Goal: Complete application form: Complete application form

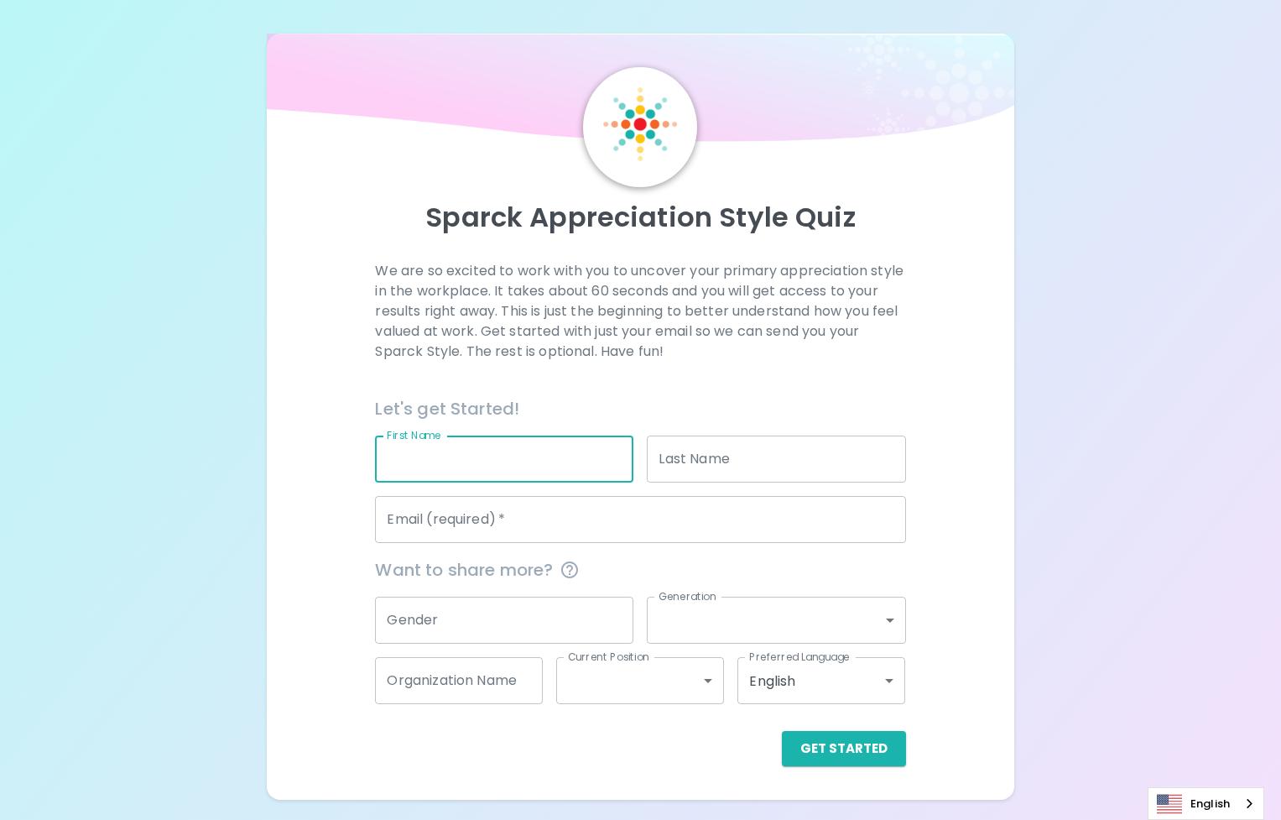
click at [528, 473] on input "First Name" at bounding box center [504, 458] width 258 height 47
type input "[PERSON_NAME]"
type input "Hood"
type input "[PERSON_NAME][EMAIL_ADDRESS][DOMAIN_NAME]"
type input "Microsoft Internal"
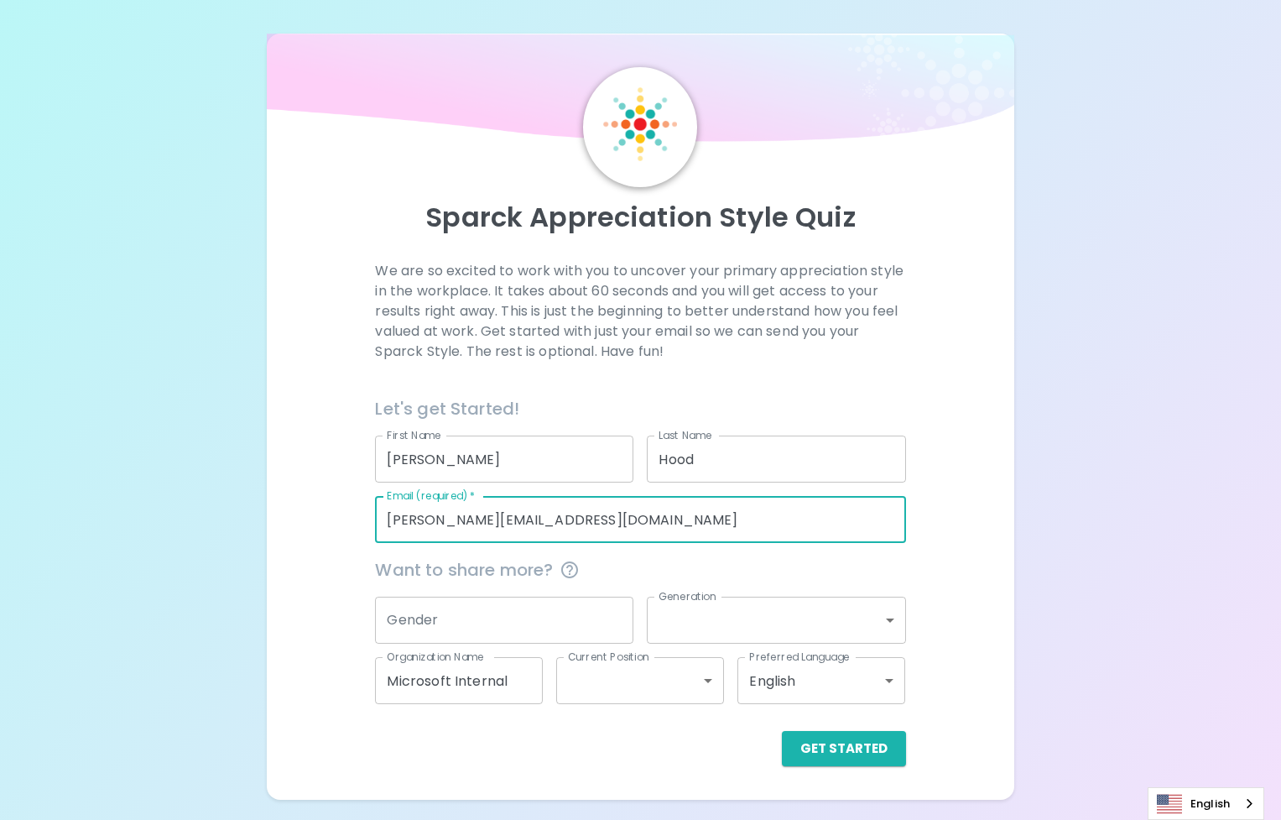
drag, startPoint x: 592, startPoint y: 530, endPoint x: 237, endPoint y: 549, distance: 354.6
click at [237, 549] on div "Sparck Appreciation Style Quiz We are so excited to work with you to uncover yo…" at bounding box center [640, 400] width 1281 height 800
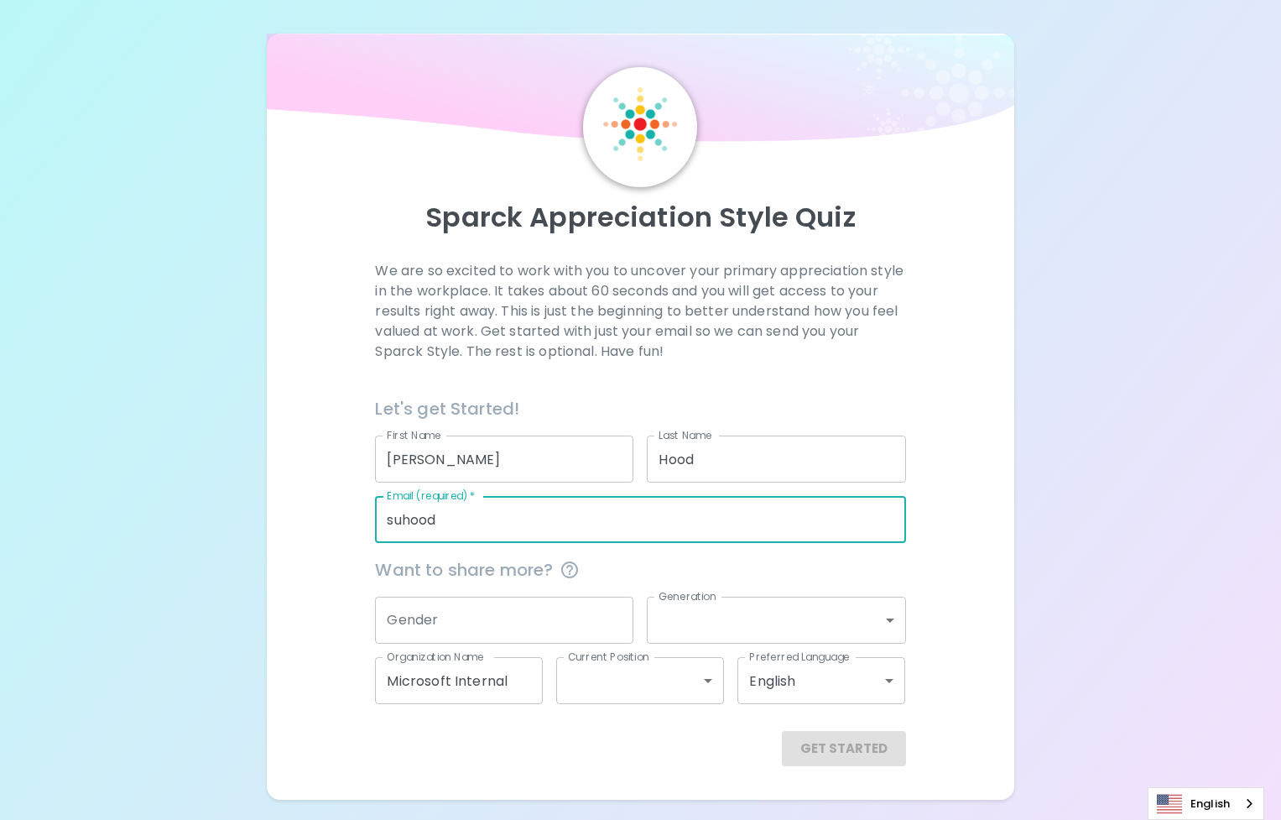
type input "[EMAIL_ADDRESS][DOMAIN_NAME]"
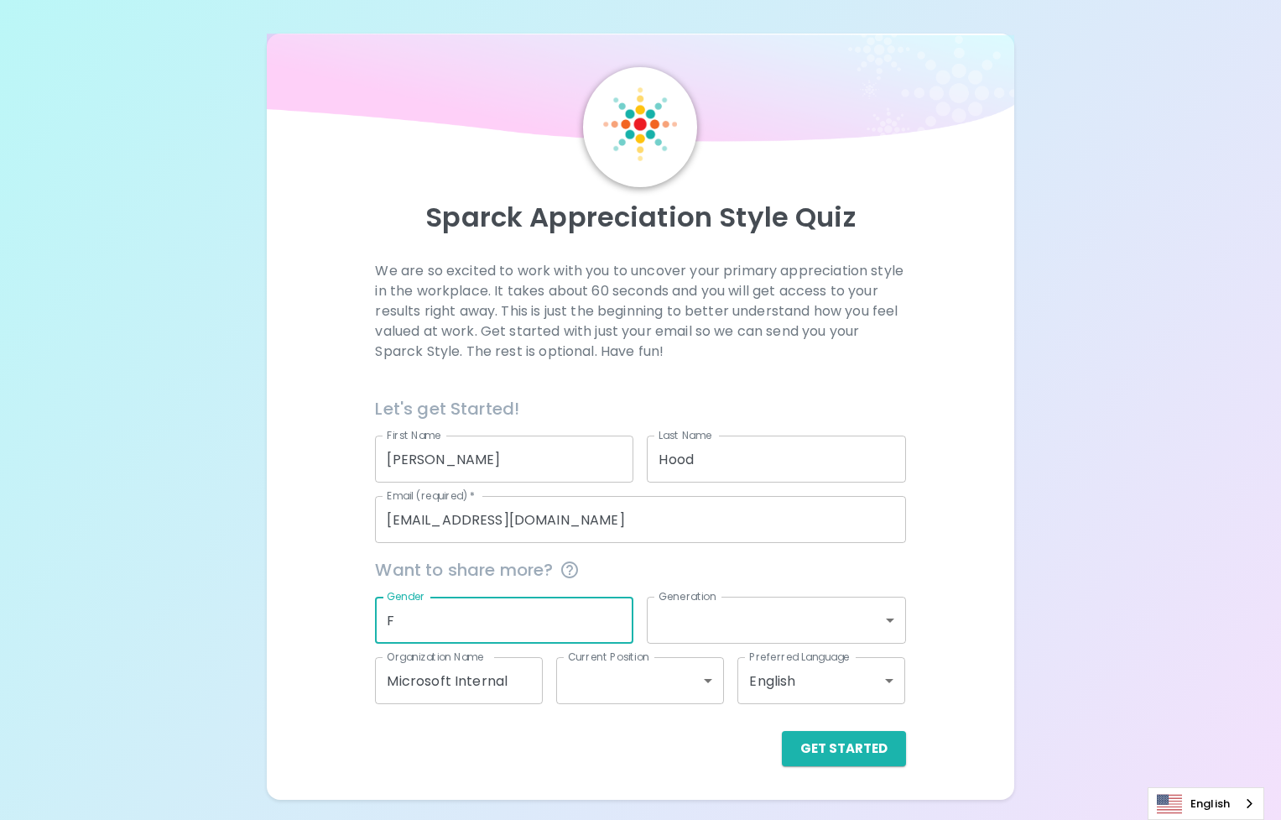
click at [570, 621] on input "F" at bounding box center [504, 620] width 258 height 47
type input "[DEMOGRAPHIC_DATA]"
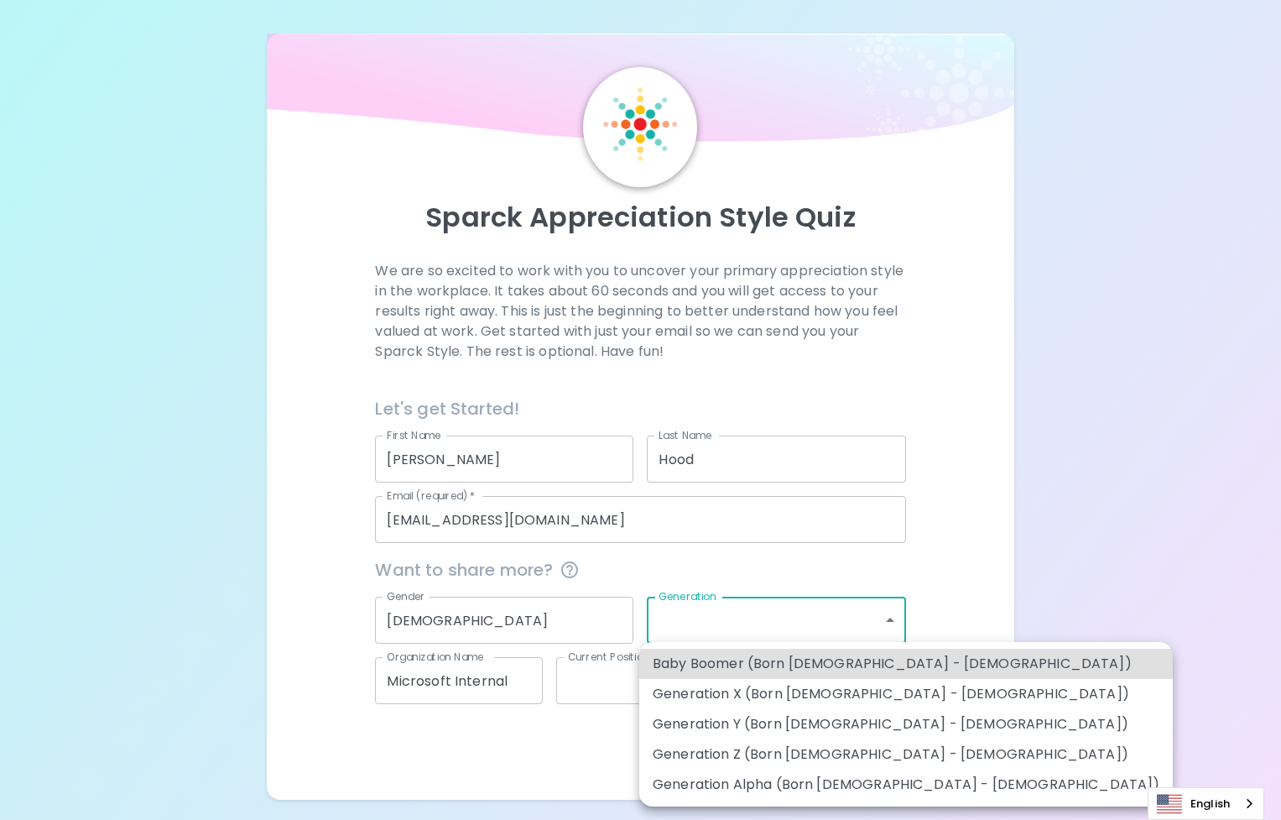
click at [754, 633] on body "Sparck Appreciation Style Quiz We are so excited to work with you to uncover yo…" at bounding box center [640, 410] width 1281 height 820
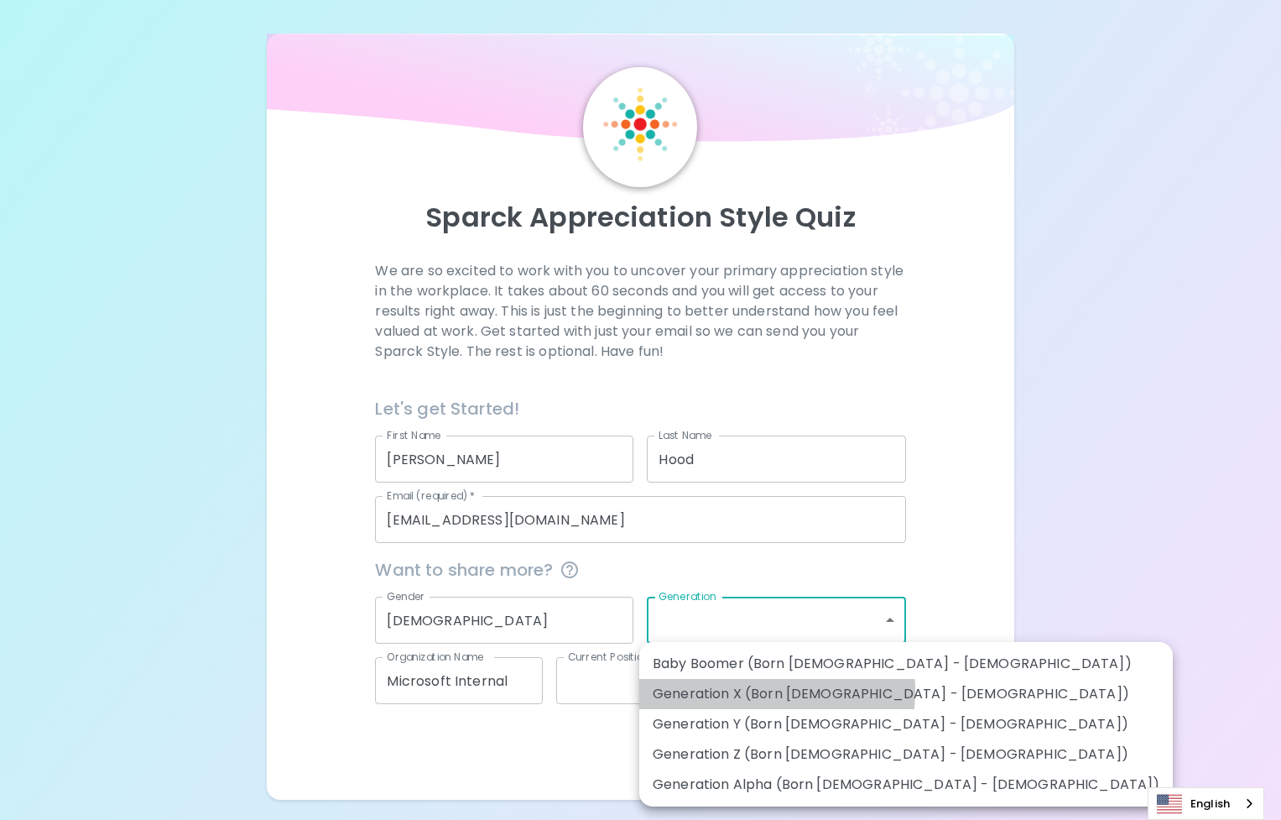
click at [736, 691] on li "Generation X (Born [DEMOGRAPHIC_DATA] - [DEMOGRAPHIC_DATA])" at bounding box center [906, 694] width 534 height 30
type input "generation_x"
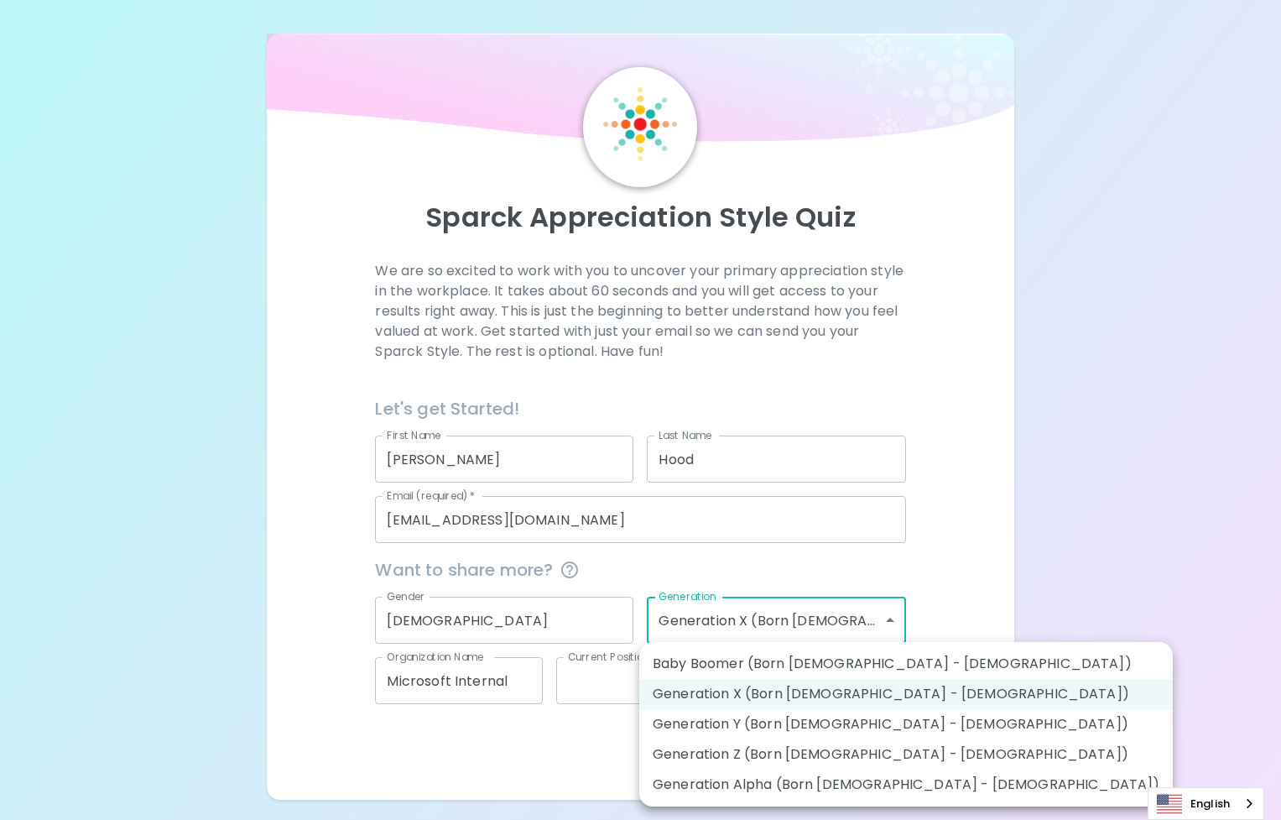
click at [763, 622] on body "Sparck Appreciation Style Quiz We are so excited to work with you to uncover yo…" at bounding box center [640, 410] width 1281 height 820
click at [511, 731] on div at bounding box center [640, 410] width 1281 height 820
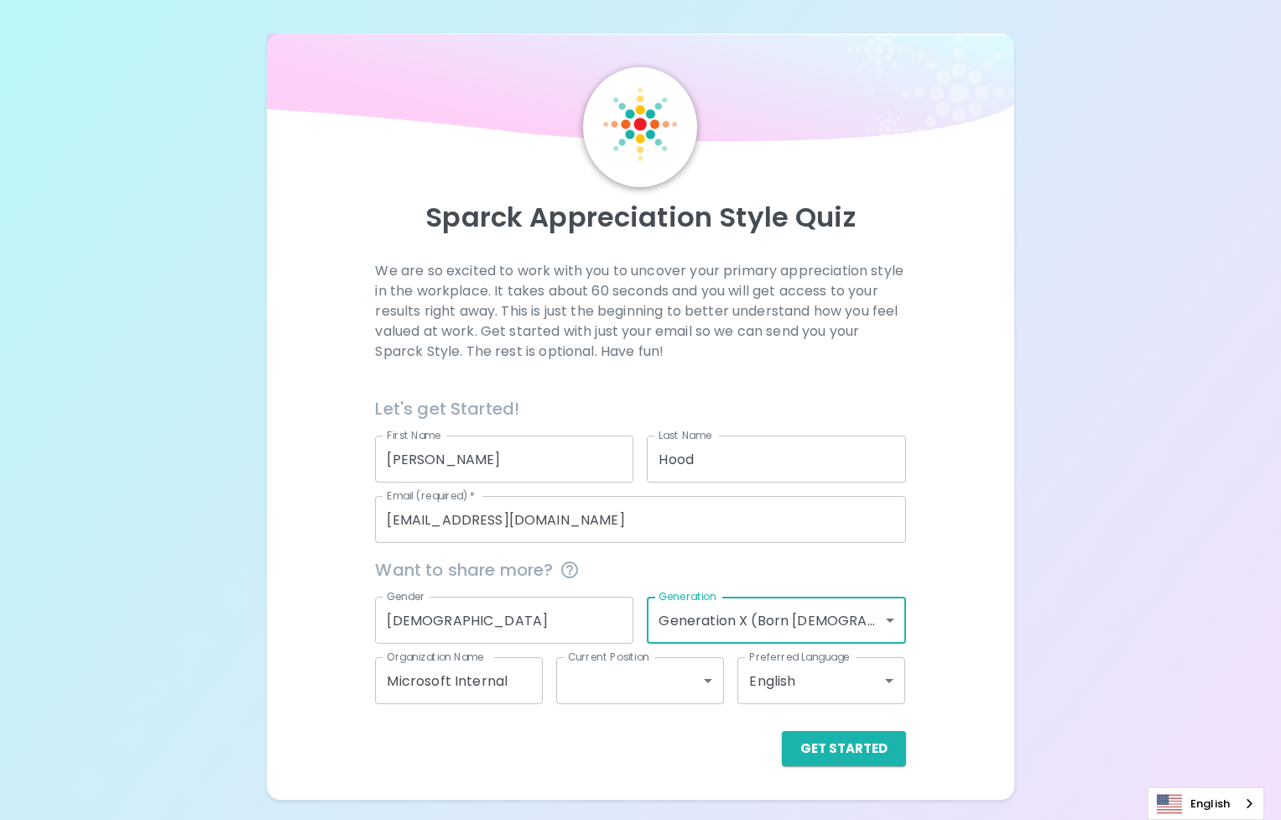
click at [636, 693] on body "Sparck Appreciation Style Quiz We are so excited to work with you to uncover yo…" at bounding box center [640, 410] width 1281 height 820
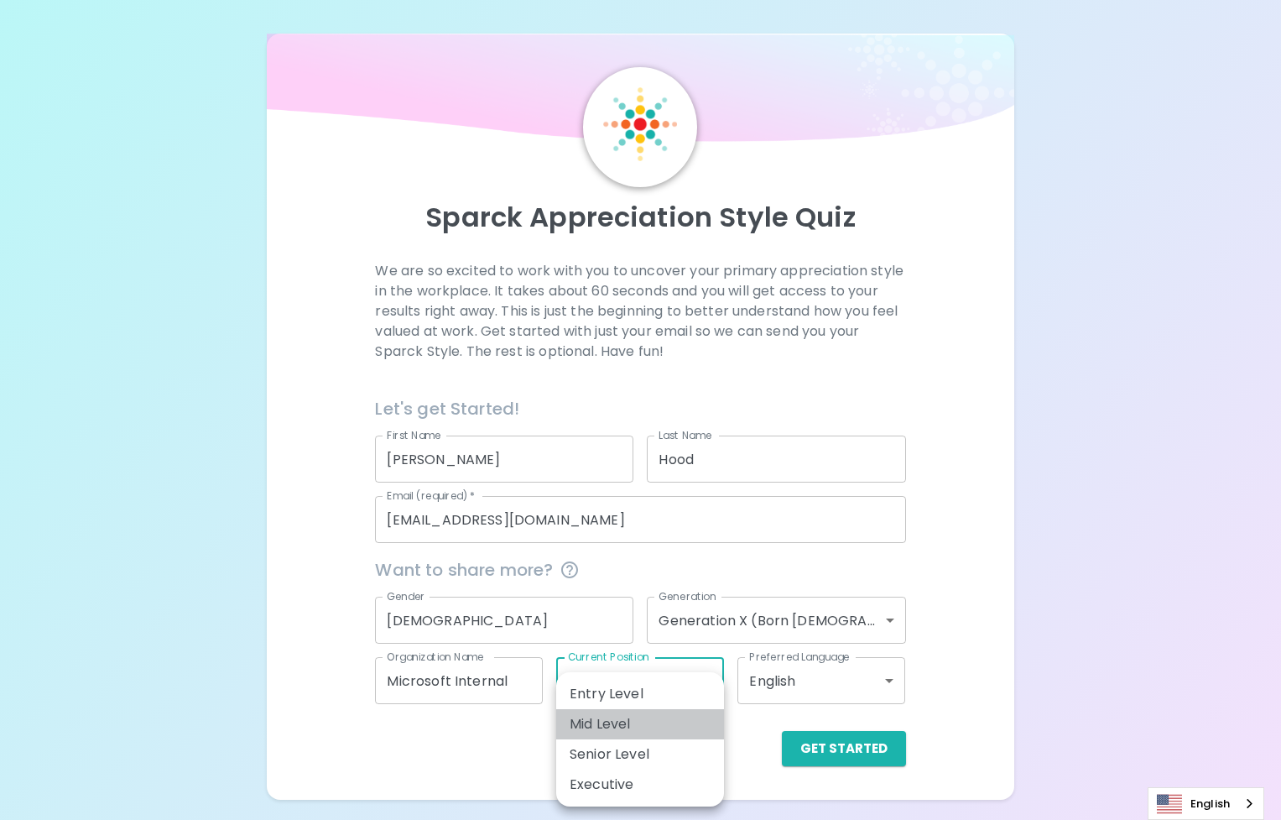
click at [645, 721] on li "Mid Level" at bounding box center [640, 724] width 168 height 30
type input "mid_level"
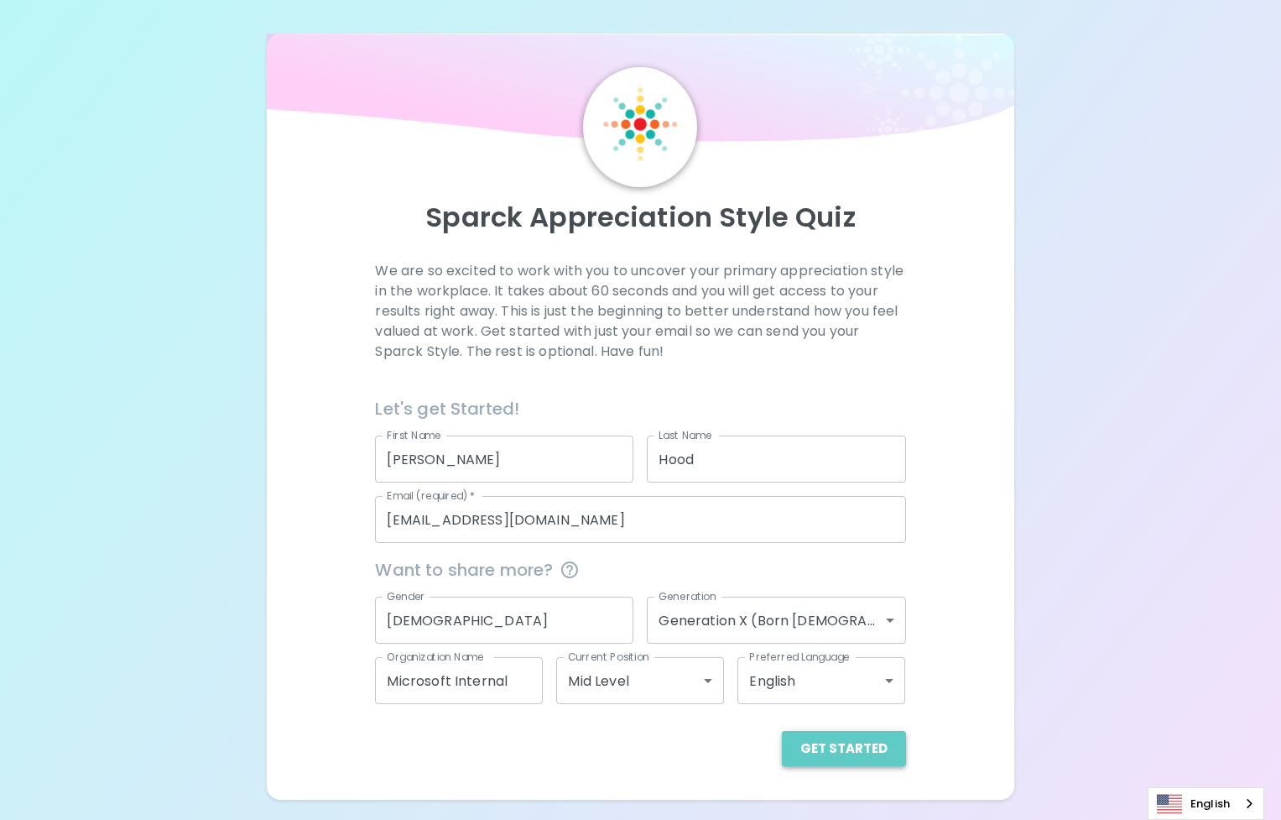
click at [875, 741] on button "Get Started" at bounding box center [844, 748] width 124 height 35
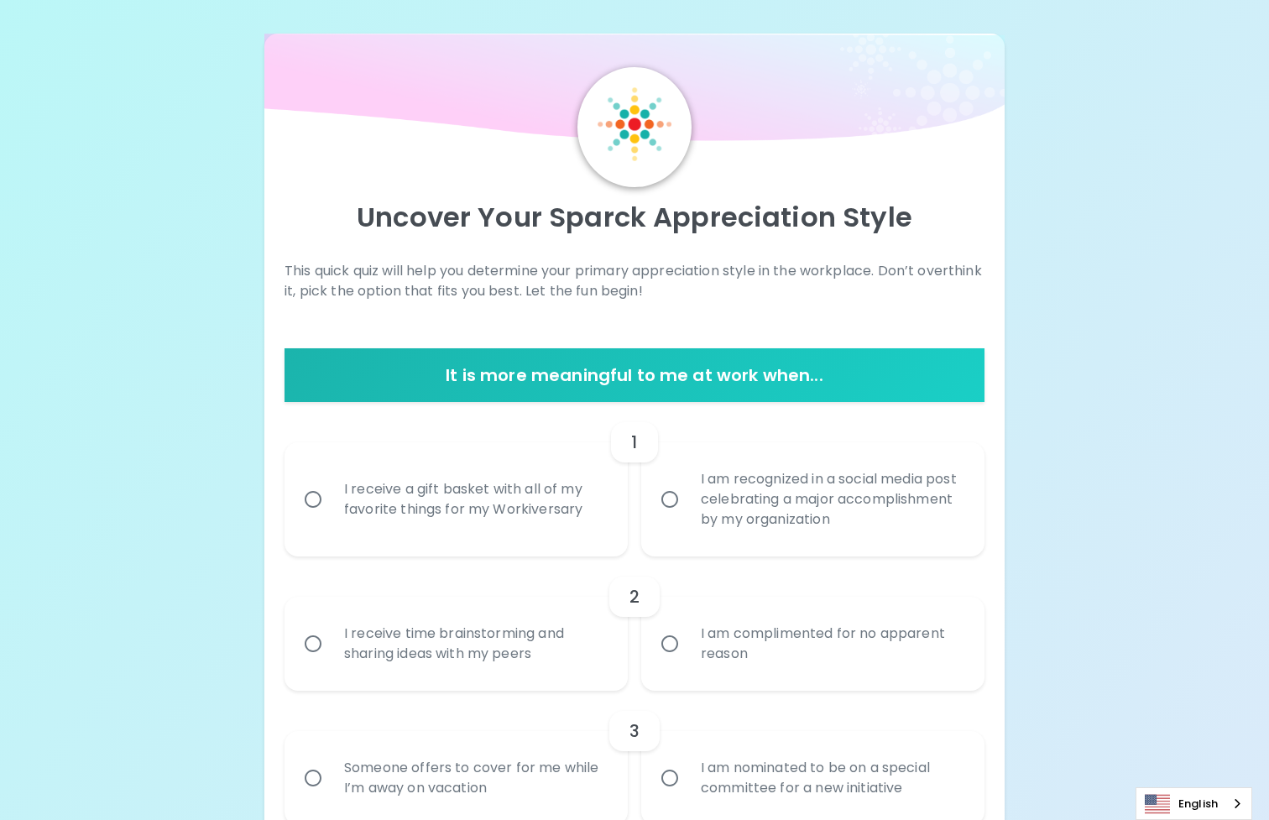
click at [705, 514] on div "I am recognized in a social media post celebrating a major accomplishment by my…" at bounding box center [831, 499] width 288 height 101
click at [687, 514] on input "I am recognized in a social media post celebrating a major accomplishment by my…" at bounding box center [669, 499] width 35 height 35
radio input "true"
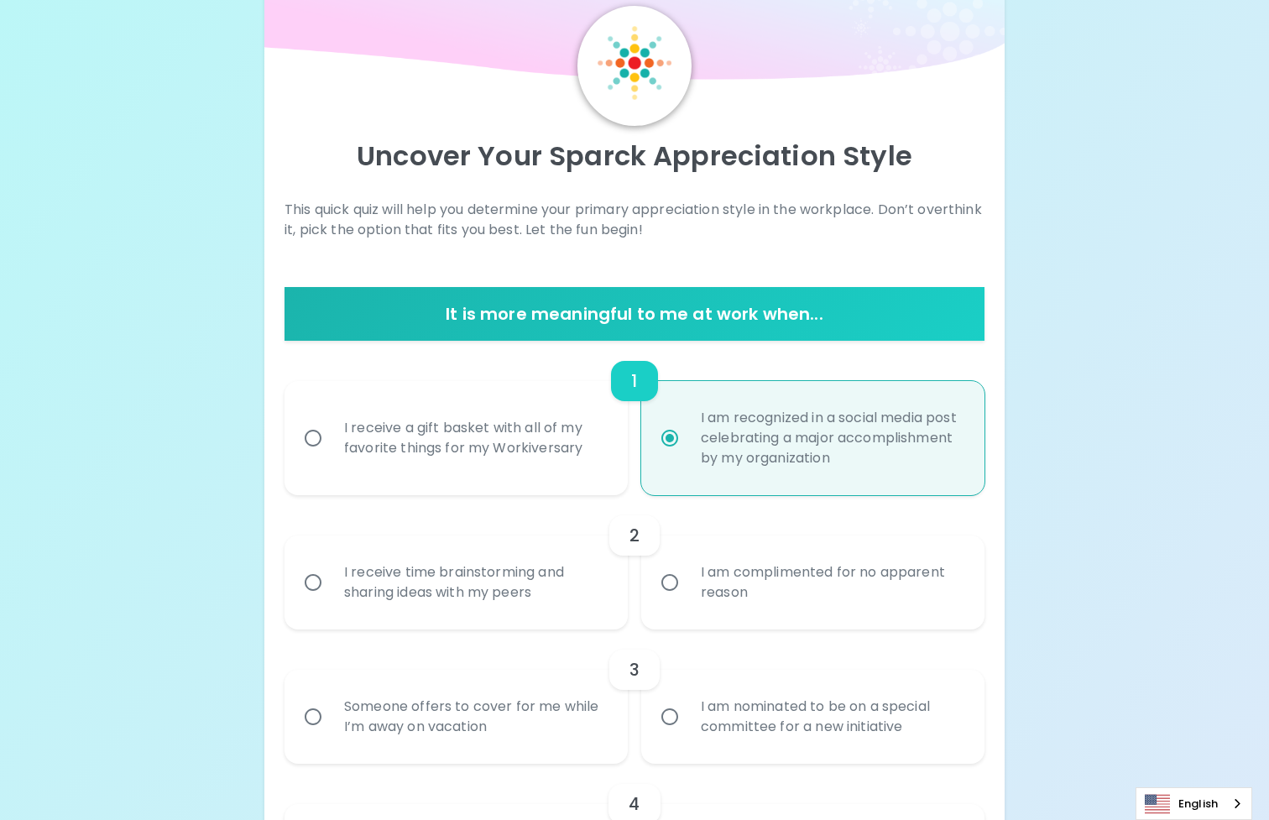
scroll to position [134, 0]
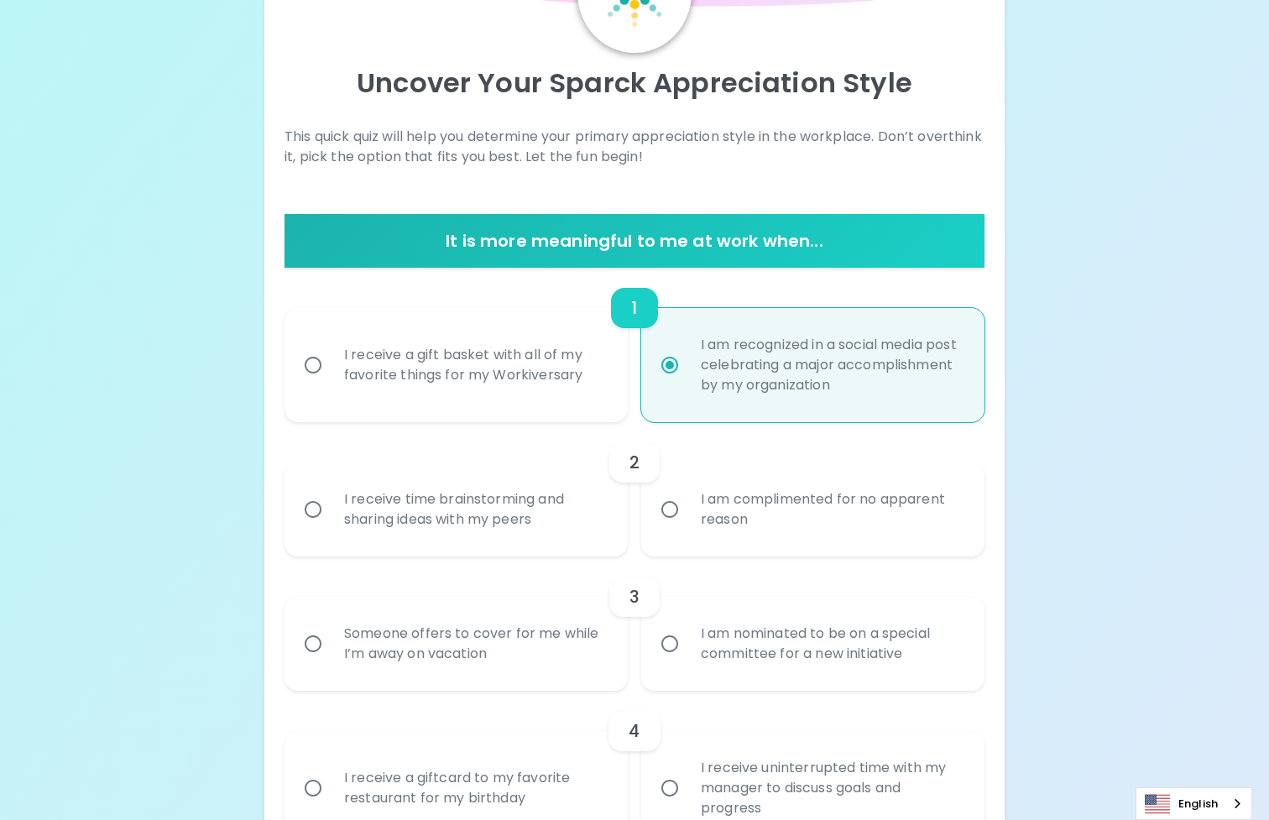
click at [831, 543] on div "I am complimented for no apparent reason" at bounding box center [831, 509] width 288 height 81
click at [687, 527] on input "I am complimented for no apparent reason" at bounding box center [669, 509] width 35 height 35
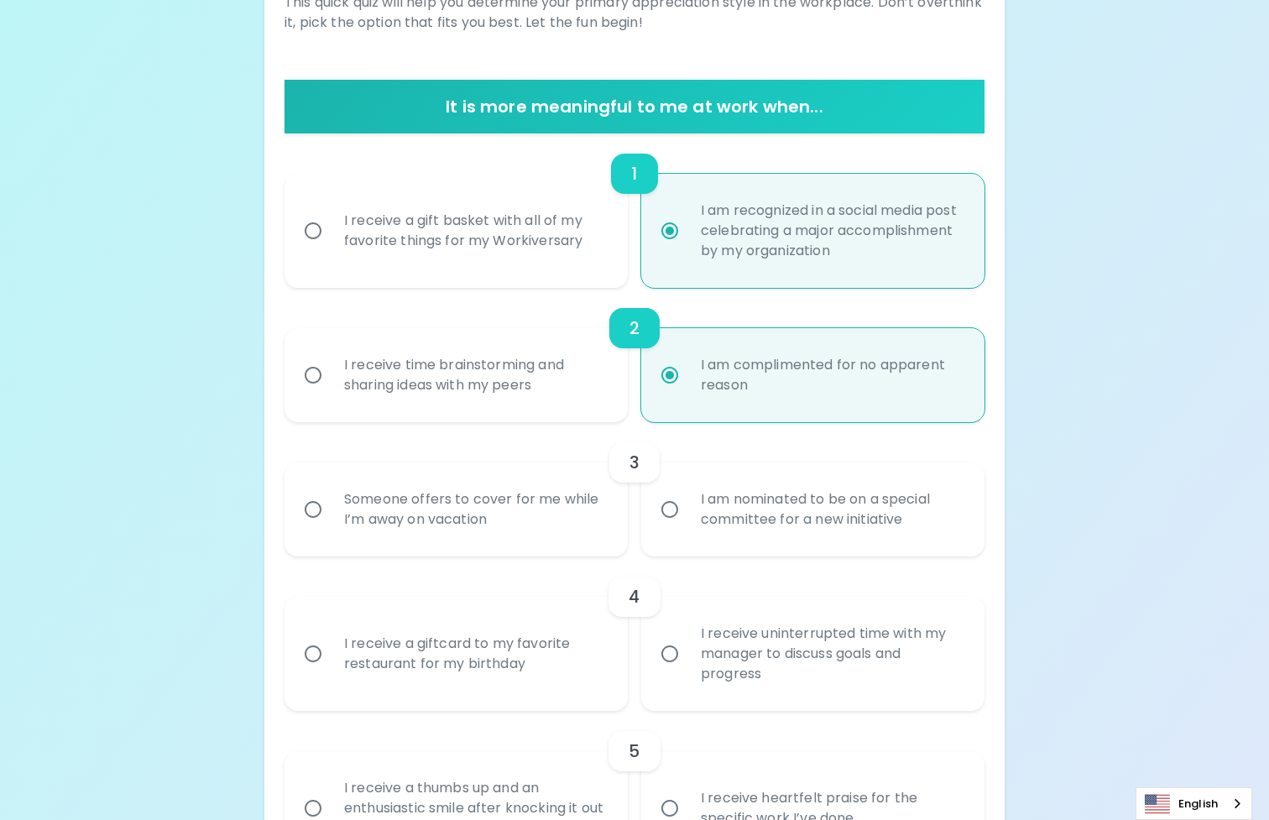
radio input "true"
click at [722, 542] on div "I am nominated to be on a special committee for a new initiative" at bounding box center [831, 509] width 288 height 81
click at [687, 527] on input "I am nominated to be on a special committee for a new initiative" at bounding box center [669, 509] width 35 height 35
radio input "false"
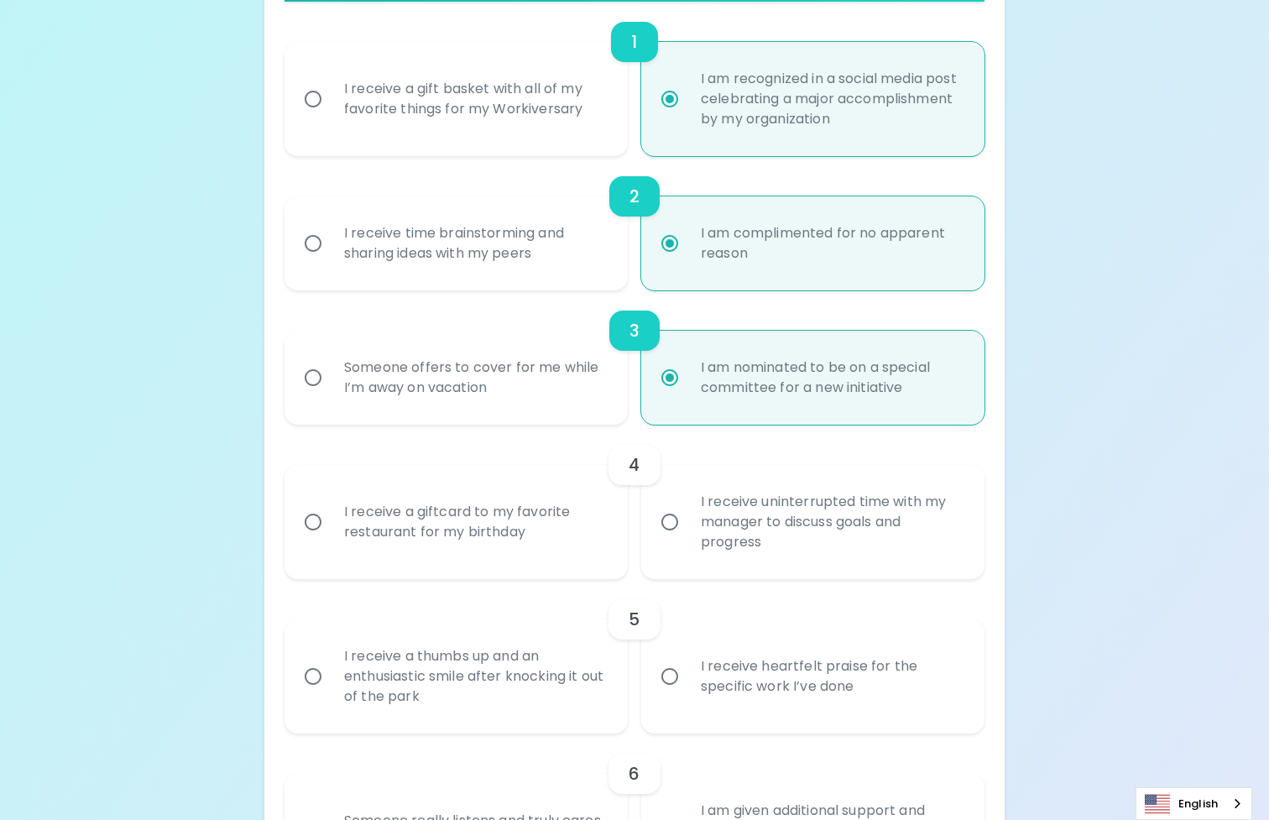
scroll to position [403, 0]
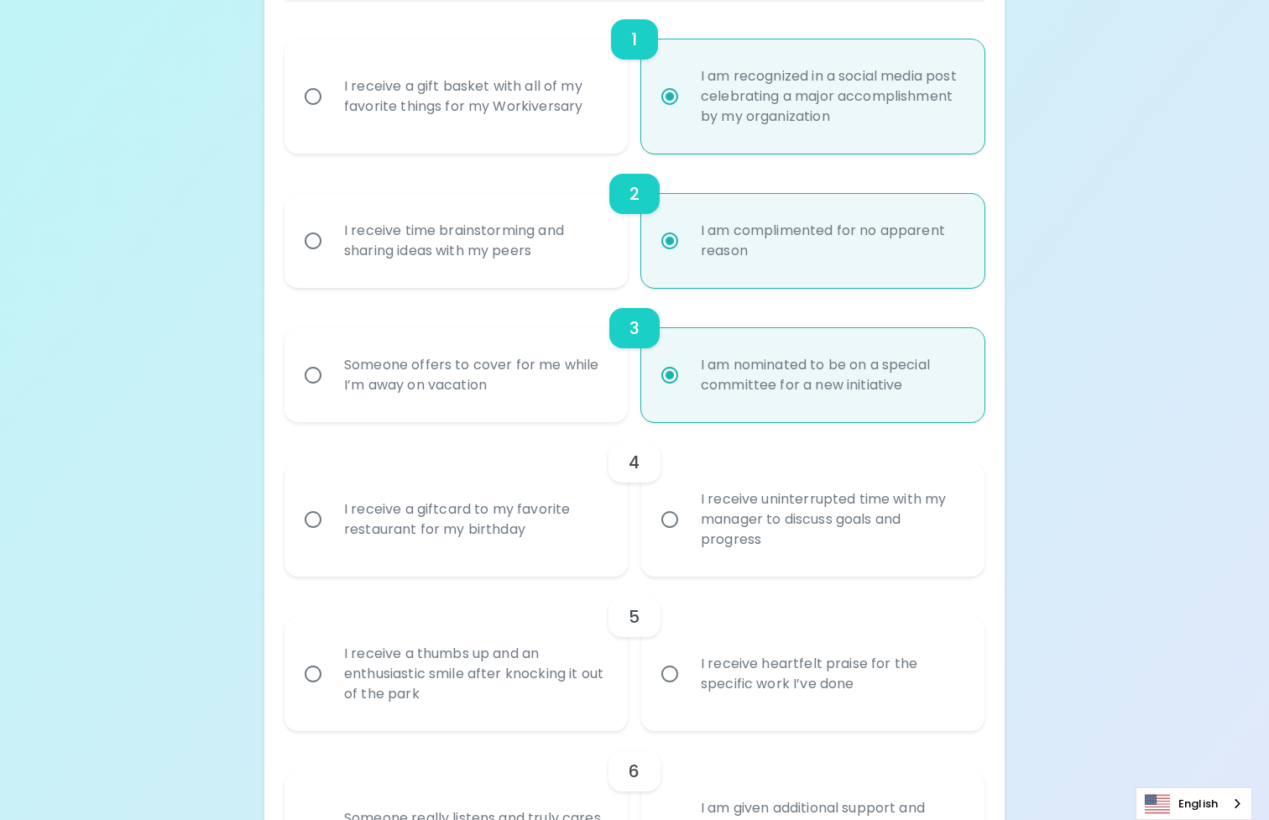
radio input "true"
click at [519, 539] on div "I receive a giftcard to my favorite restaurant for my birthday" at bounding box center [475, 519] width 288 height 81
click at [331, 537] on input "I receive a giftcard to my favorite restaurant for my birthday" at bounding box center [312, 519] width 35 height 35
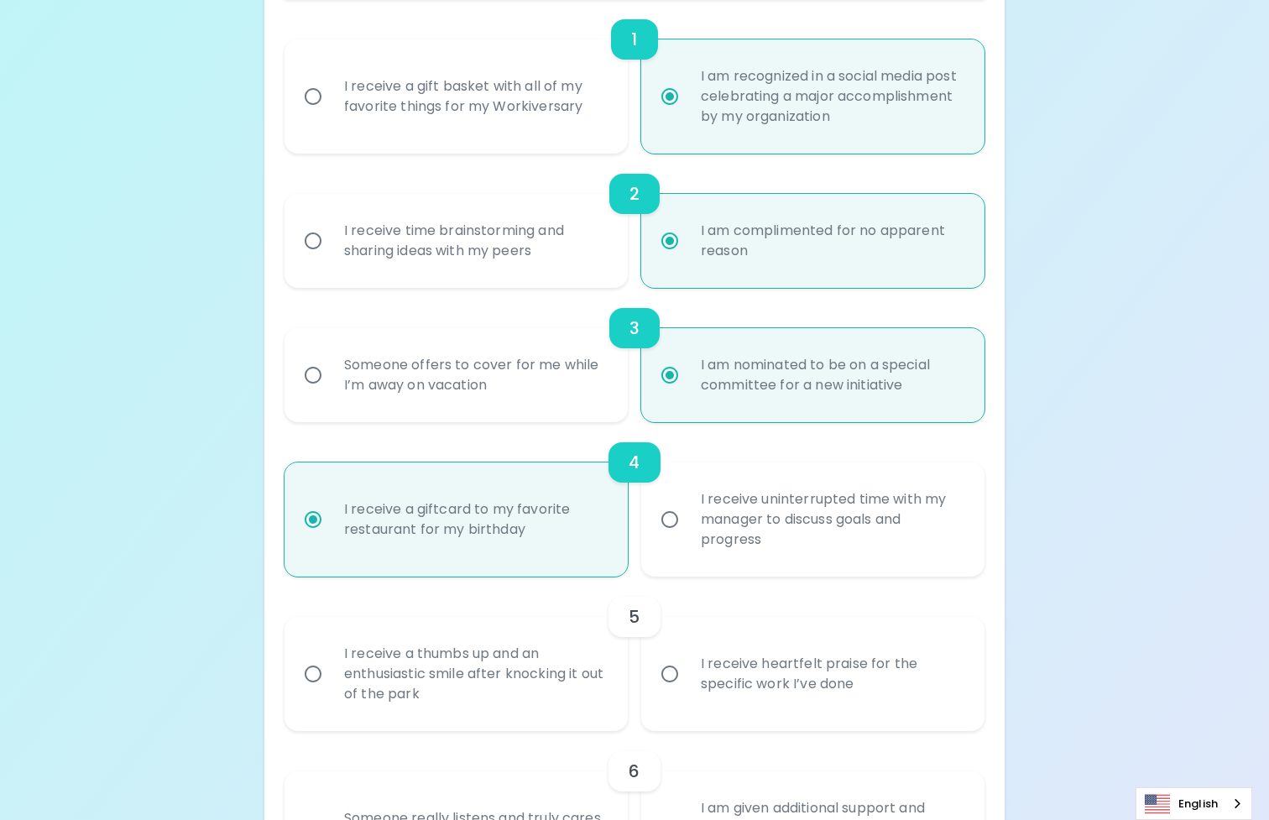
radio input "false"
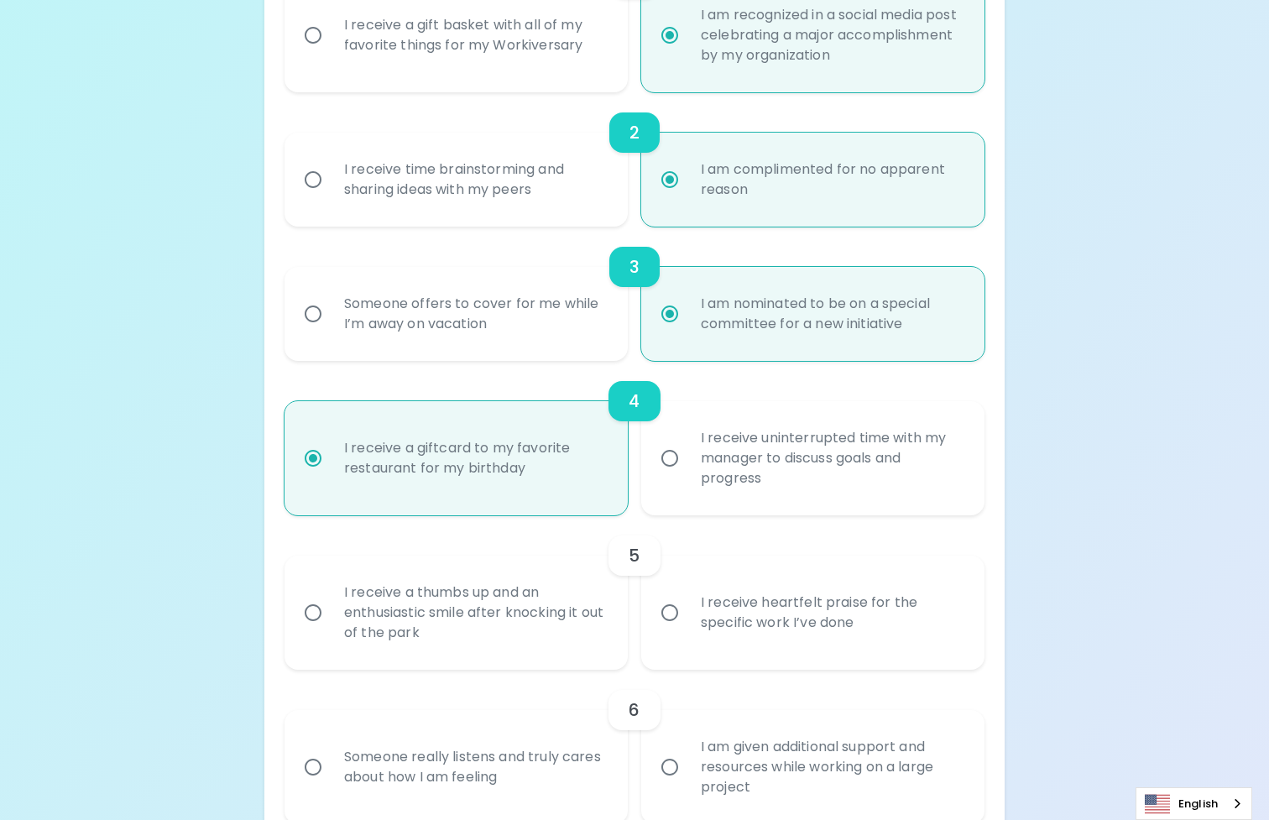
scroll to position [537, 0]
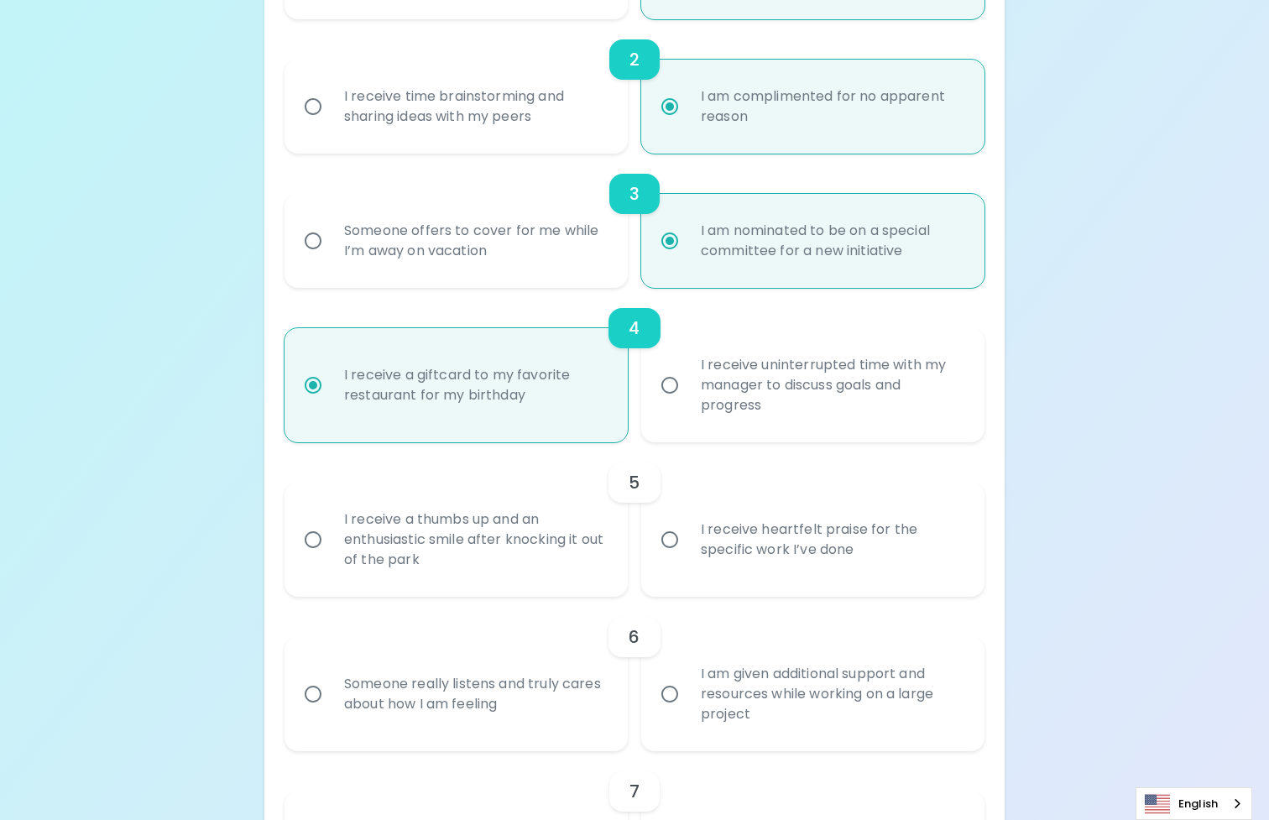
radio input "true"
click at [716, 558] on div "I receive heartfelt praise for the specific work I’ve done" at bounding box center [831, 539] width 288 height 81
click at [687, 557] on input "I receive heartfelt praise for the specific work I’ve done" at bounding box center [669, 539] width 35 height 35
radio input "false"
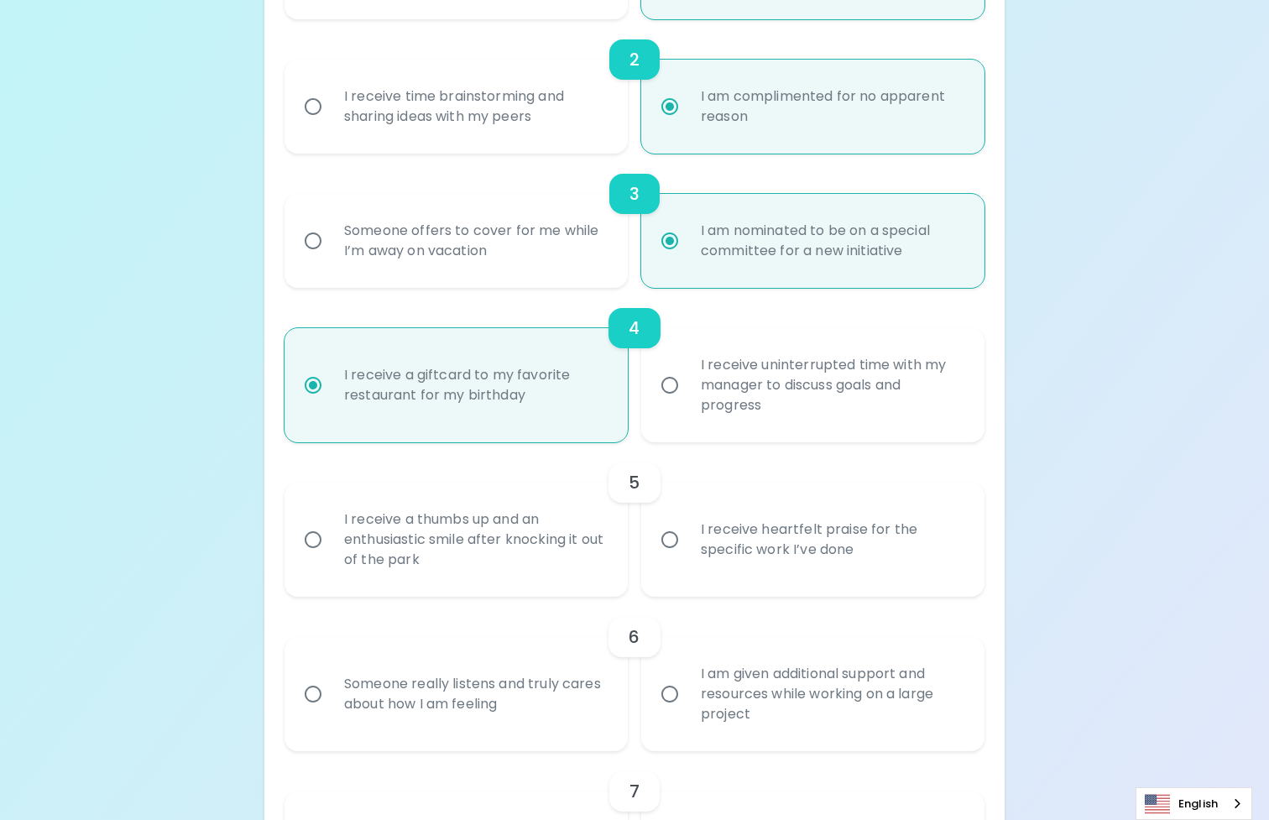
radio input "false"
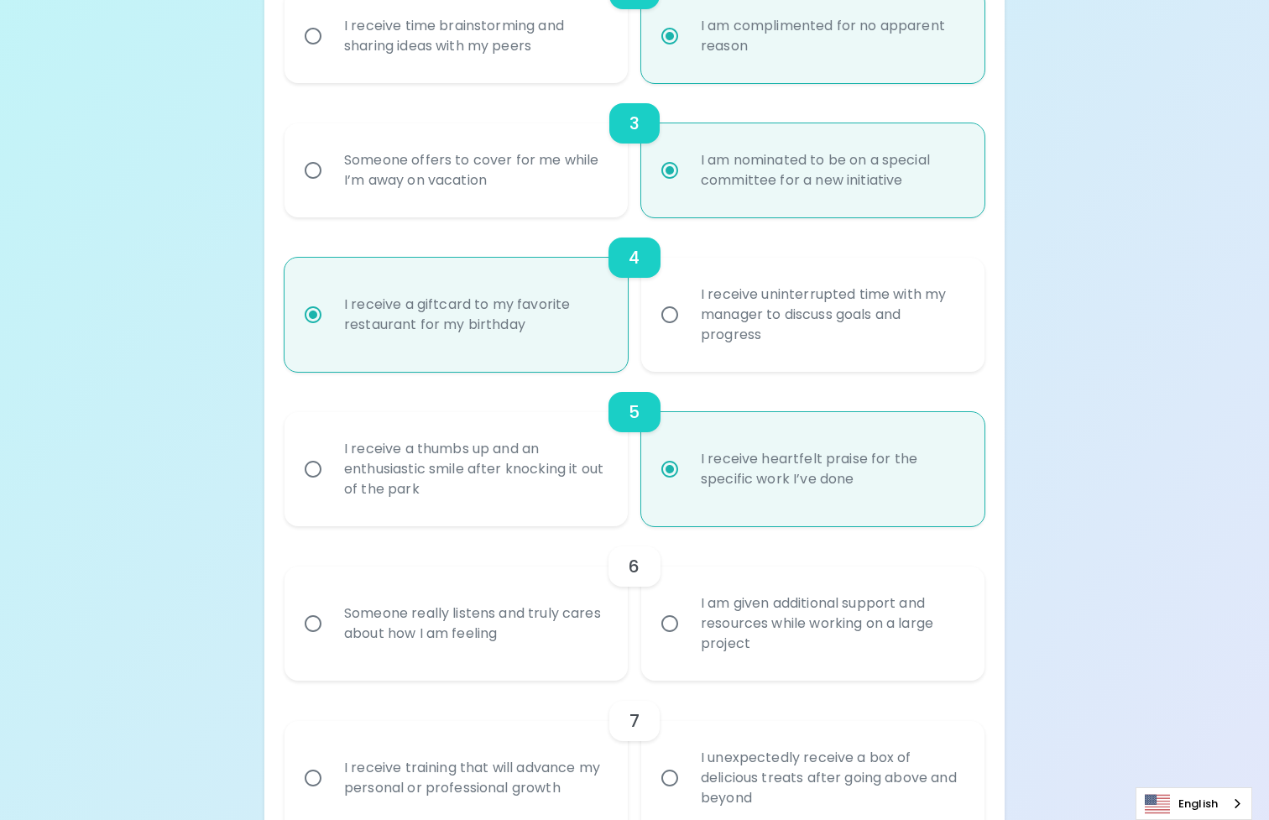
scroll to position [671, 0]
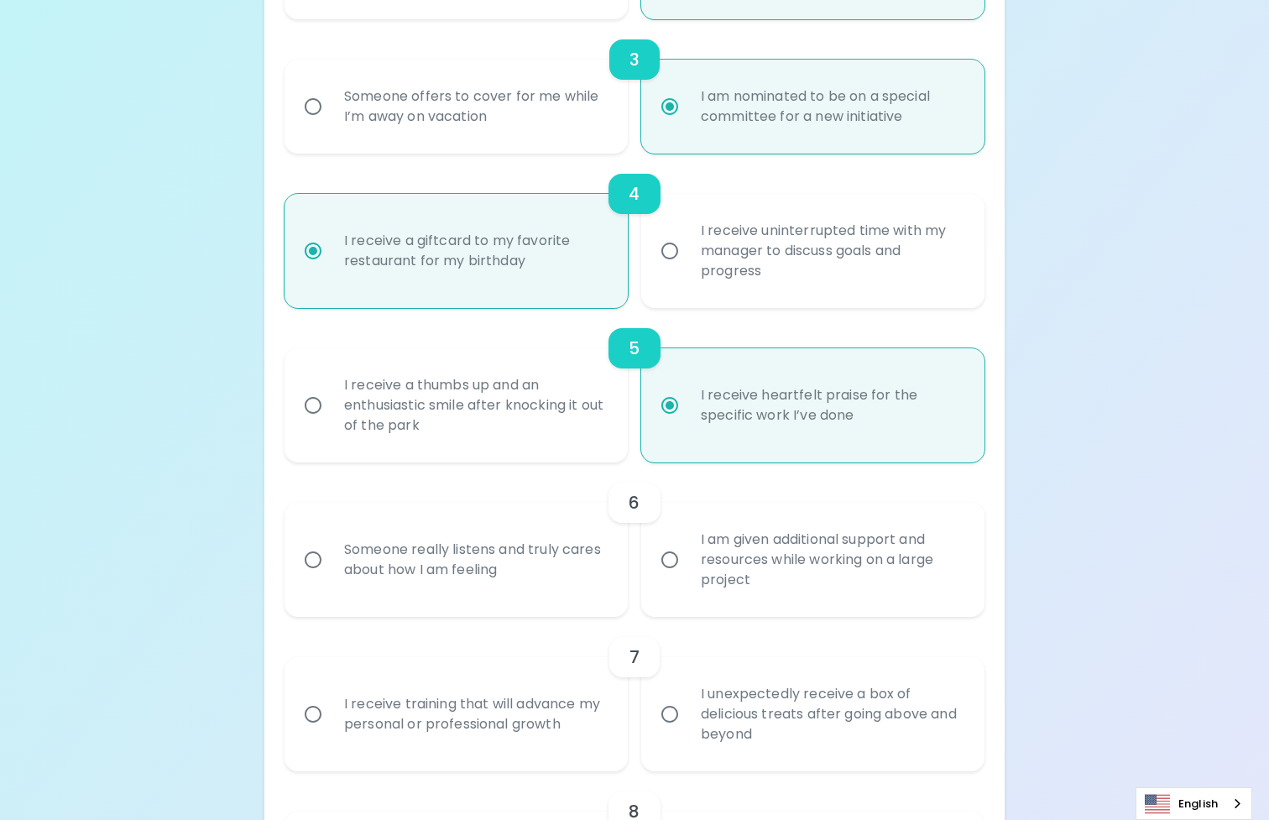
radio input "true"
click at [762, 576] on div "I am given additional support and resources while working on a large project" at bounding box center [831, 559] width 288 height 101
click at [687, 576] on input "I am given additional support and resources while working on a large project" at bounding box center [669, 559] width 35 height 35
radio input "false"
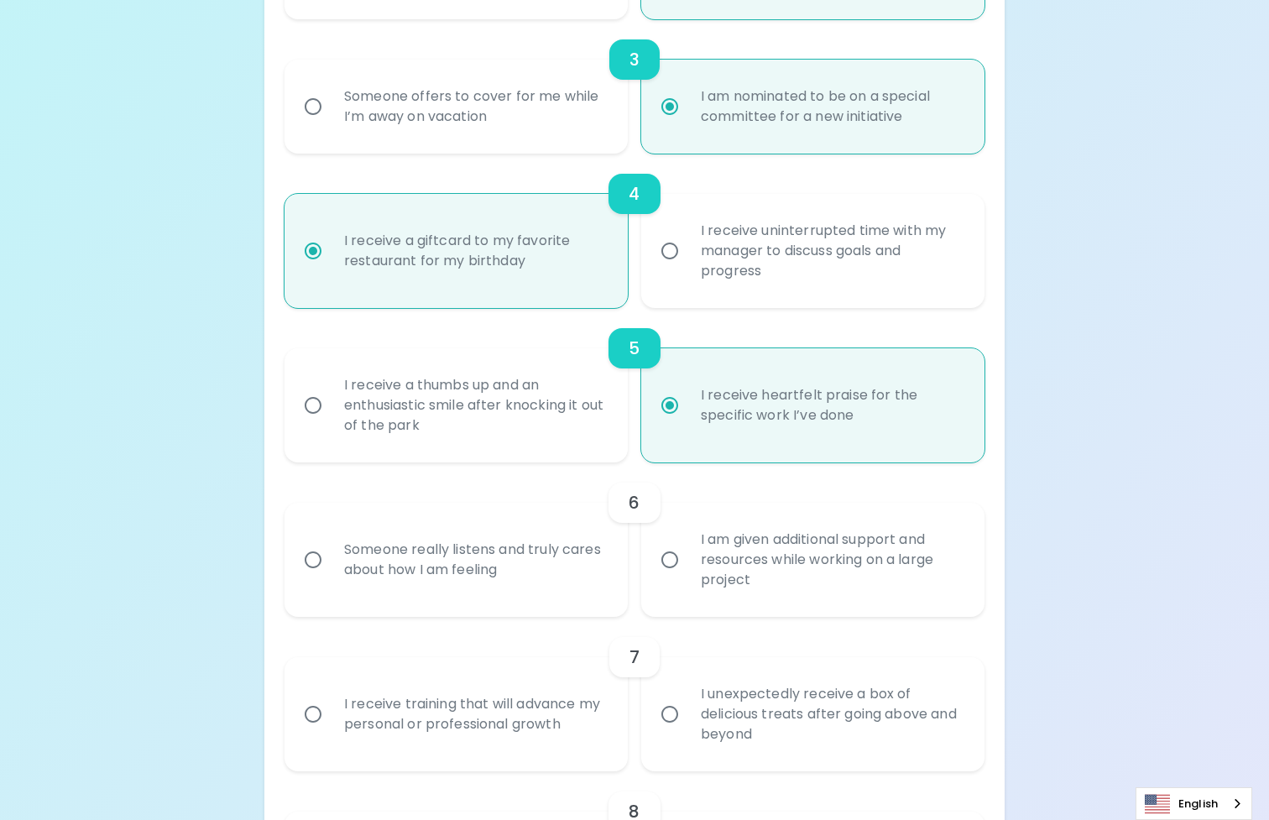
radio input "false"
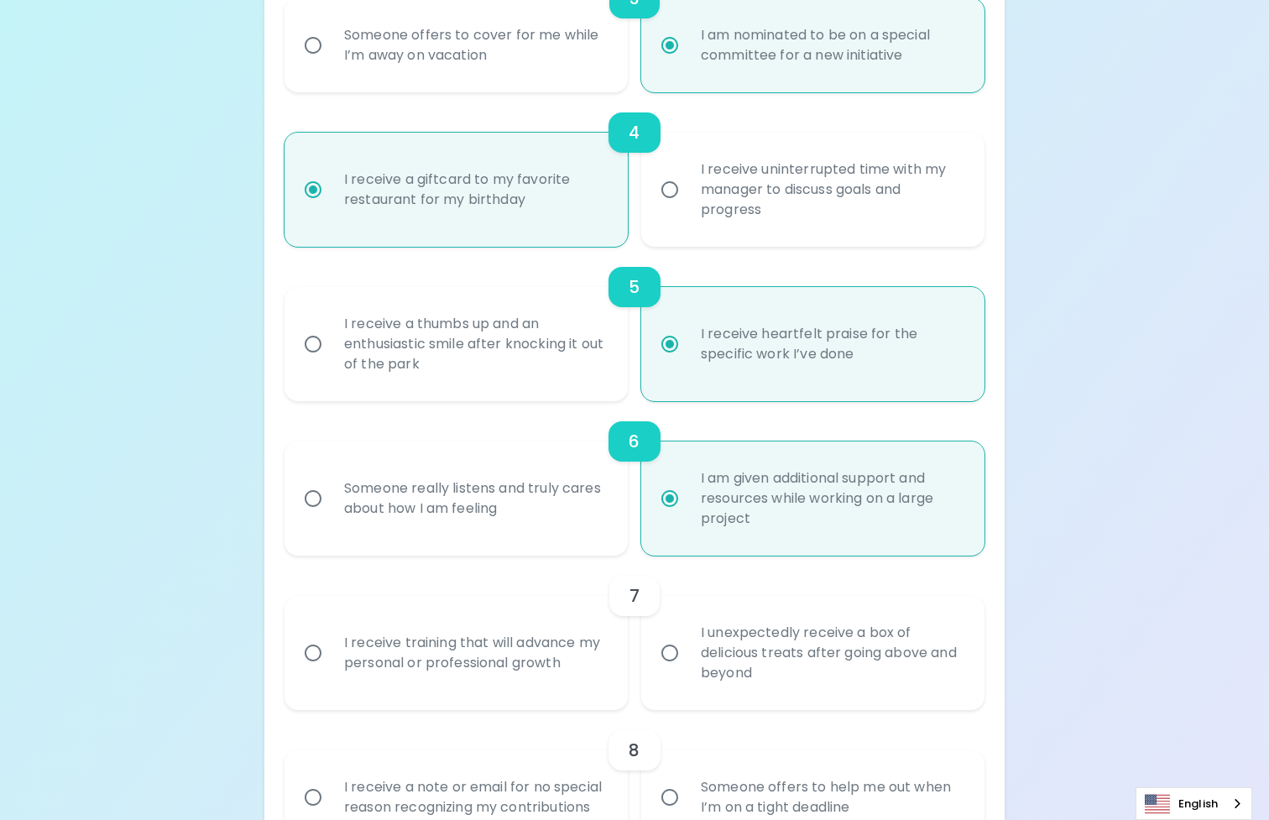
scroll to position [806, 0]
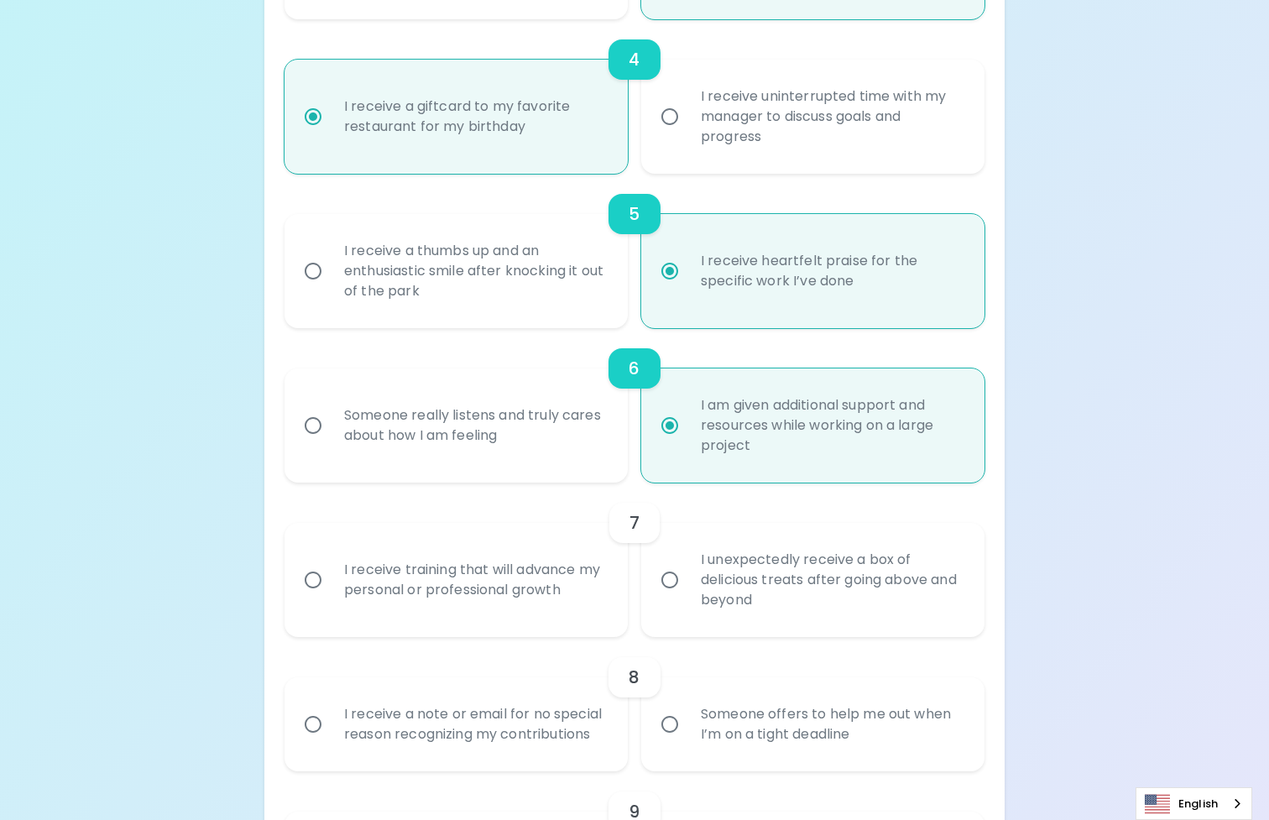
radio input "true"
click at [547, 618] on div "I receive training that will advance my personal or professional growth" at bounding box center [475, 580] width 288 height 81
click at [331, 597] on input "I receive training that will advance my personal or professional growth" at bounding box center [312, 579] width 35 height 35
radio input "false"
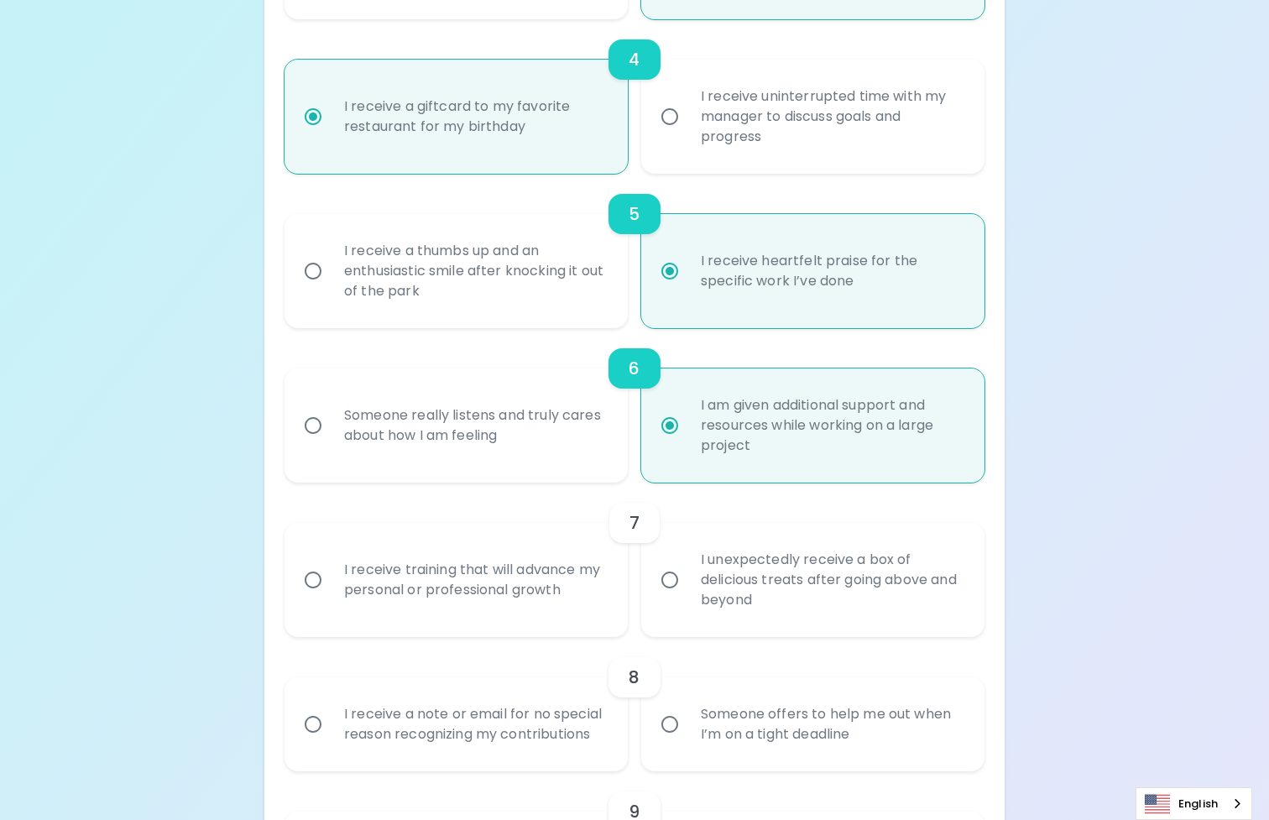
radio input "false"
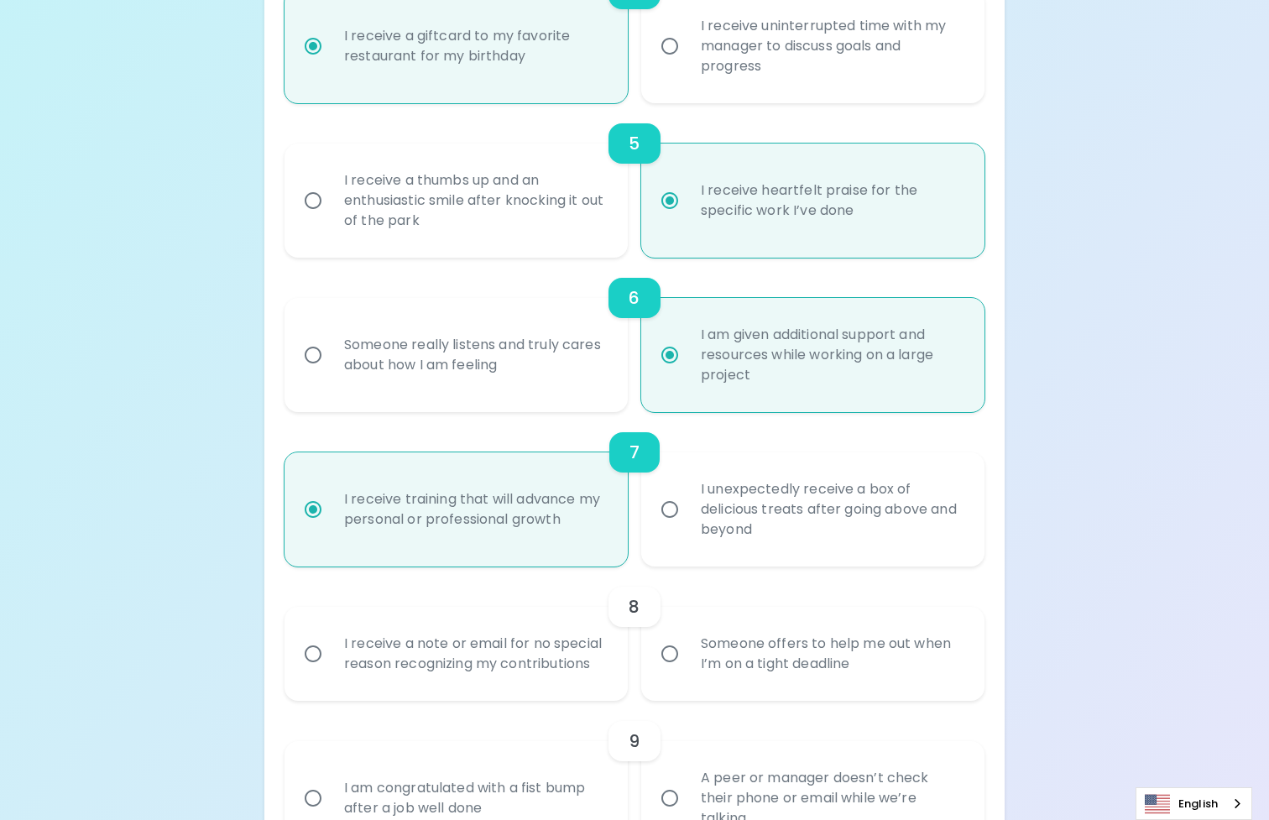
scroll to position [940, 0]
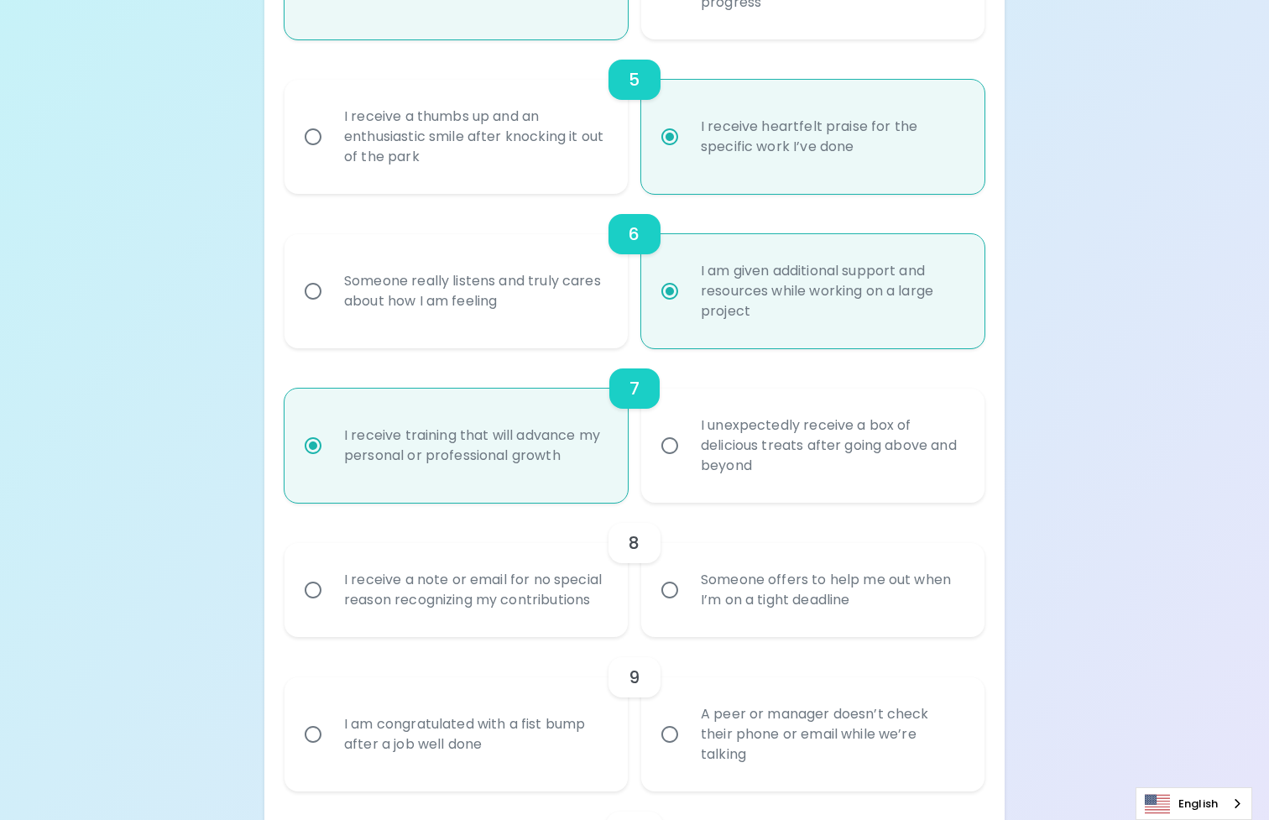
radio input "true"
click at [550, 604] on div "I receive a note or email for no special reason recognizing my contributions" at bounding box center [475, 590] width 288 height 81
click at [331, 604] on input "I receive a note or email for no special reason recognizing my contributions" at bounding box center [312, 589] width 35 height 35
radio input "false"
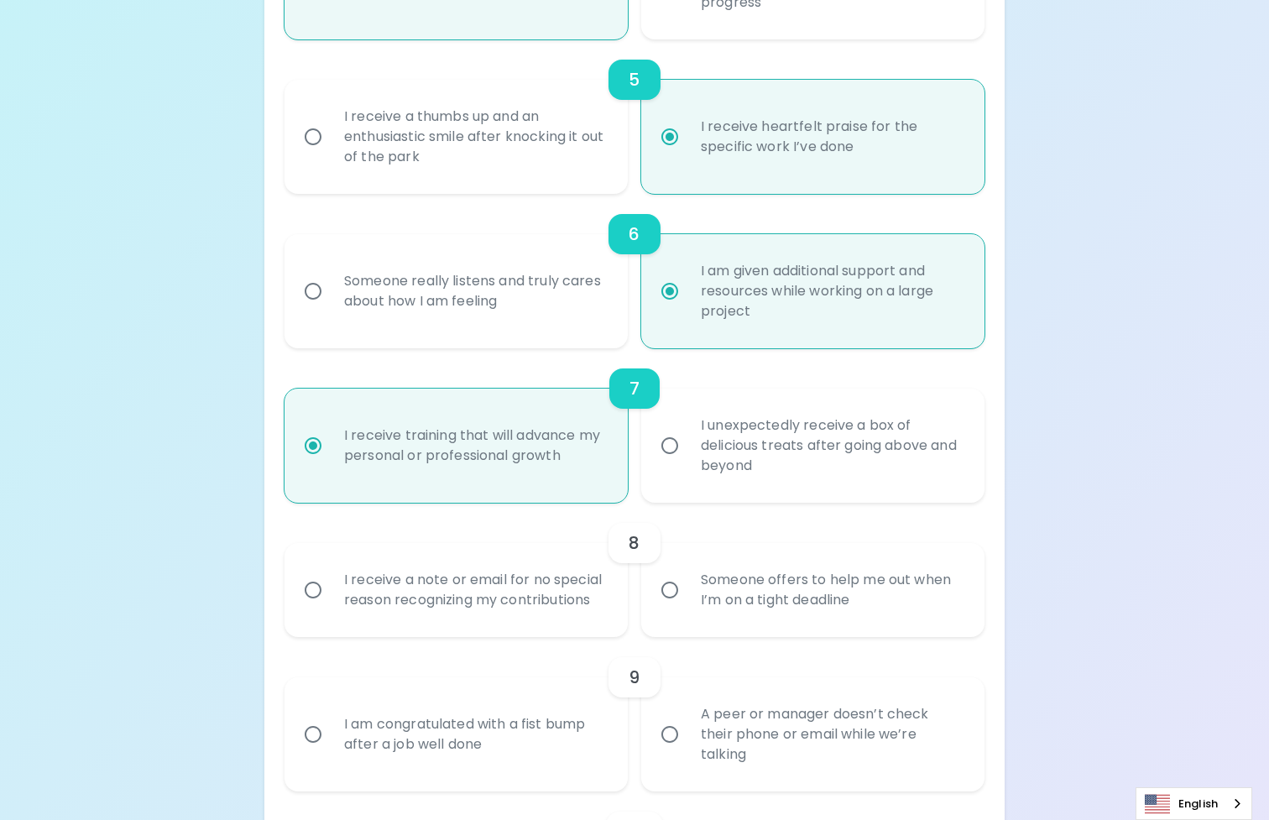
radio input "false"
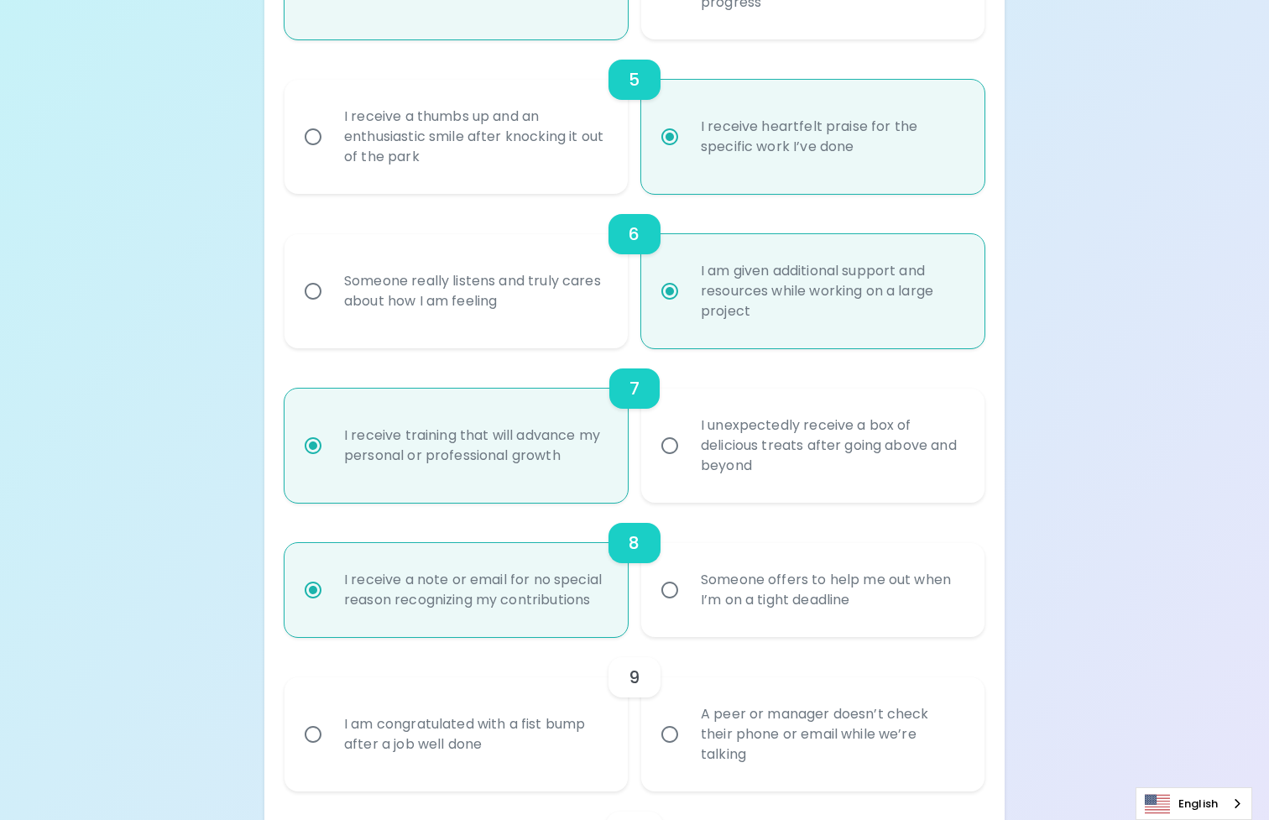
scroll to position [1074, 0]
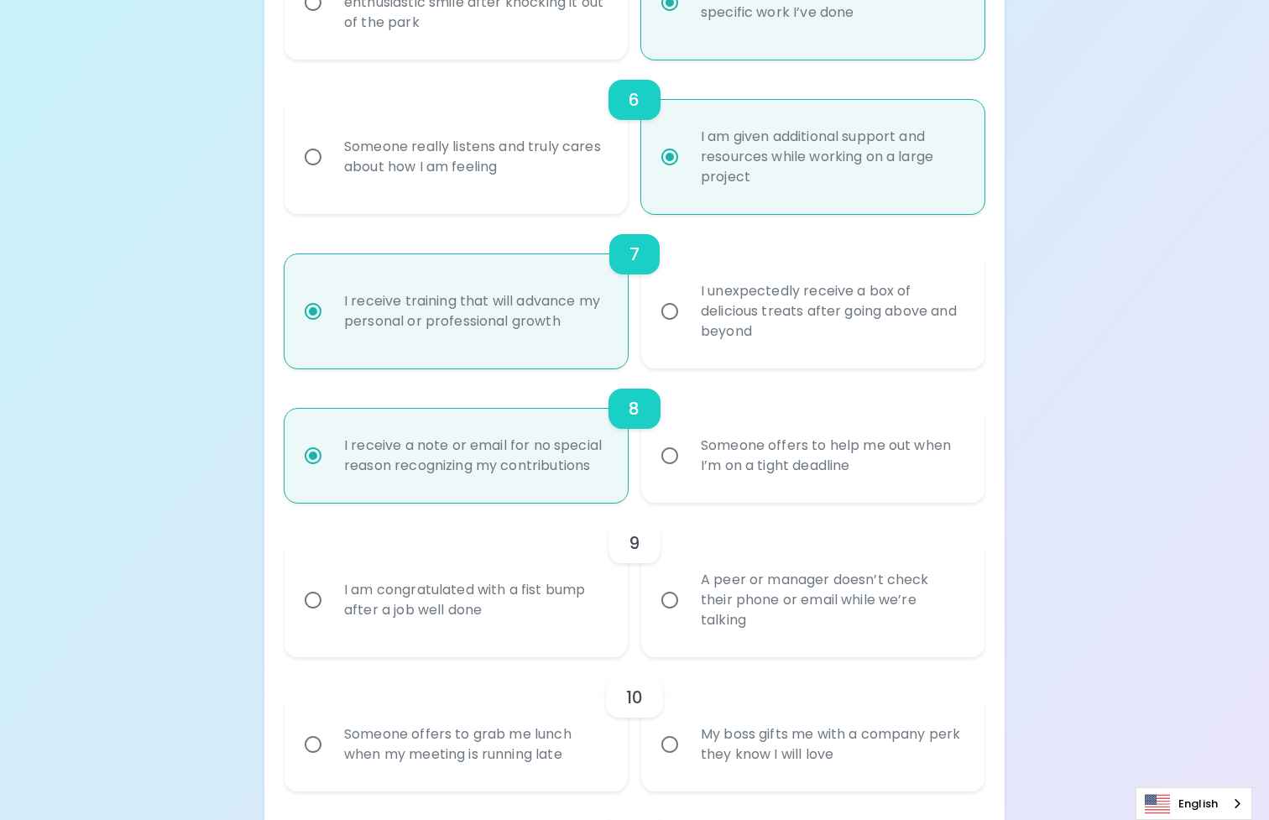
radio input "true"
click at [540, 593] on div "I am congratulated with a fist bump after a job well done" at bounding box center [475, 600] width 288 height 81
click at [331, 593] on input "I am congratulated with a fist bump after a job well done" at bounding box center [312, 599] width 35 height 35
radio input "false"
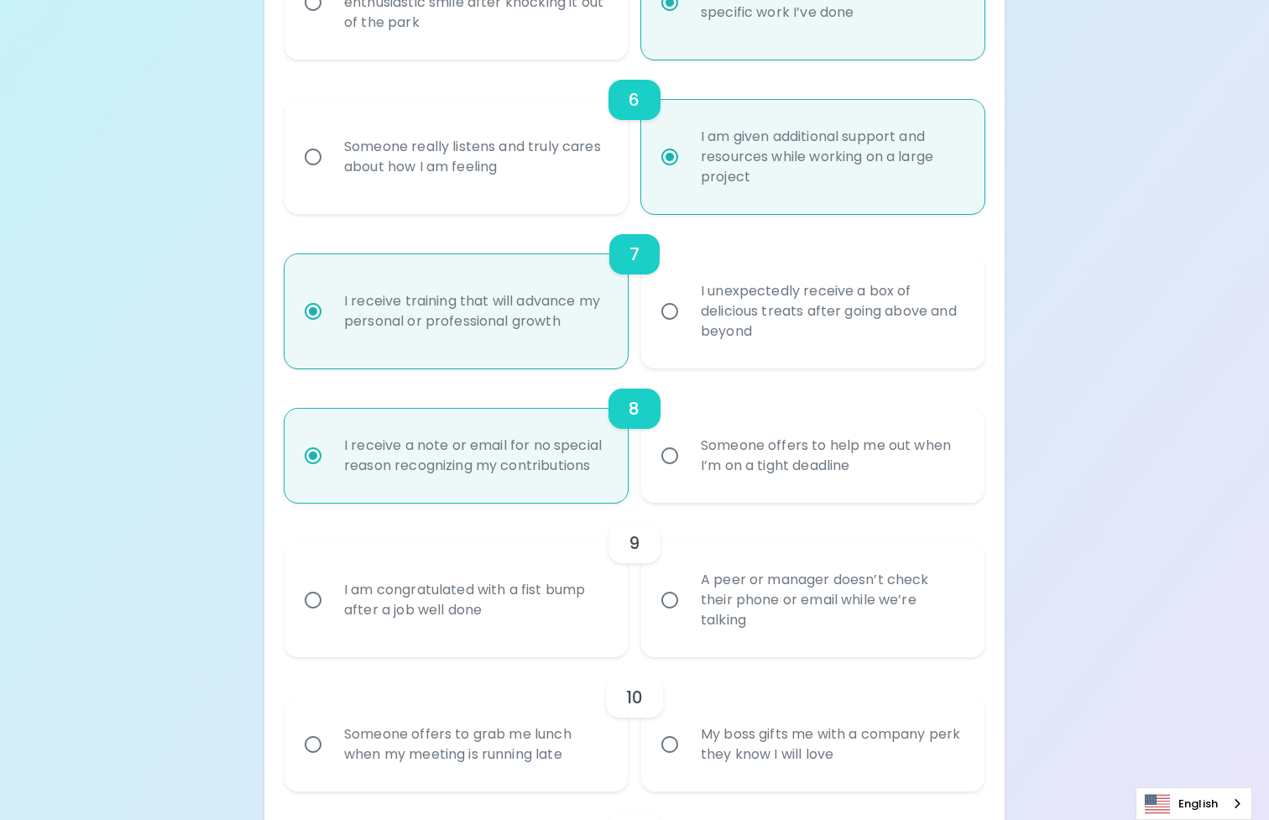
radio input "false"
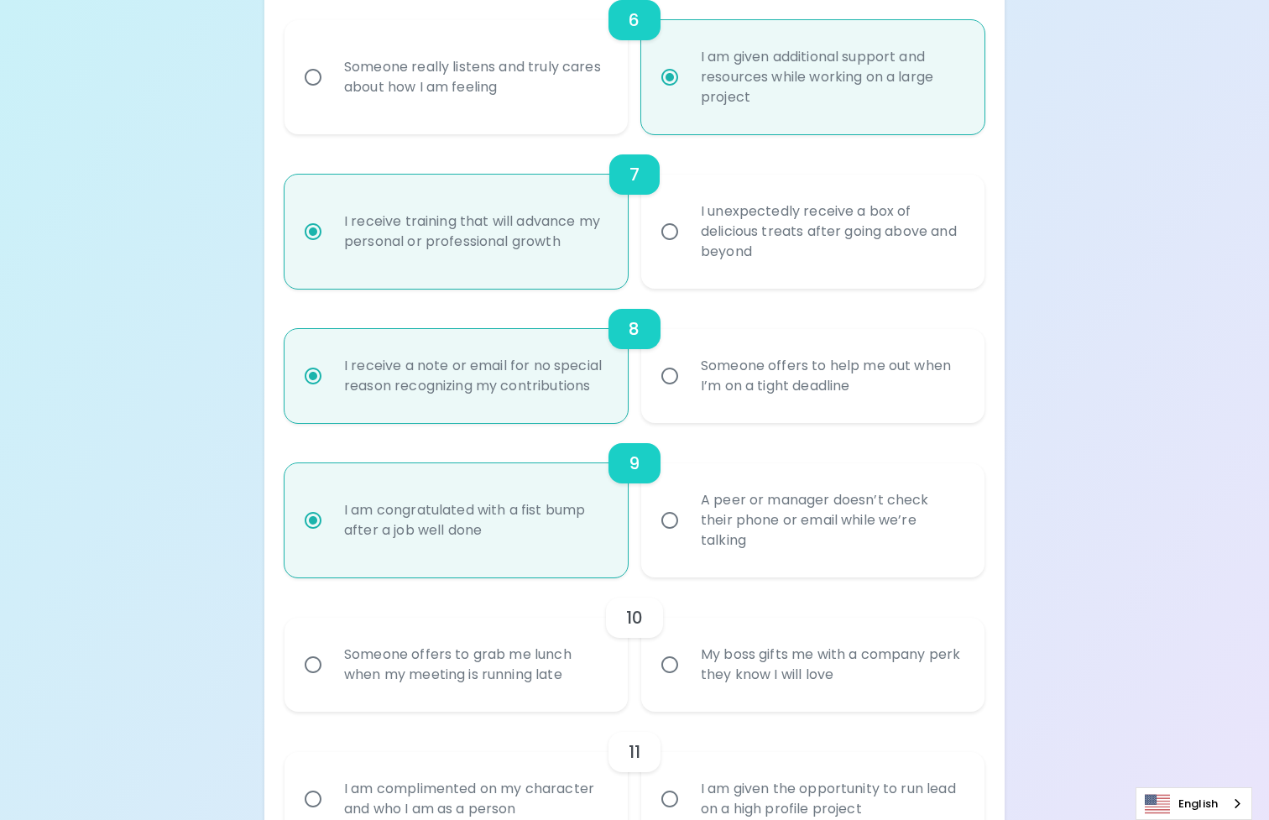
scroll to position [1208, 0]
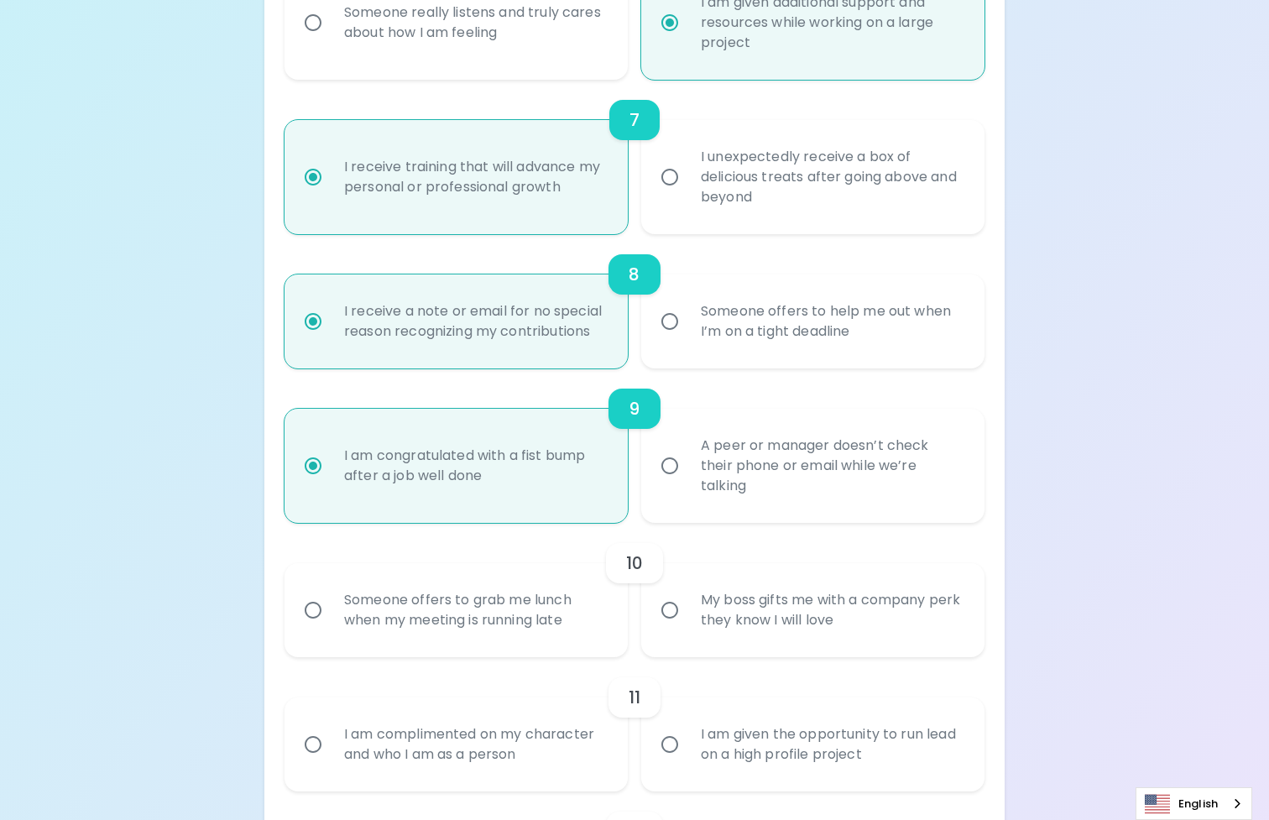
radio input "true"
click at [729, 621] on div "My boss gifts me with a company perk they know I will love" at bounding box center [831, 610] width 288 height 81
click at [687, 621] on input "My boss gifts me with a company perk they know I will love" at bounding box center [669, 609] width 35 height 35
radio input "false"
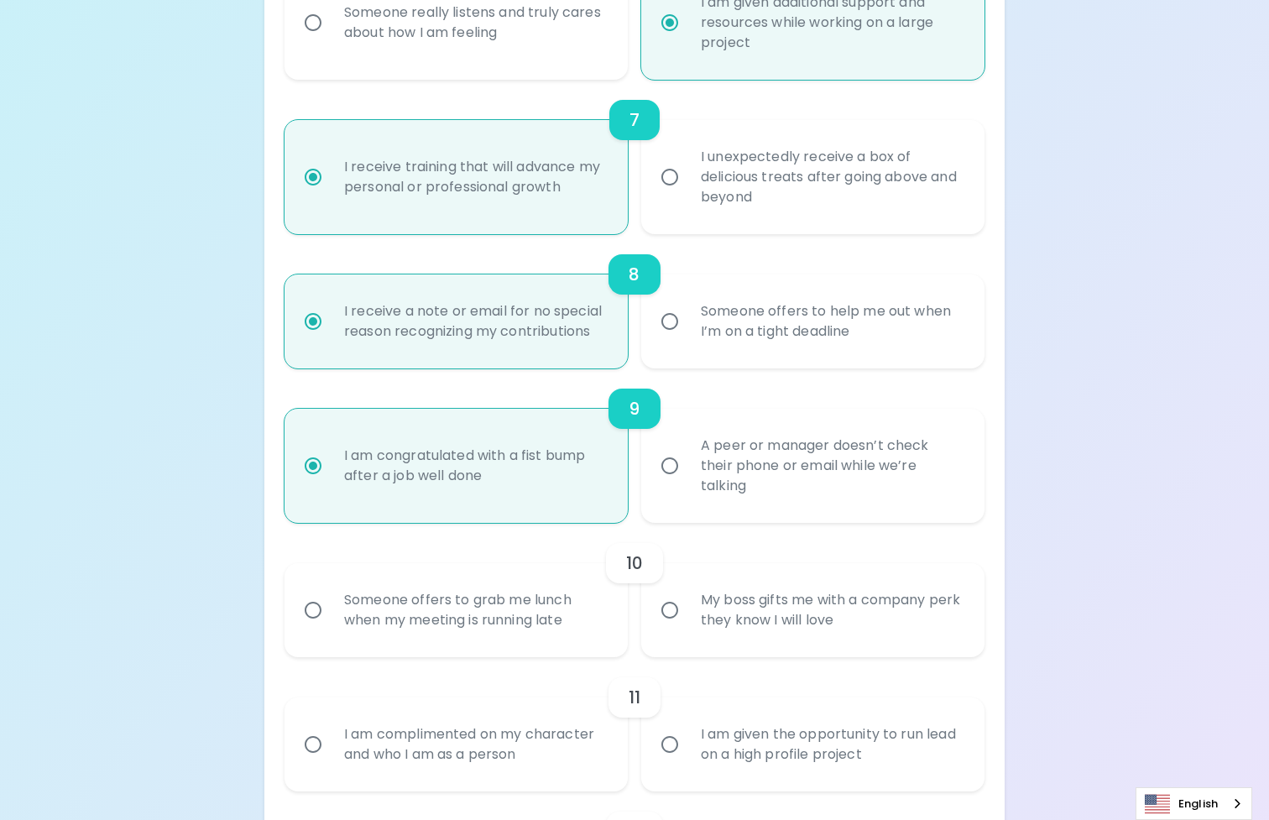
radio input "false"
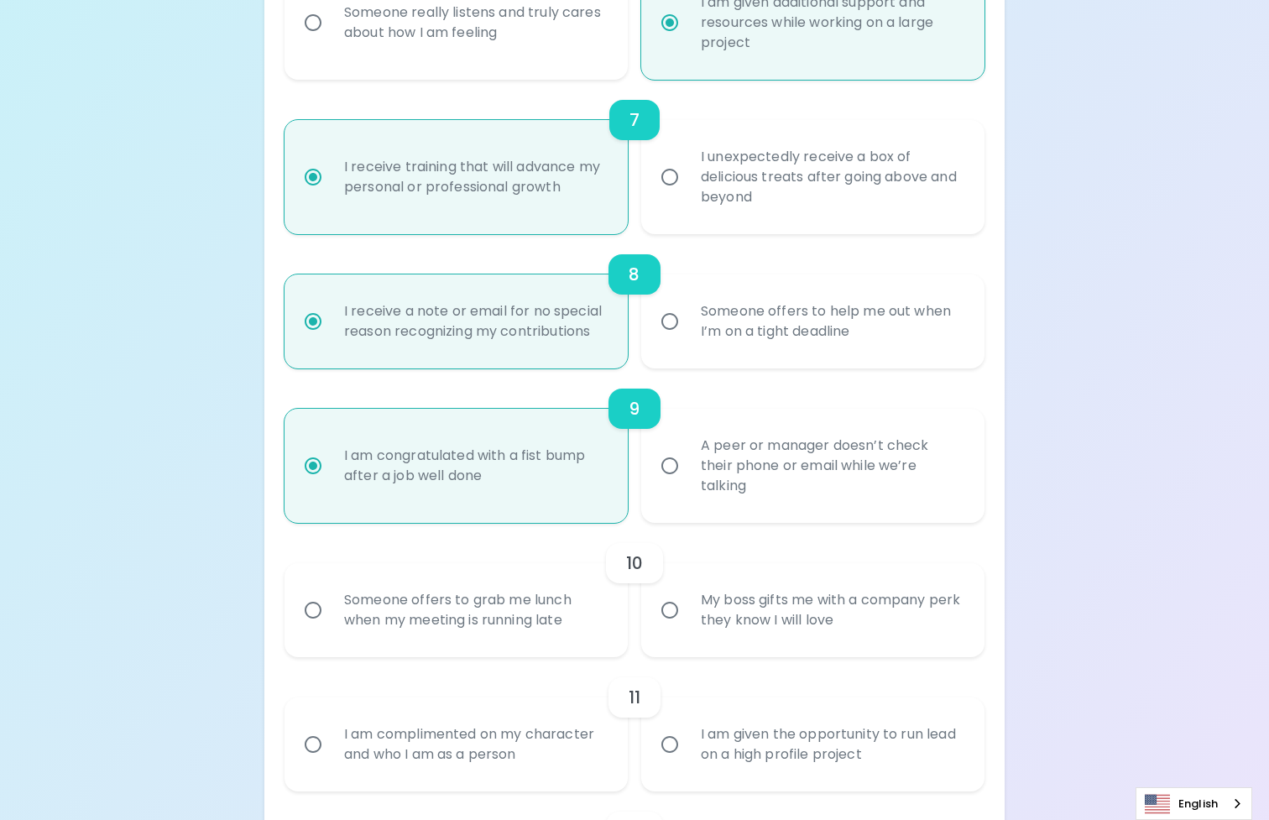
radio input "false"
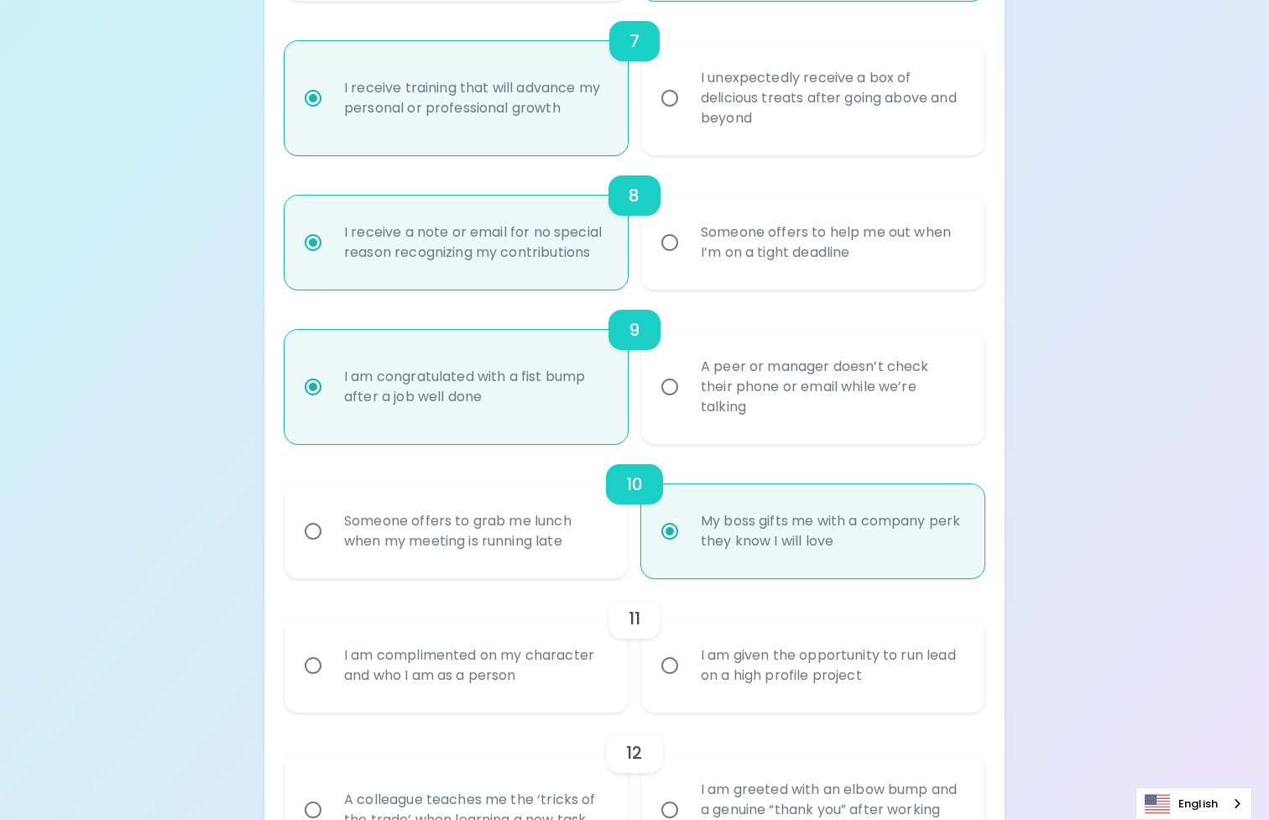
scroll to position [1343, 0]
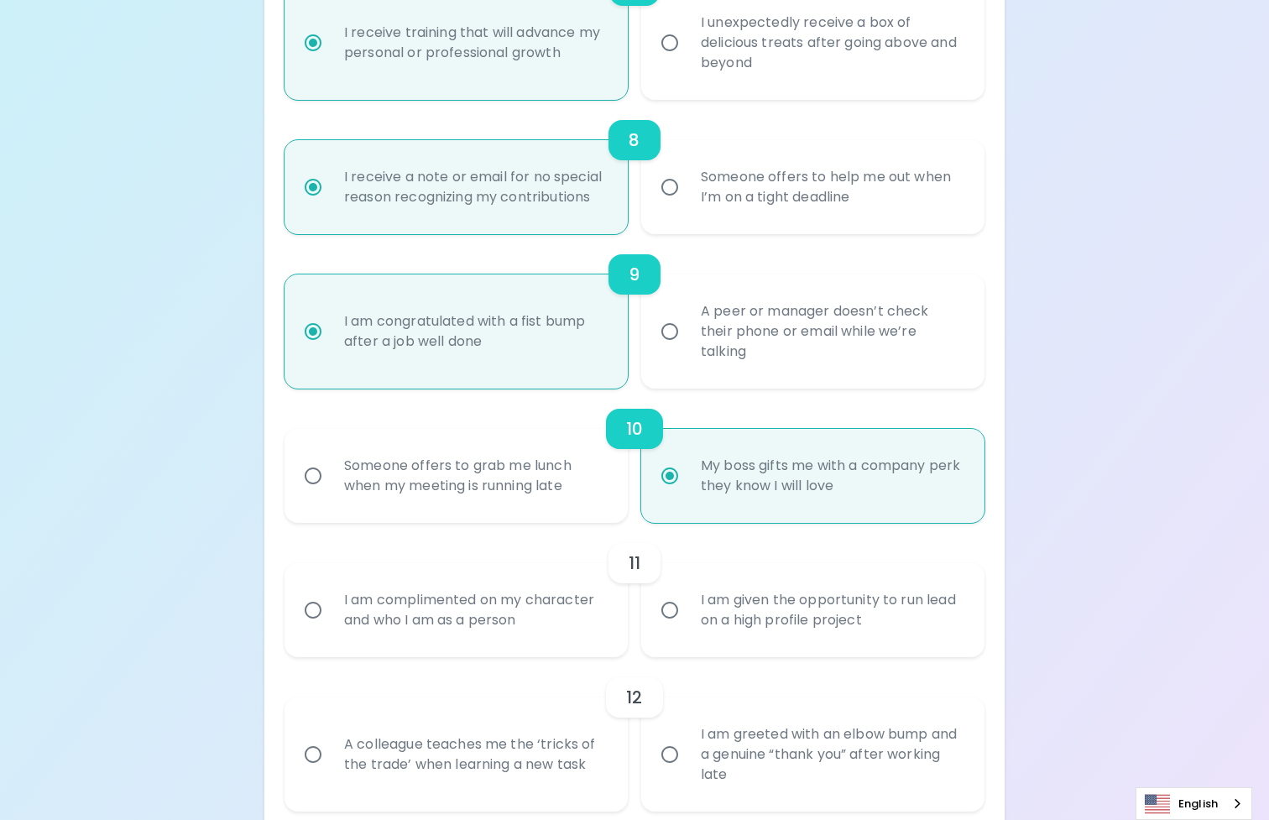
radio input "true"
click at [678, 610] on input "I am given the opportunity to run lead on a high profile project" at bounding box center [669, 609] width 35 height 35
radio input "false"
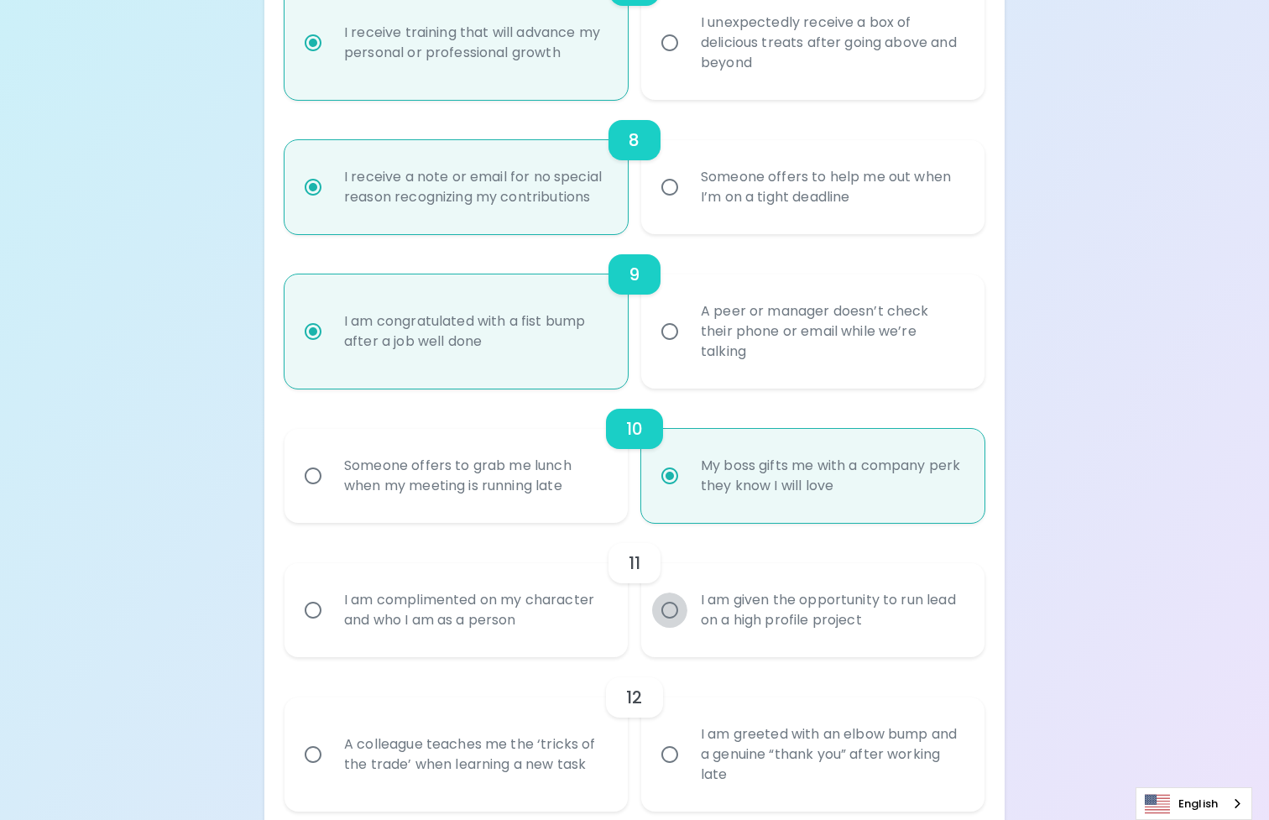
radio input "false"
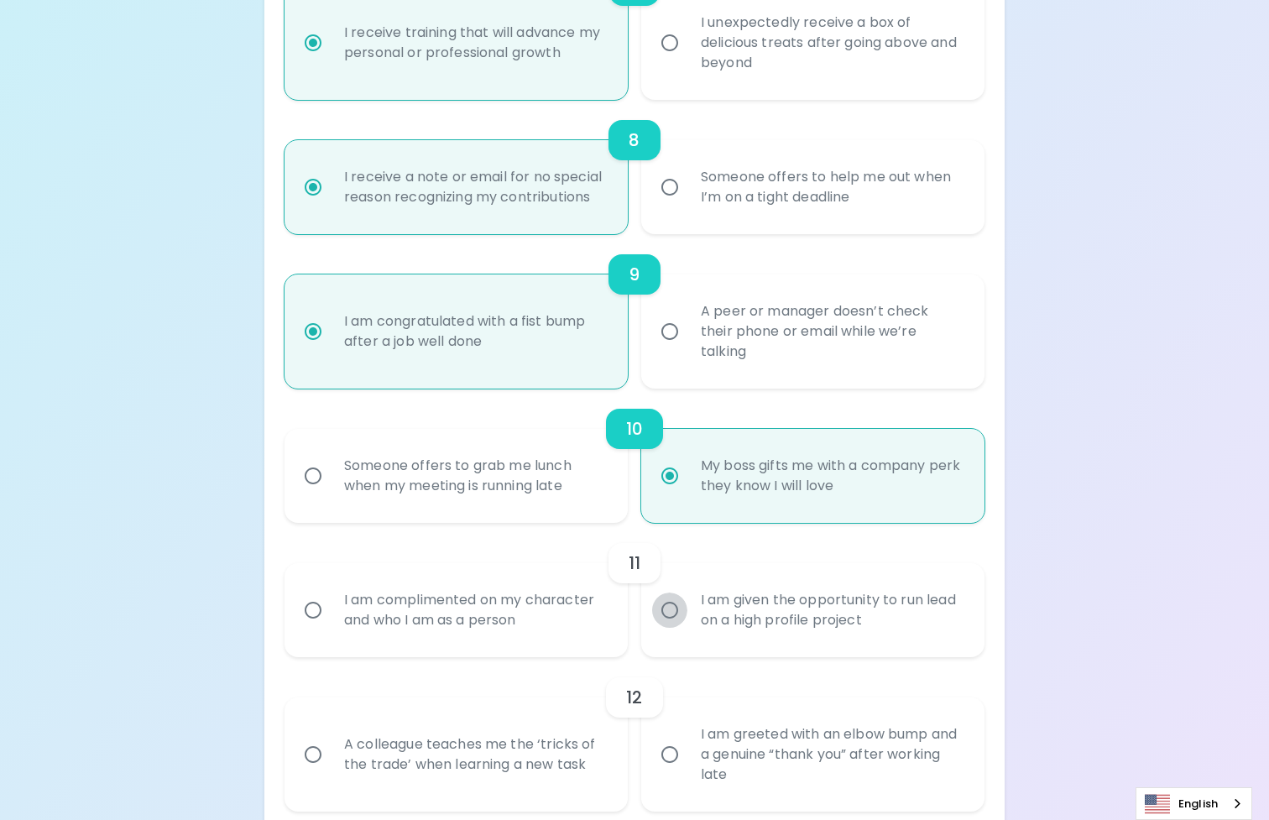
radio input "false"
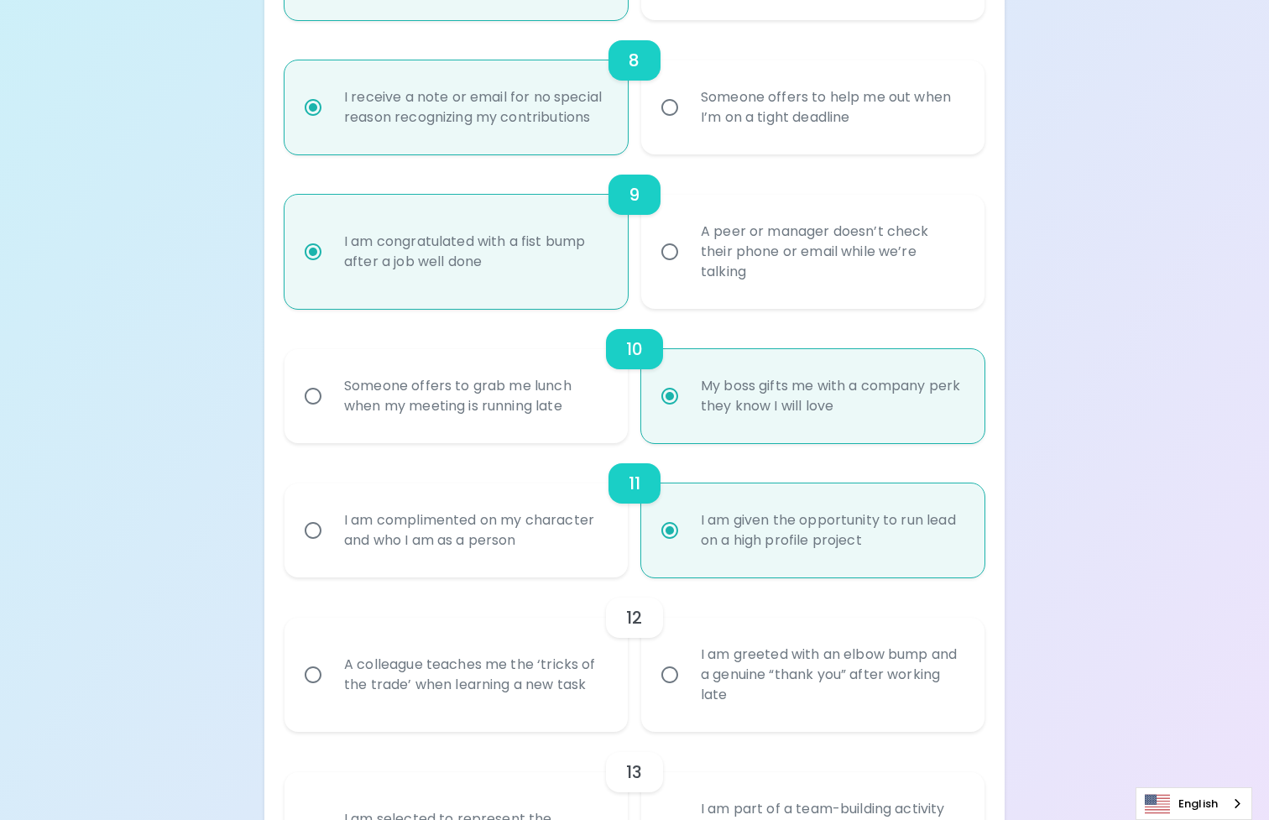
scroll to position [1477, 0]
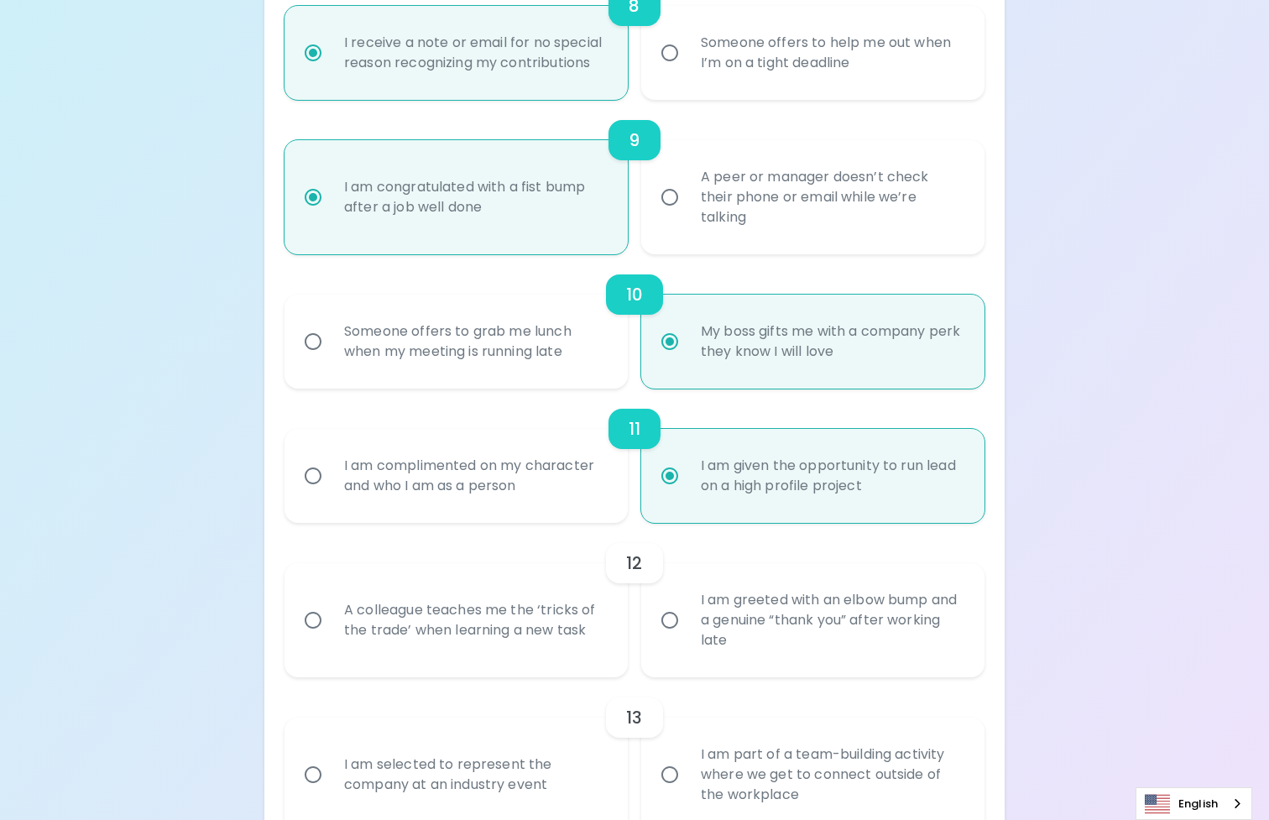
radio input "true"
click at [534, 634] on div "A colleague teaches me the ‘tricks of the trade’ when learning a new task" at bounding box center [475, 620] width 288 height 81
click at [331, 634] on input "A colleague teaches me the ‘tricks of the trade’ when learning a new task" at bounding box center [312, 619] width 35 height 35
radio input "false"
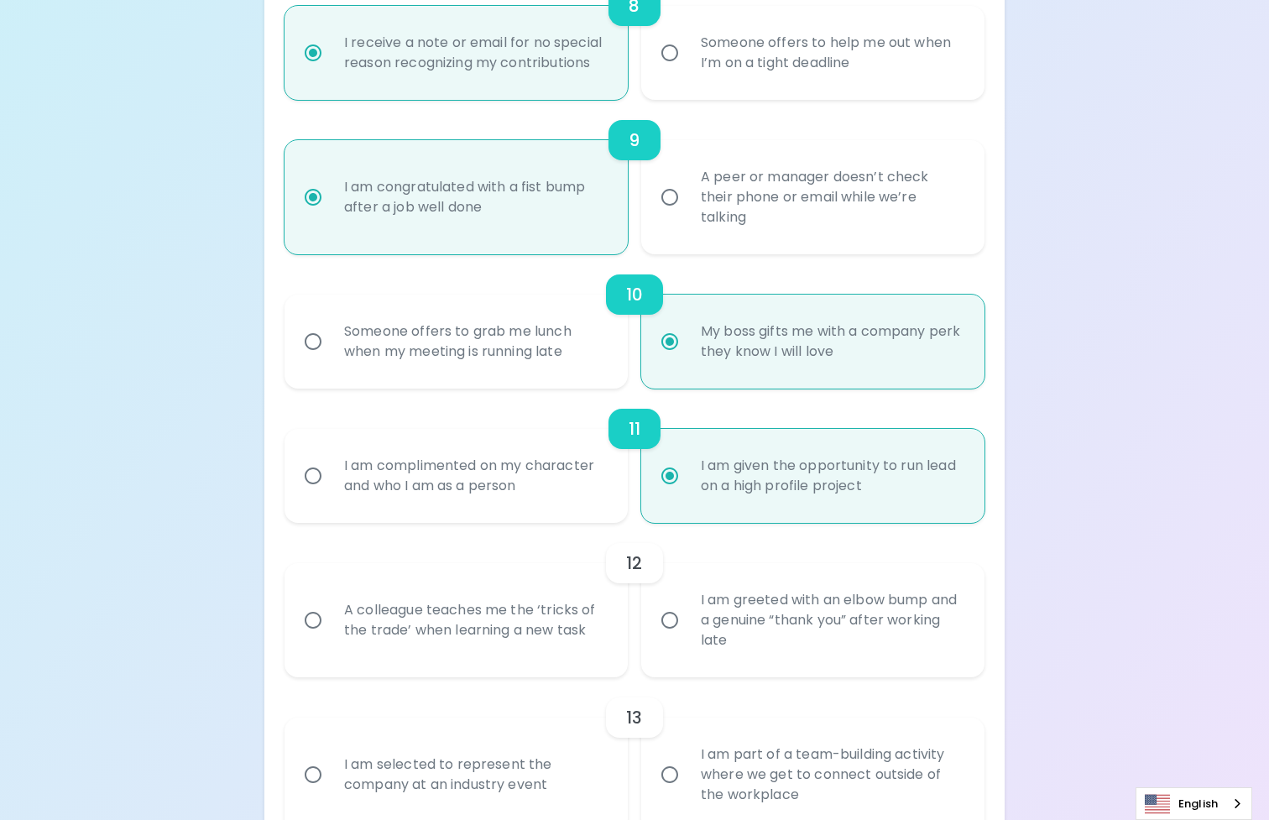
radio input "false"
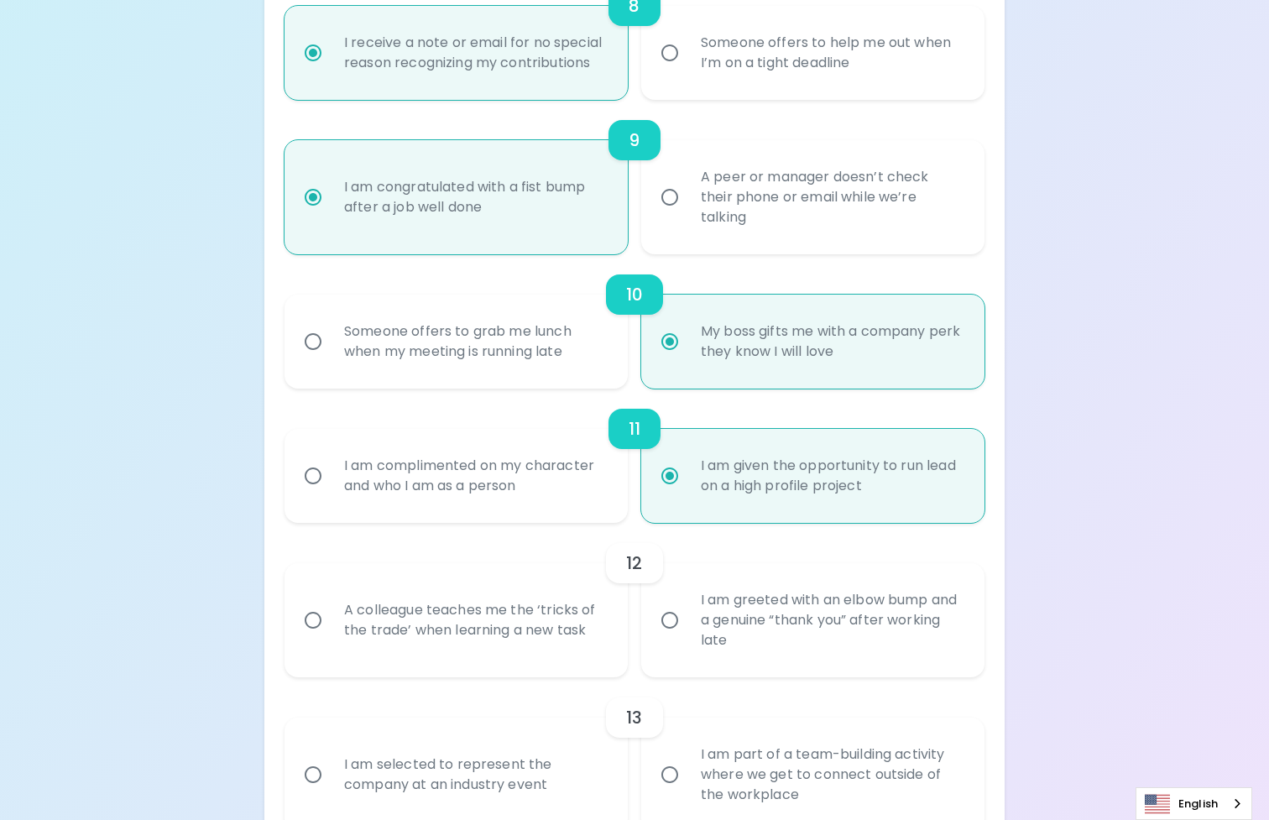
radio input "false"
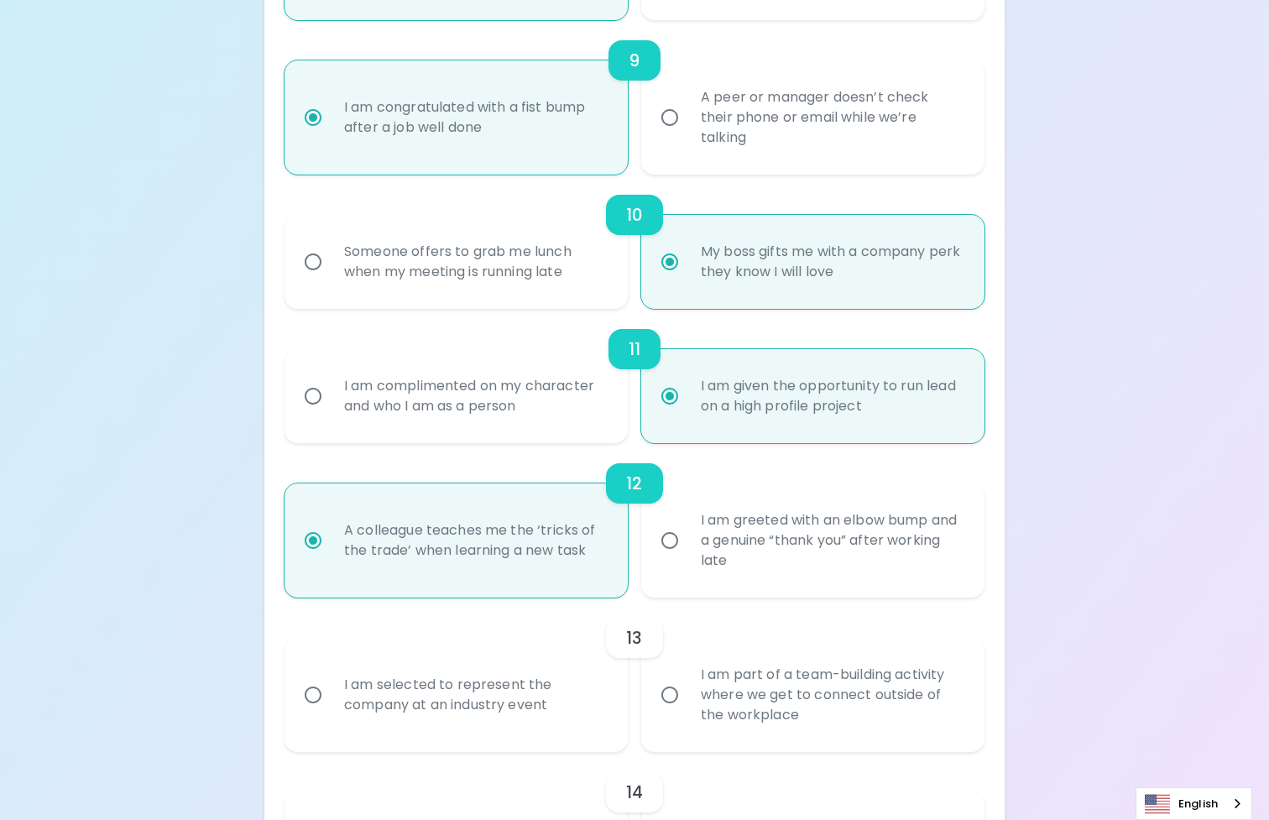
scroll to position [1611, 0]
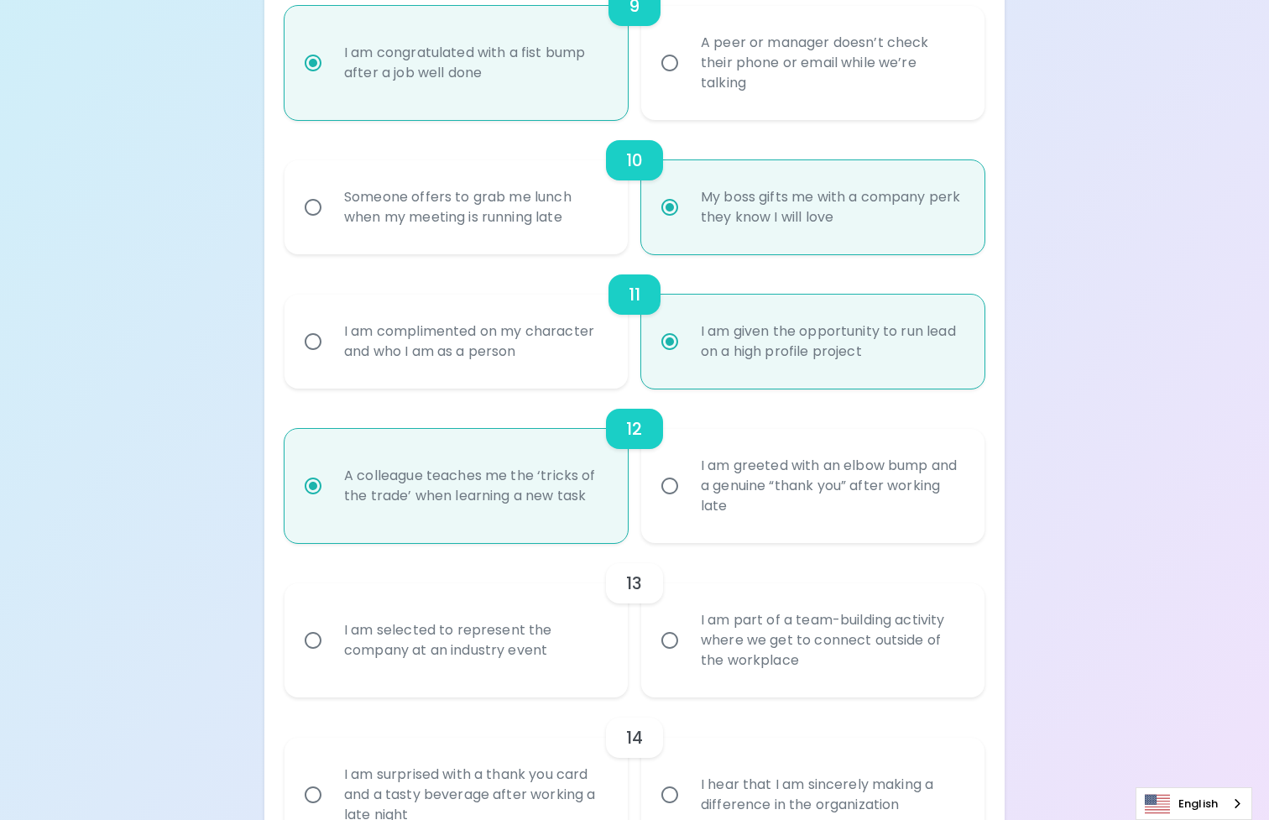
radio input "true"
click at [466, 647] on div "I am selected to represent the company at an industry event" at bounding box center [475, 640] width 288 height 81
drag, startPoint x: 466, startPoint y: 647, endPoint x: 347, endPoint y: 644, distance: 118.3
click at [347, 644] on div "I am selected to represent the company at an industry event" at bounding box center [475, 640] width 288 height 81
click at [331, 644] on input "I am selected to represent the company at an industry event" at bounding box center [312, 640] width 35 height 35
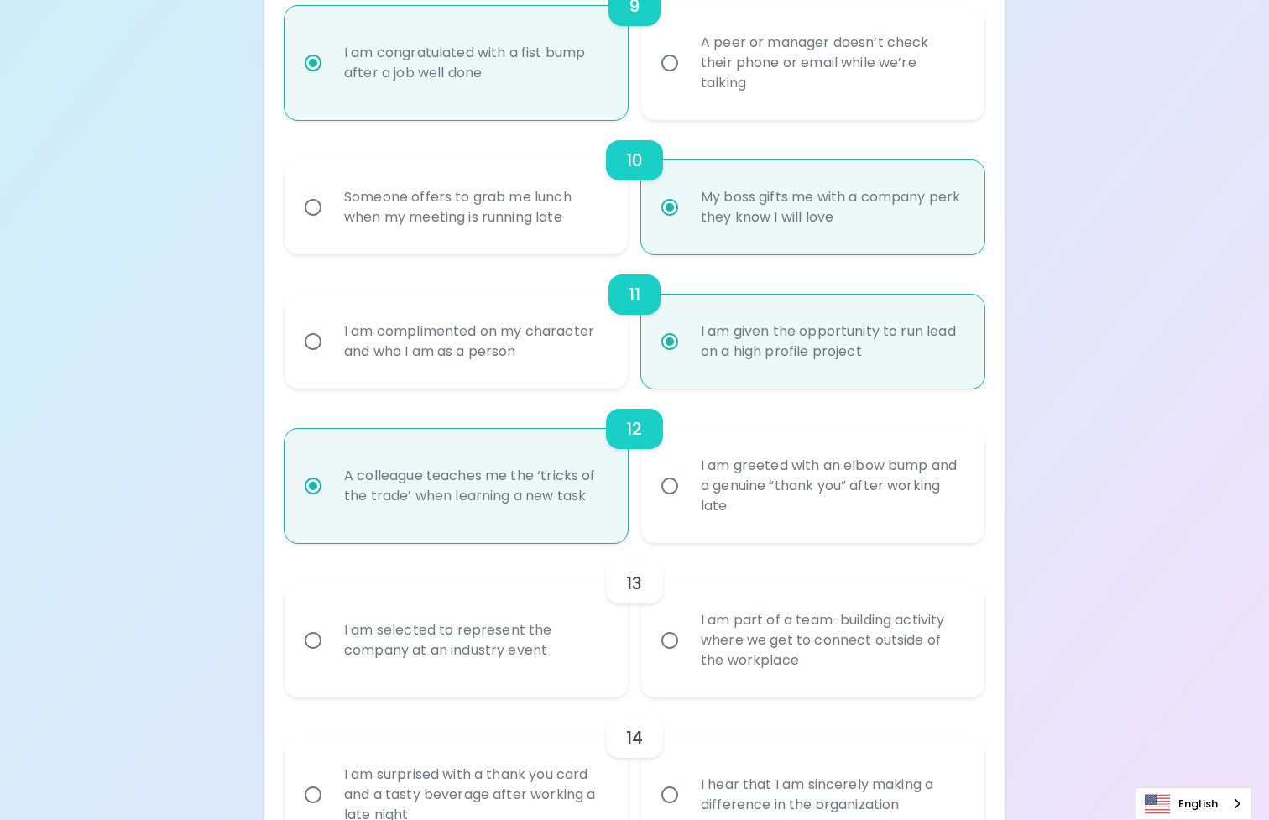
radio input "false"
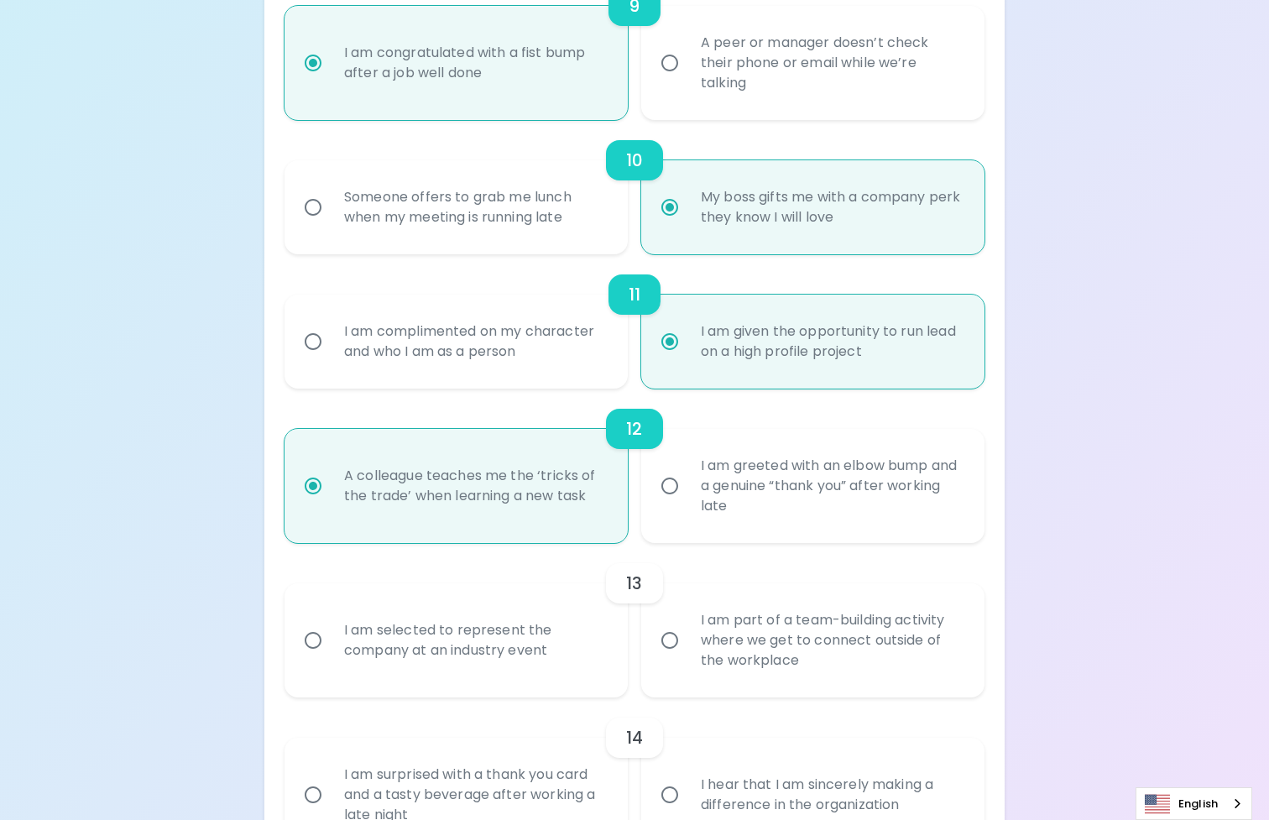
radio input "false"
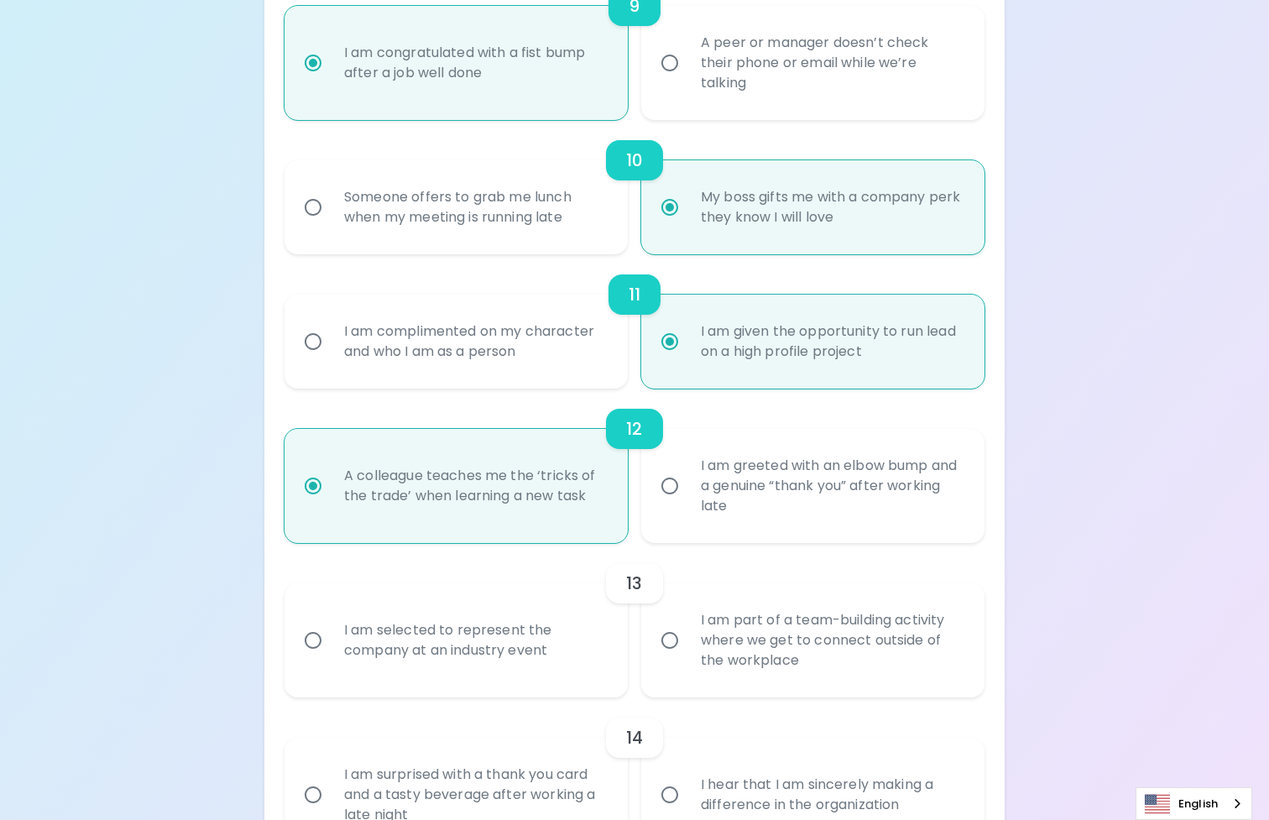
radio input "false"
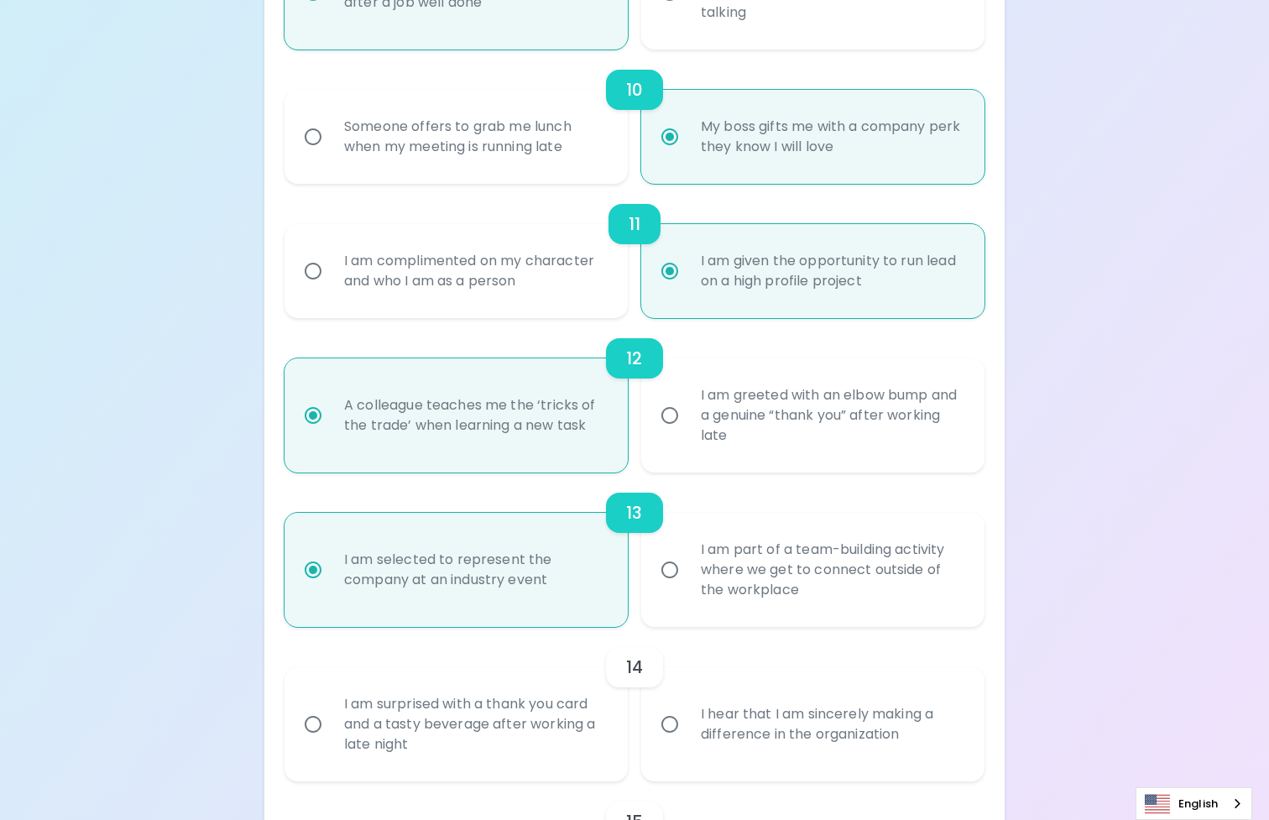
scroll to position [1745, 0]
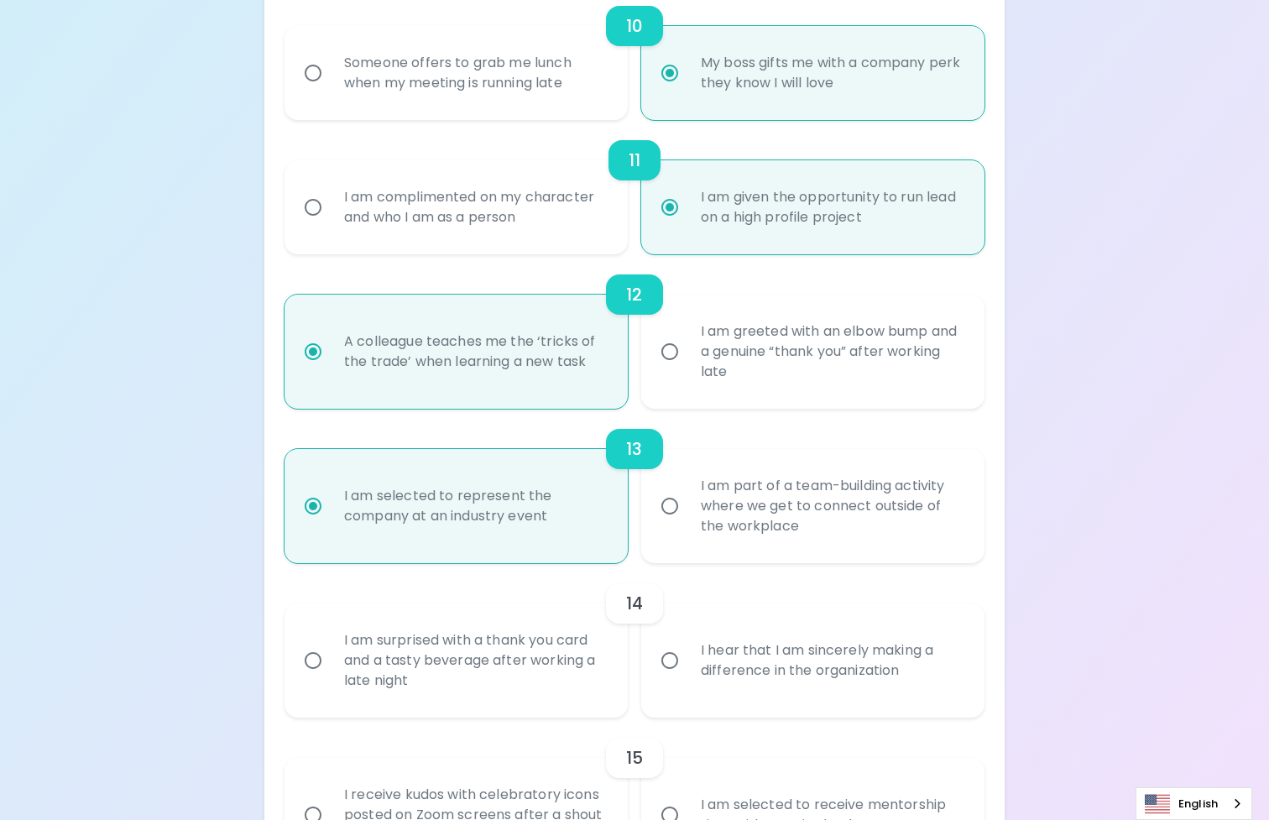
radio input "true"
click at [722, 660] on div "I hear that I am sincerely making a difference in the organization" at bounding box center [831, 660] width 288 height 81
click at [687, 660] on input "I hear that I am sincerely making a difference in the organization" at bounding box center [669, 660] width 35 height 35
radio input "false"
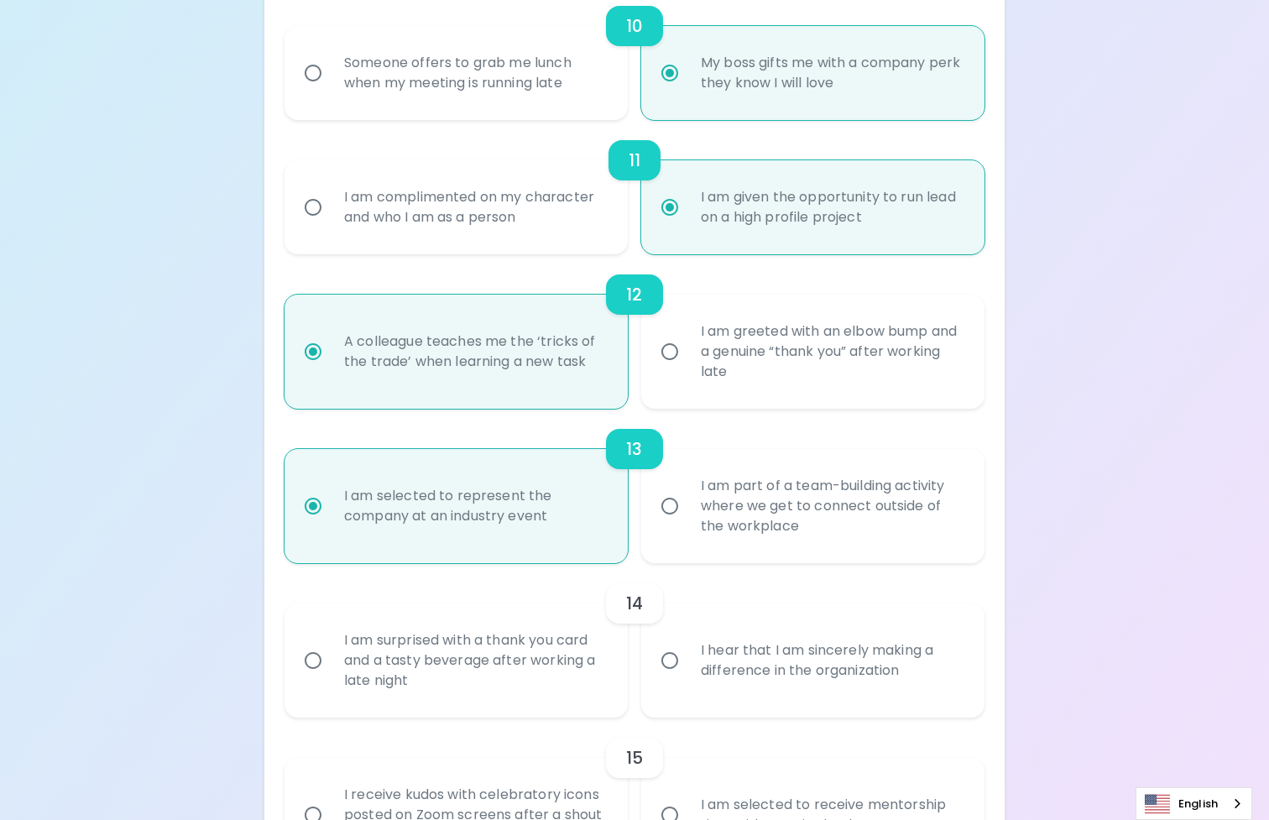
radio input "false"
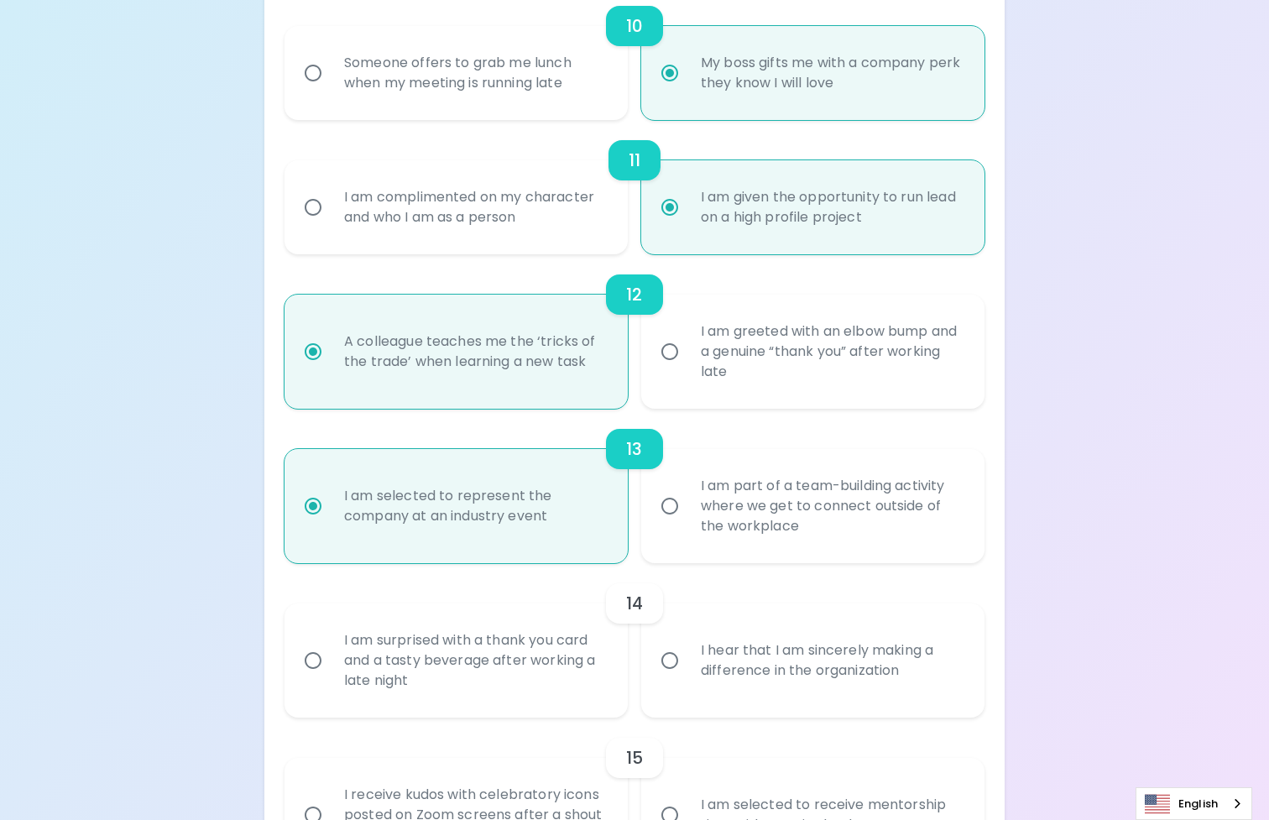
radio input "false"
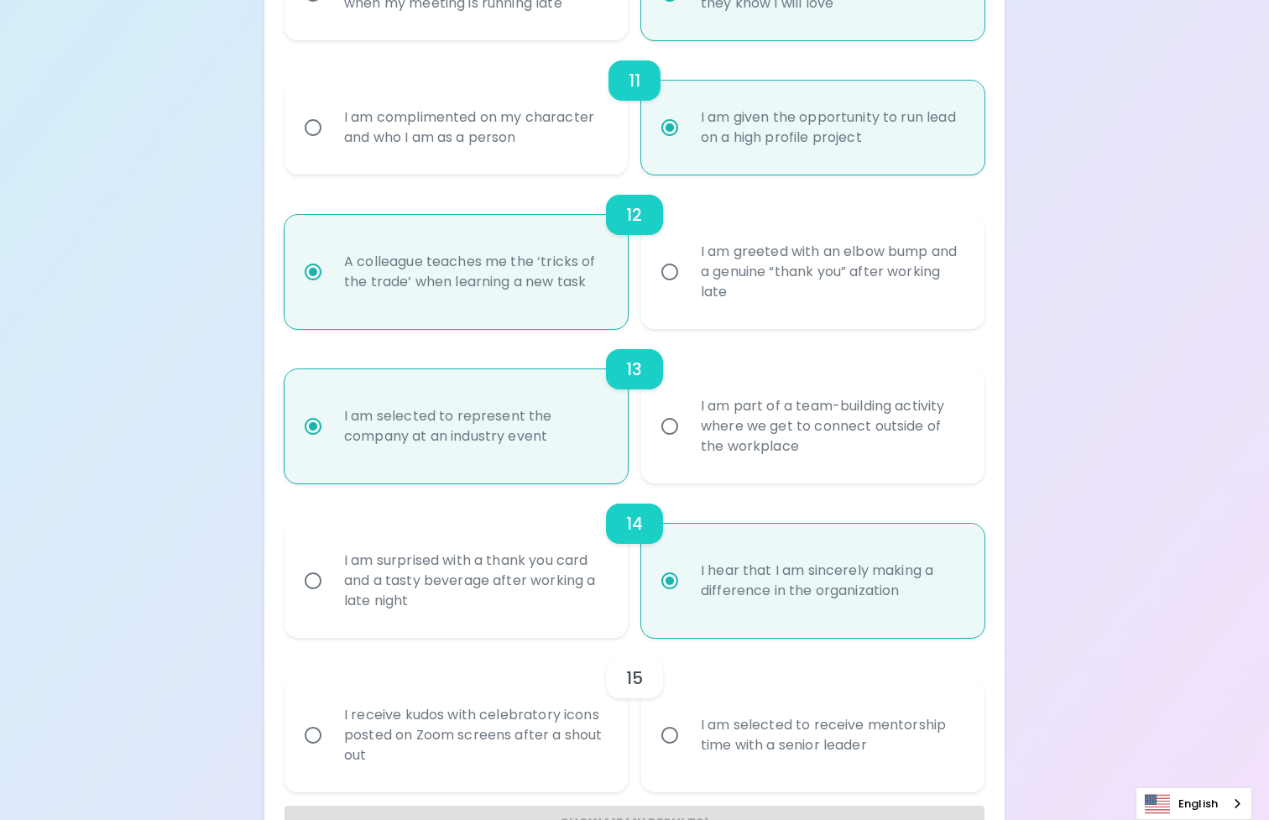
scroll to position [1880, 0]
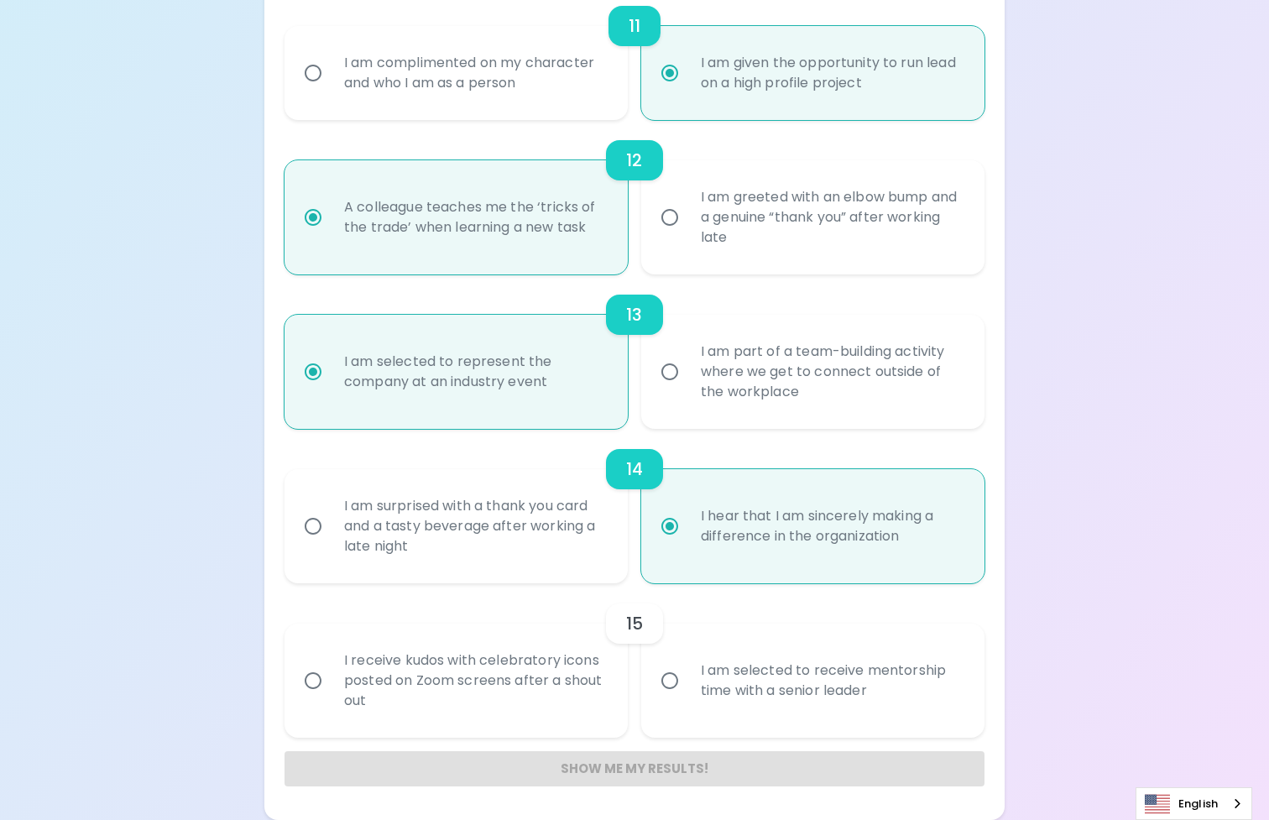
radio input "true"
click at [688, 691] on div "I am selected to receive mentorship time with a senior leader" at bounding box center [831, 680] width 288 height 81
click at [687, 691] on input "I am selected to receive mentorship time with a senior leader" at bounding box center [669, 680] width 35 height 35
radio input "false"
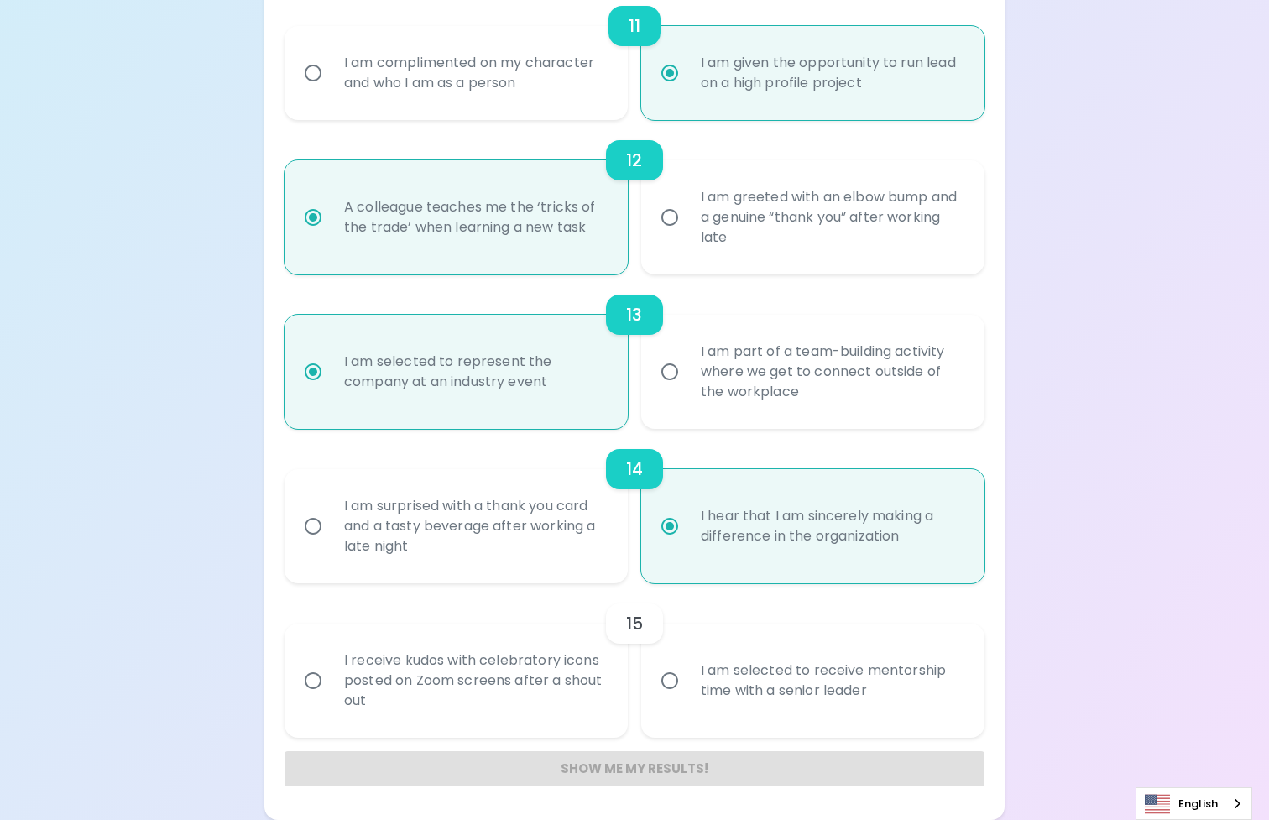
radio input "false"
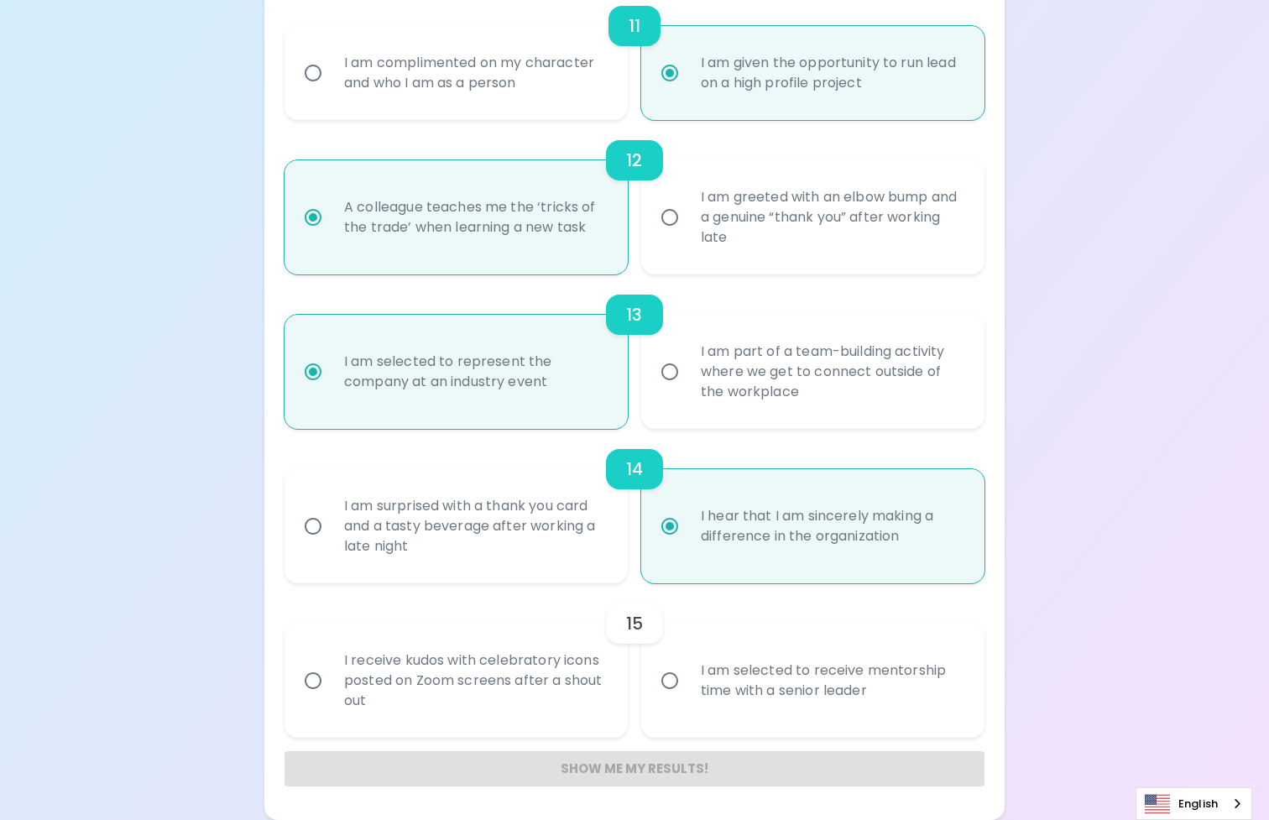
radio input "false"
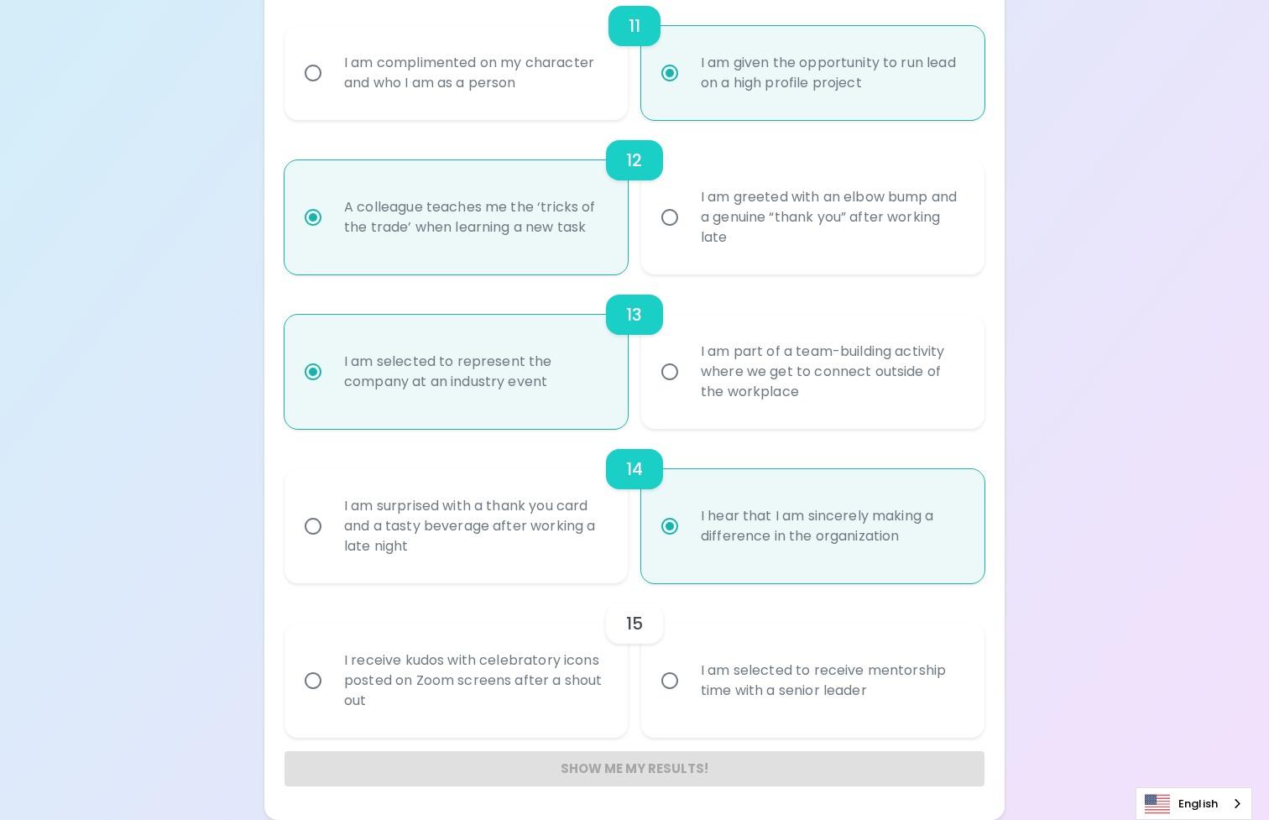
radio input "false"
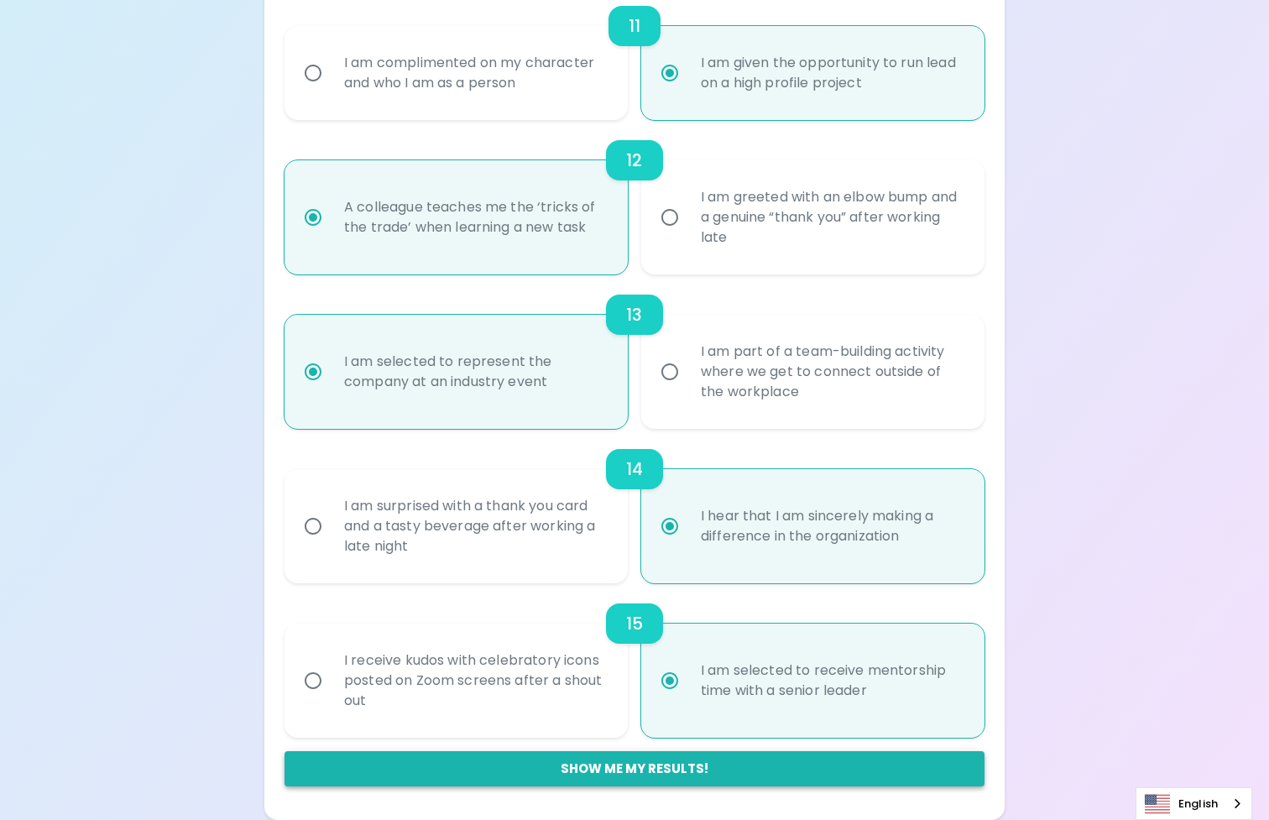
radio input "true"
click at [626, 770] on button "Show me my results!" at bounding box center [634, 768] width 700 height 35
radio input "false"
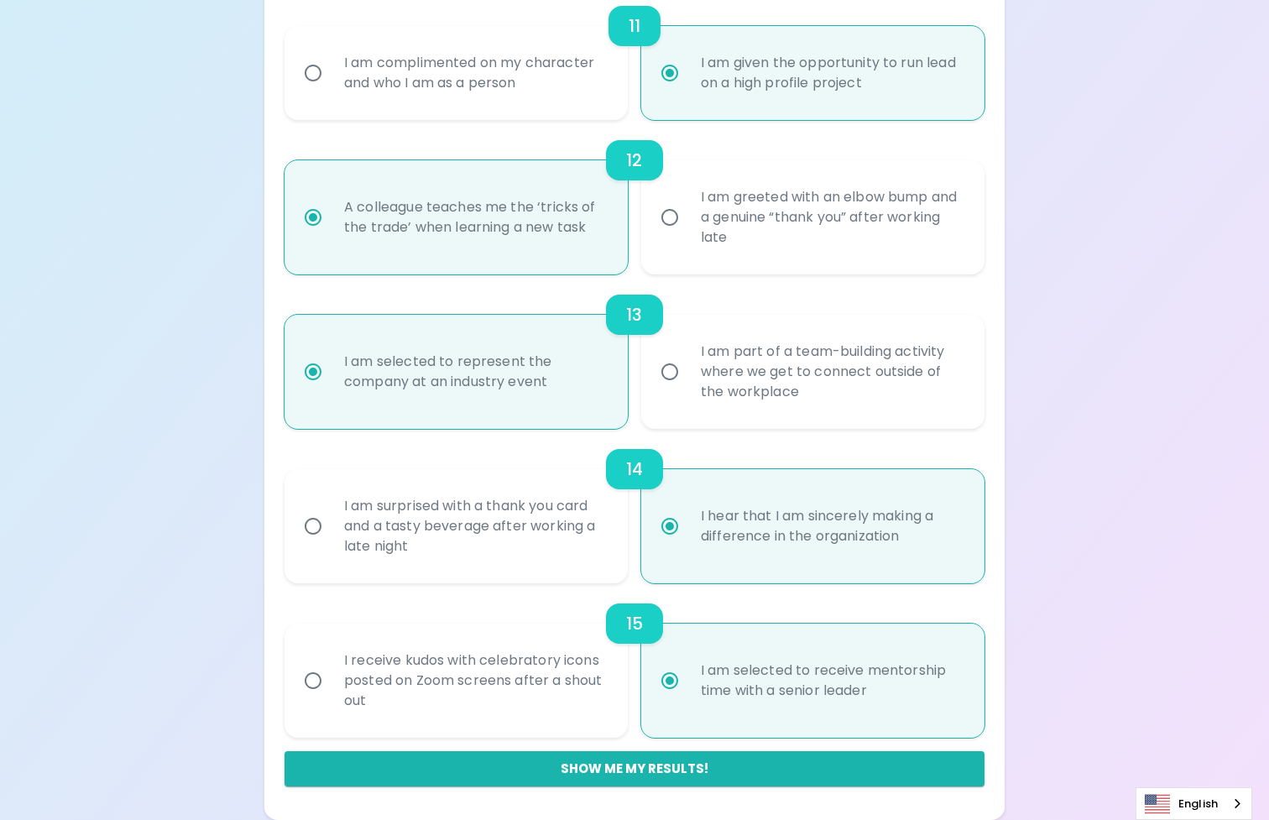
radio input "false"
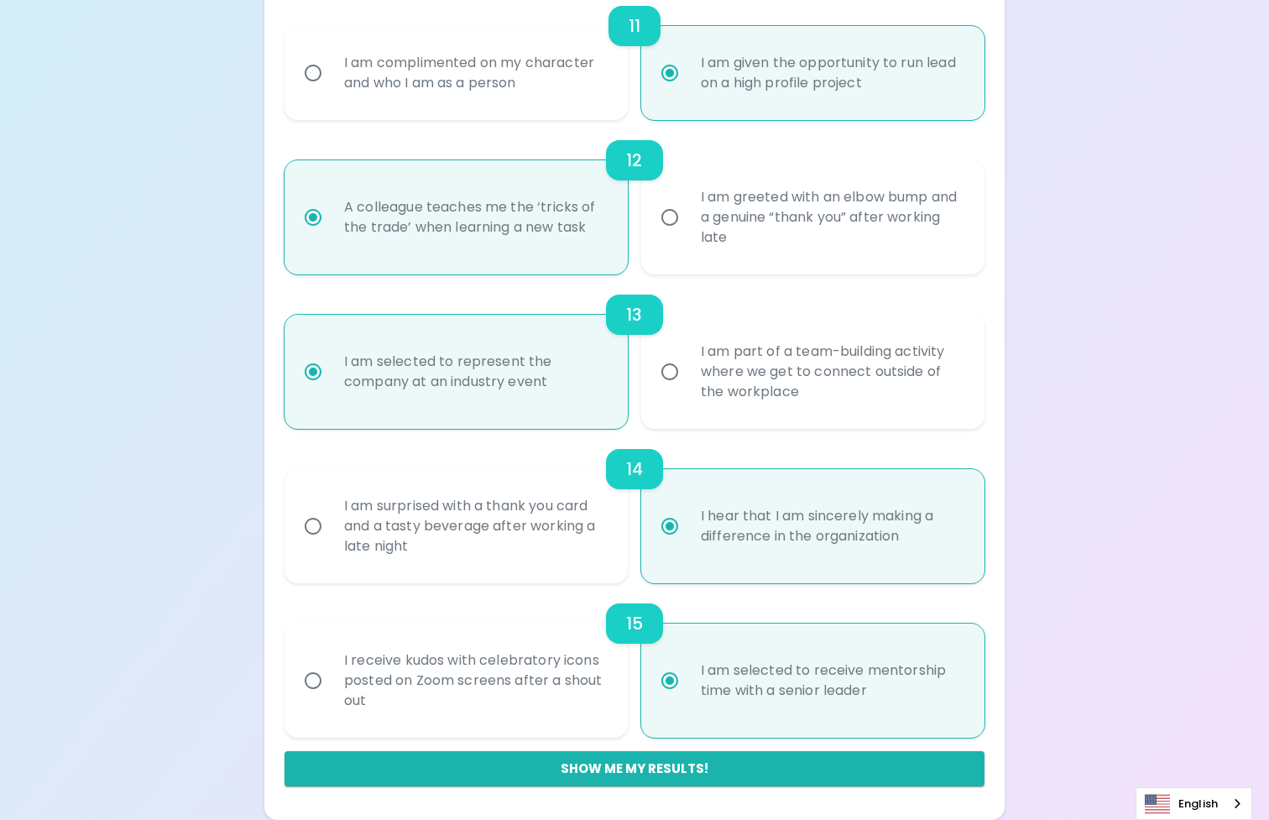
radio input "false"
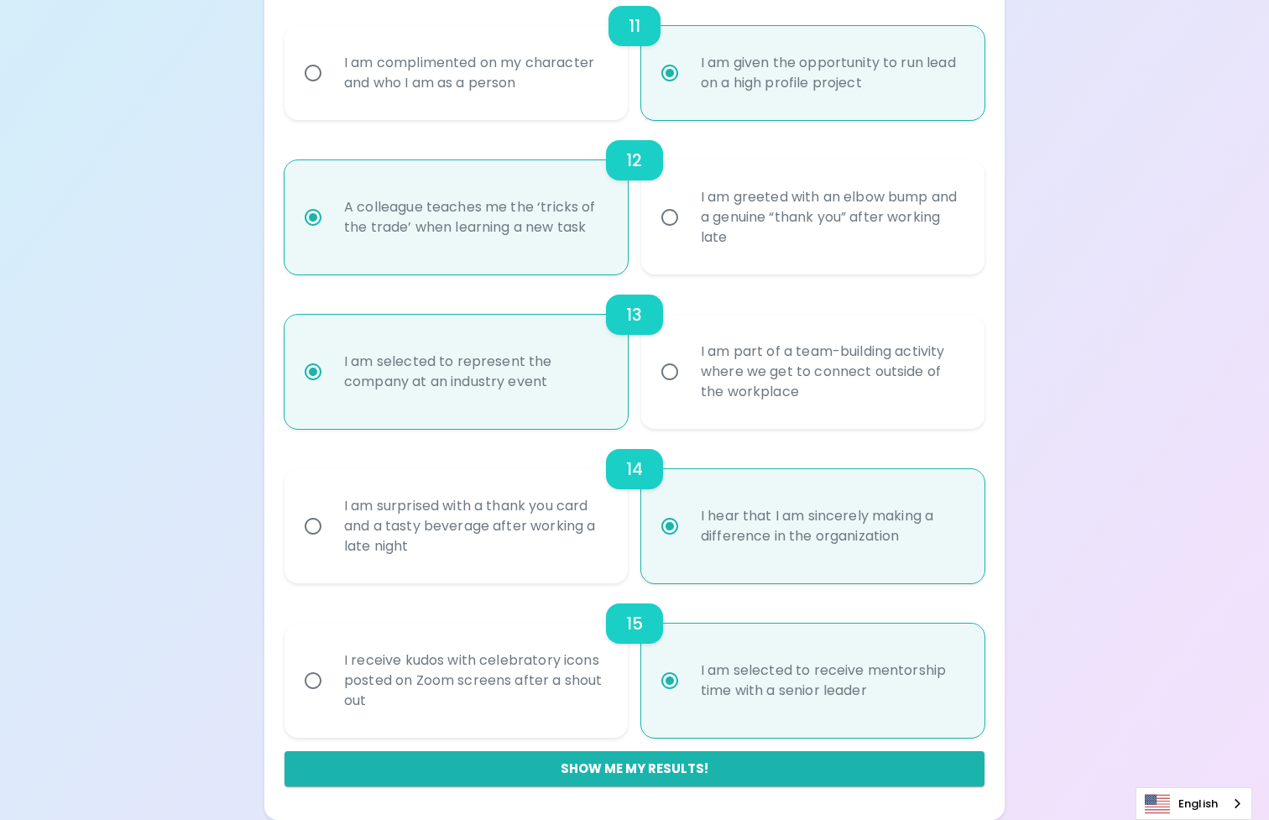
radio input "false"
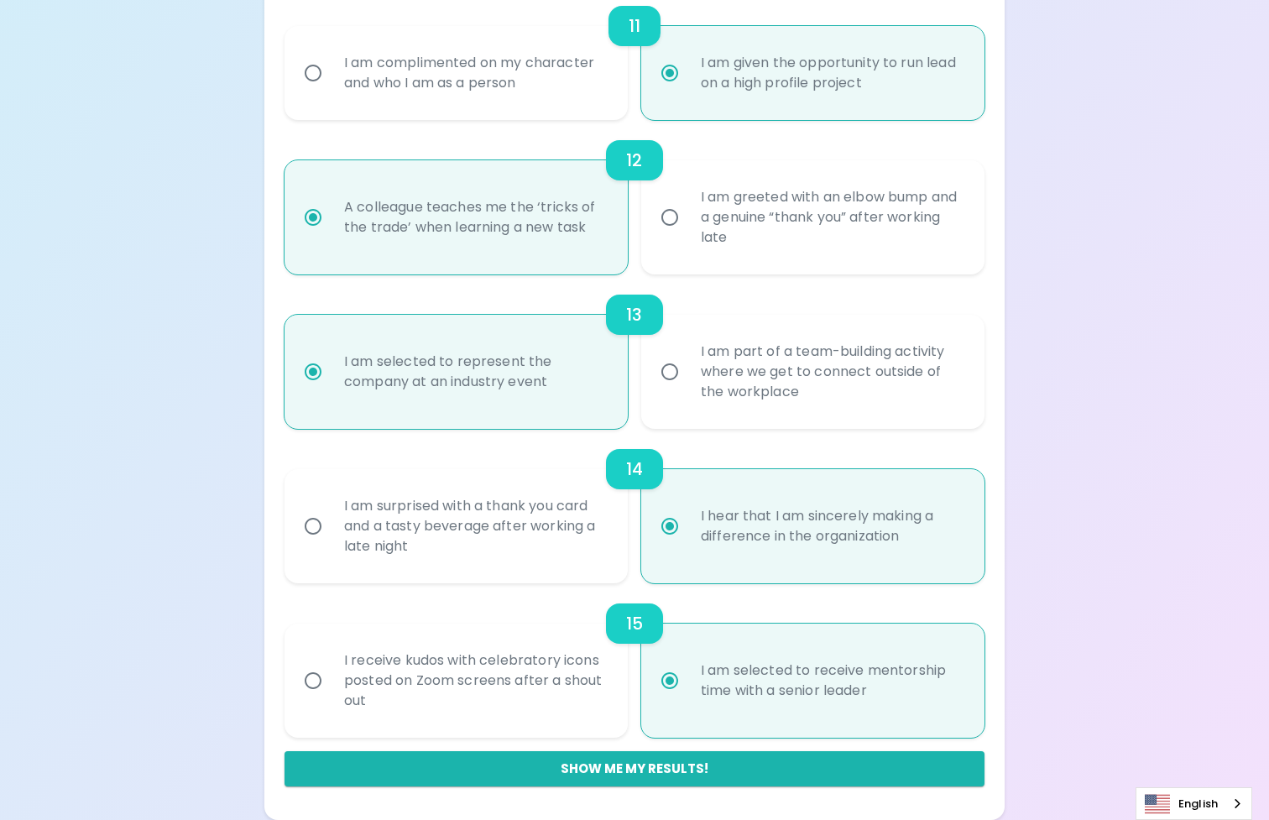
radio input "false"
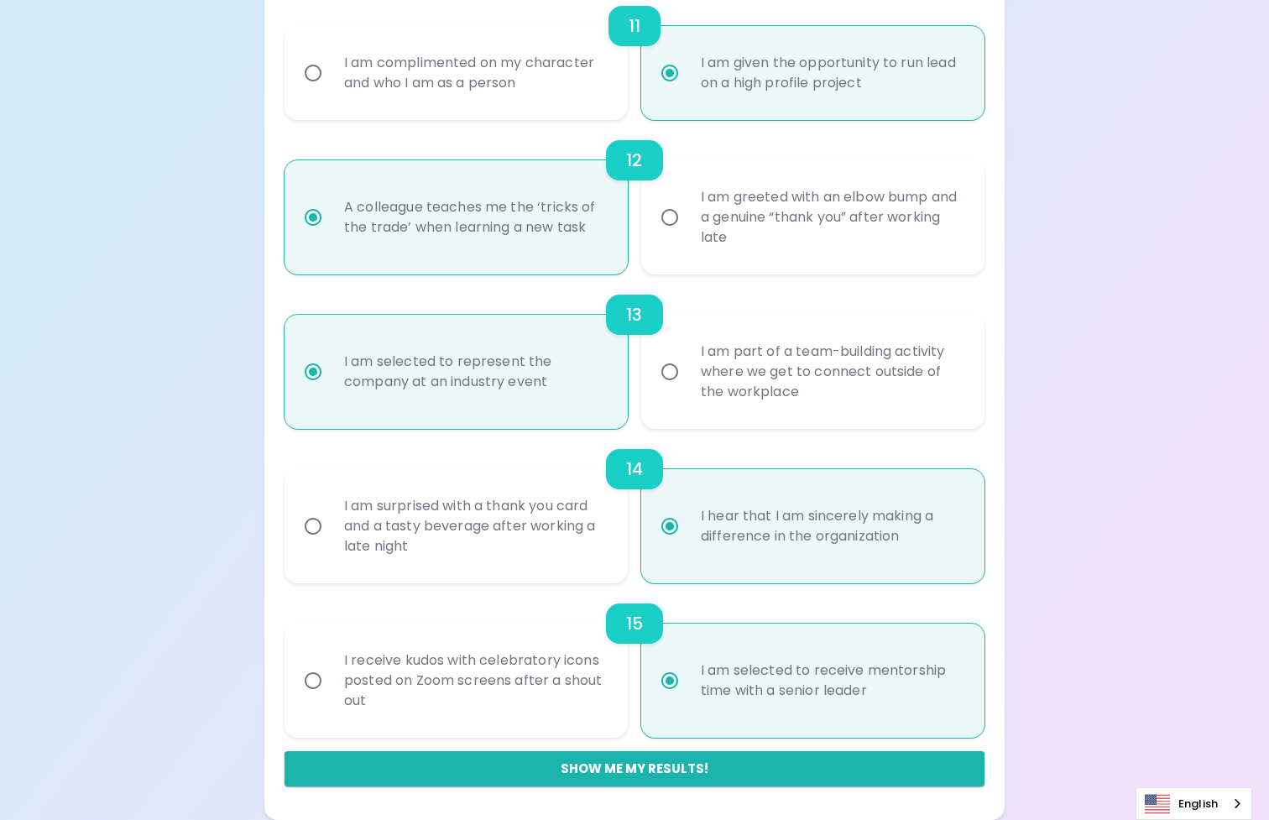
radio input "false"
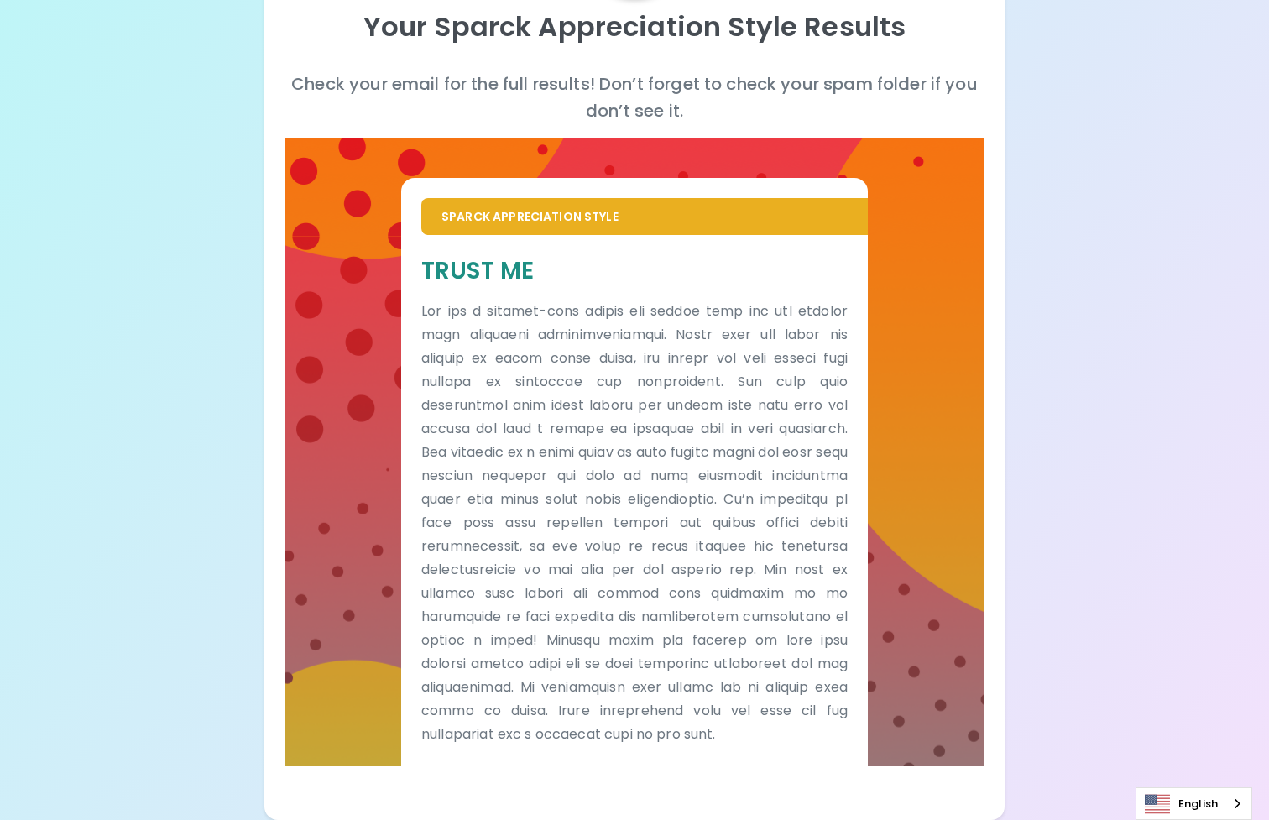
scroll to position [190, 0]
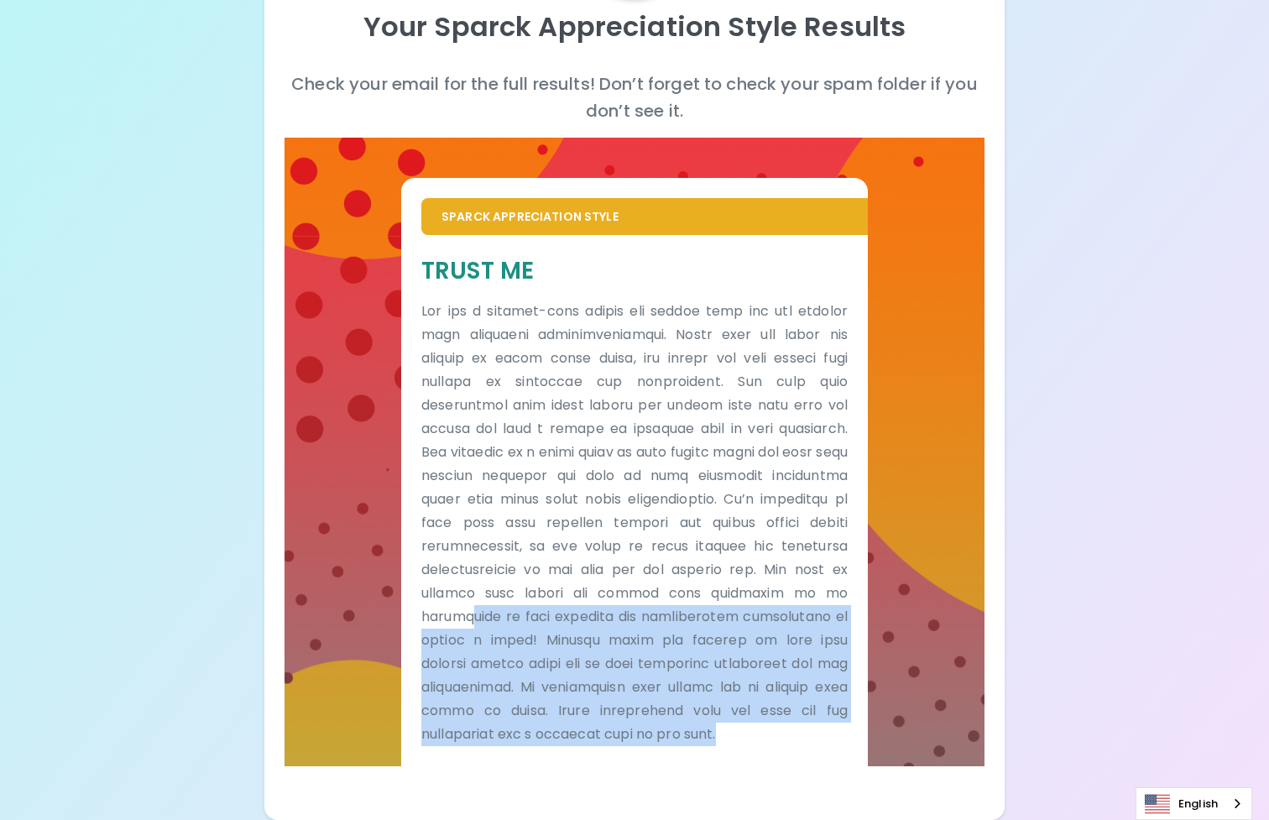
drag, startPoint x: 743, startPoint y: 741, endPoint x: 482, endPoint y: 612, distance: 290.4
click at [482, 612] on p at bounding box center [634, 523] width 426 height 446
